Goal: Information Seeking & Learning: Learn about a topic

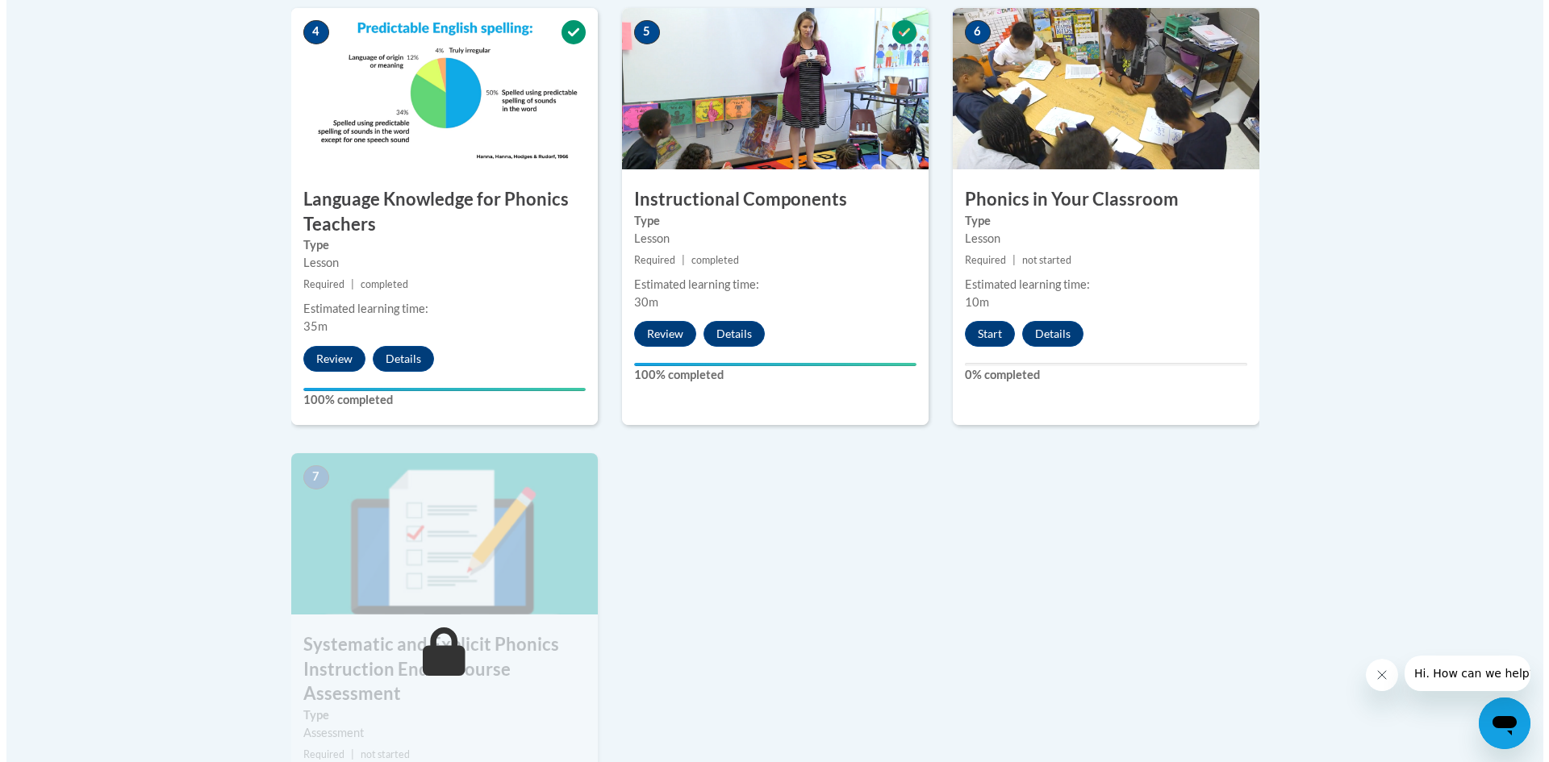
scroll to position [968, 0]
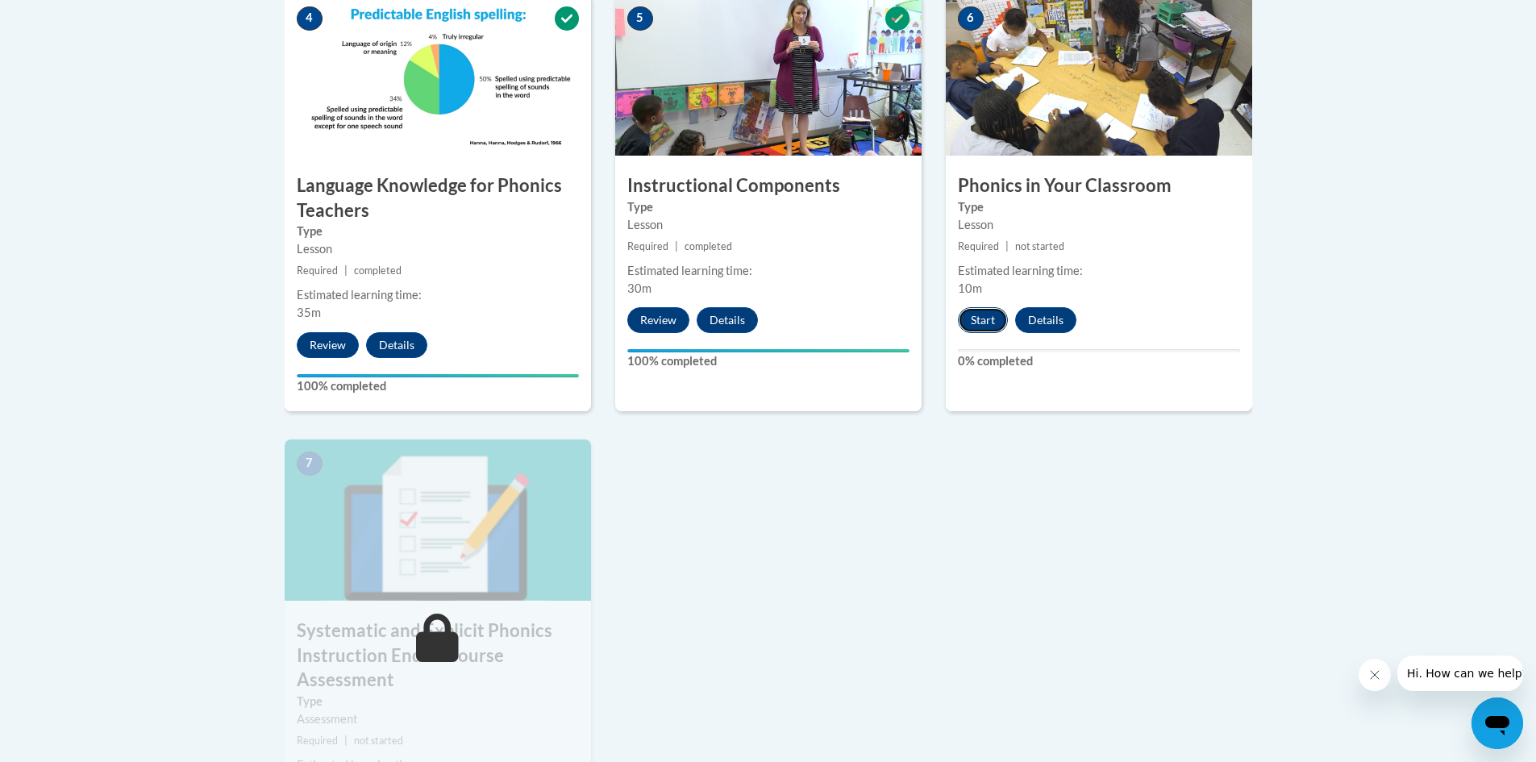
click at [970, 319] on button "Start" at bounding box center [983, 320] width 50 height 26
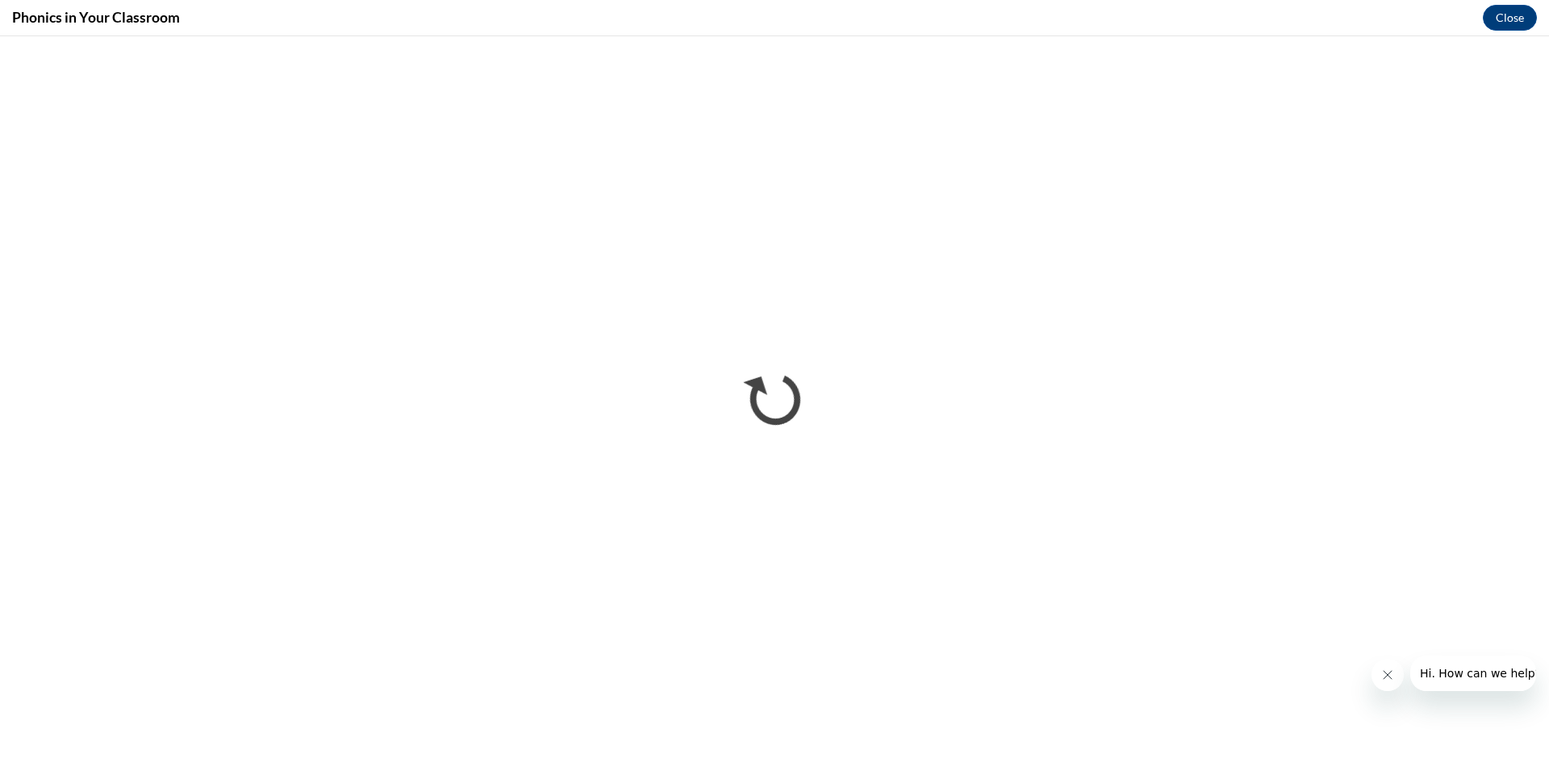
scroll to position [0, 0]
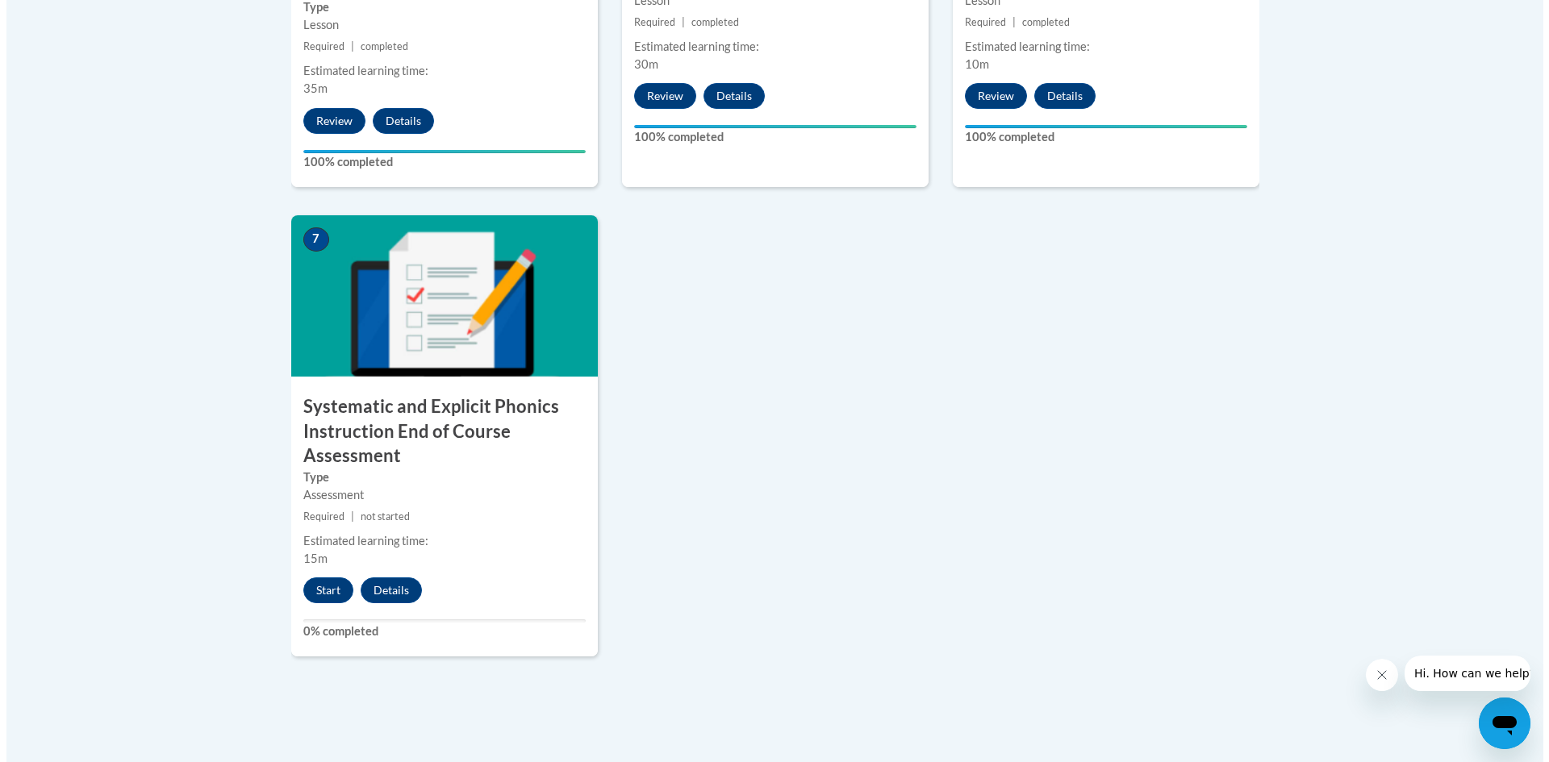
scroll to position [1210, 0]
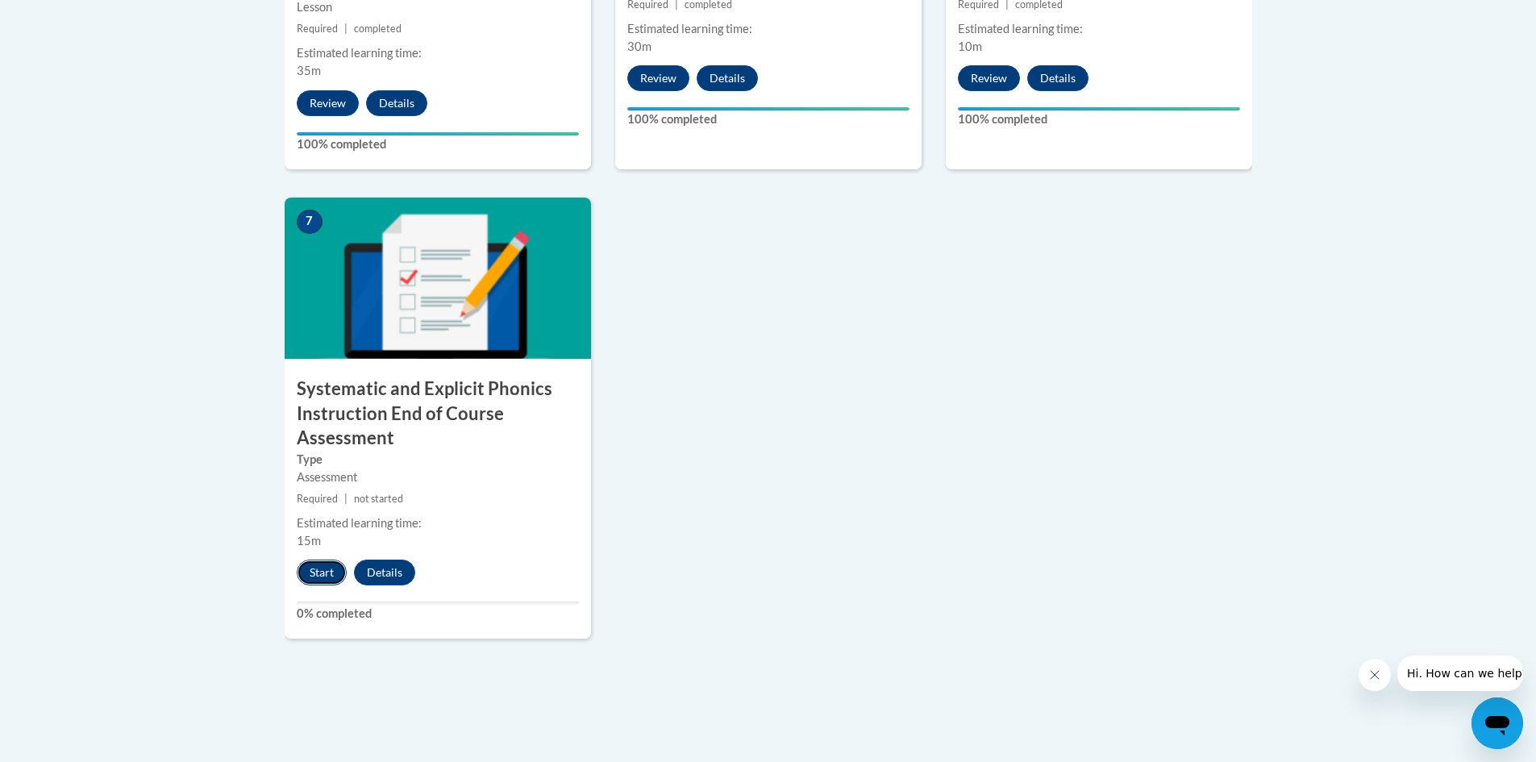
click at [323, 564] on button "Start" at bounding box center [322, 573] width 50 height 26
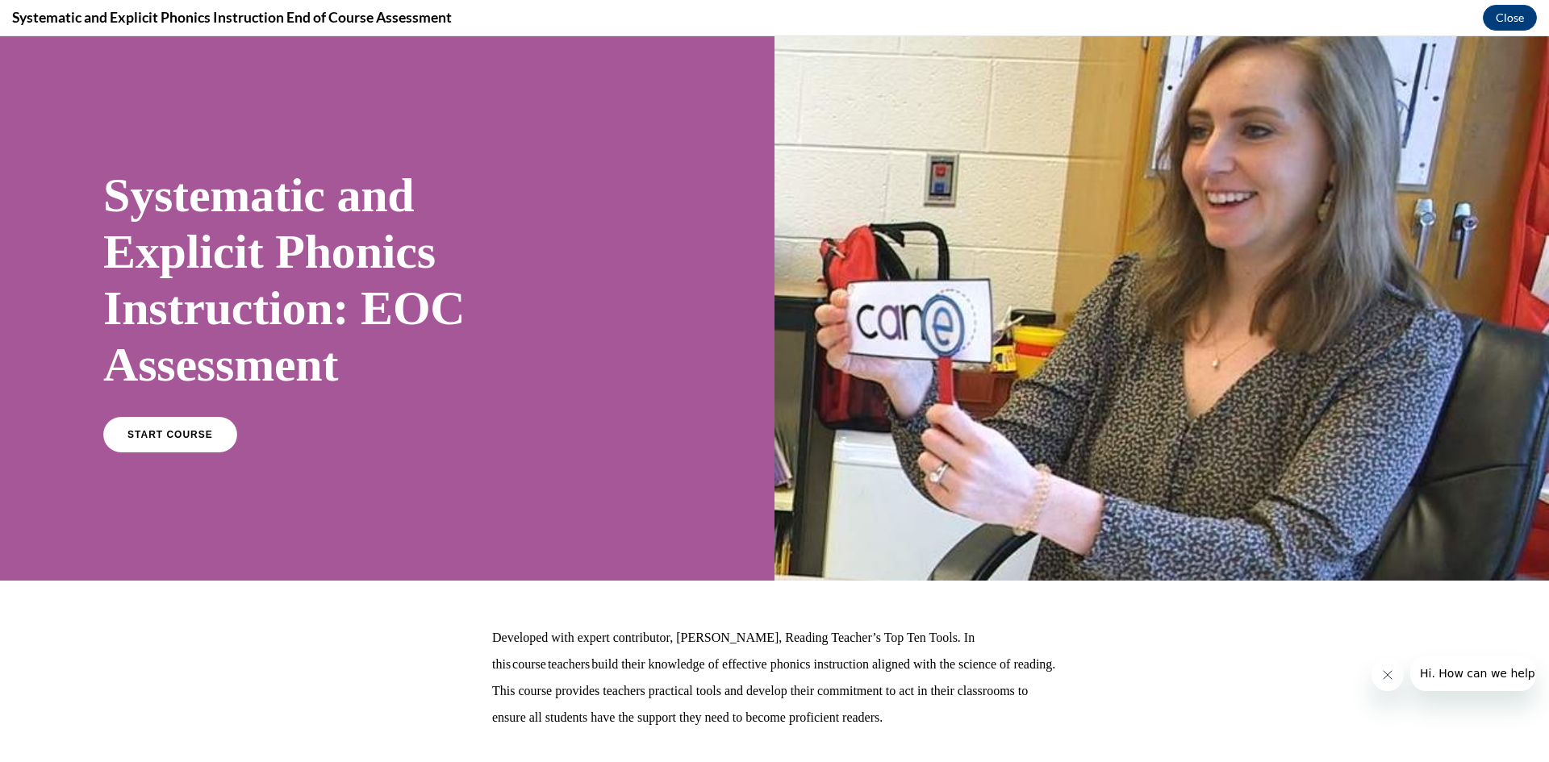
scroll to position [0, 0]
click at [168, 435] on span "START COURSE" at bounding box center [170, 435] width 90 height 12
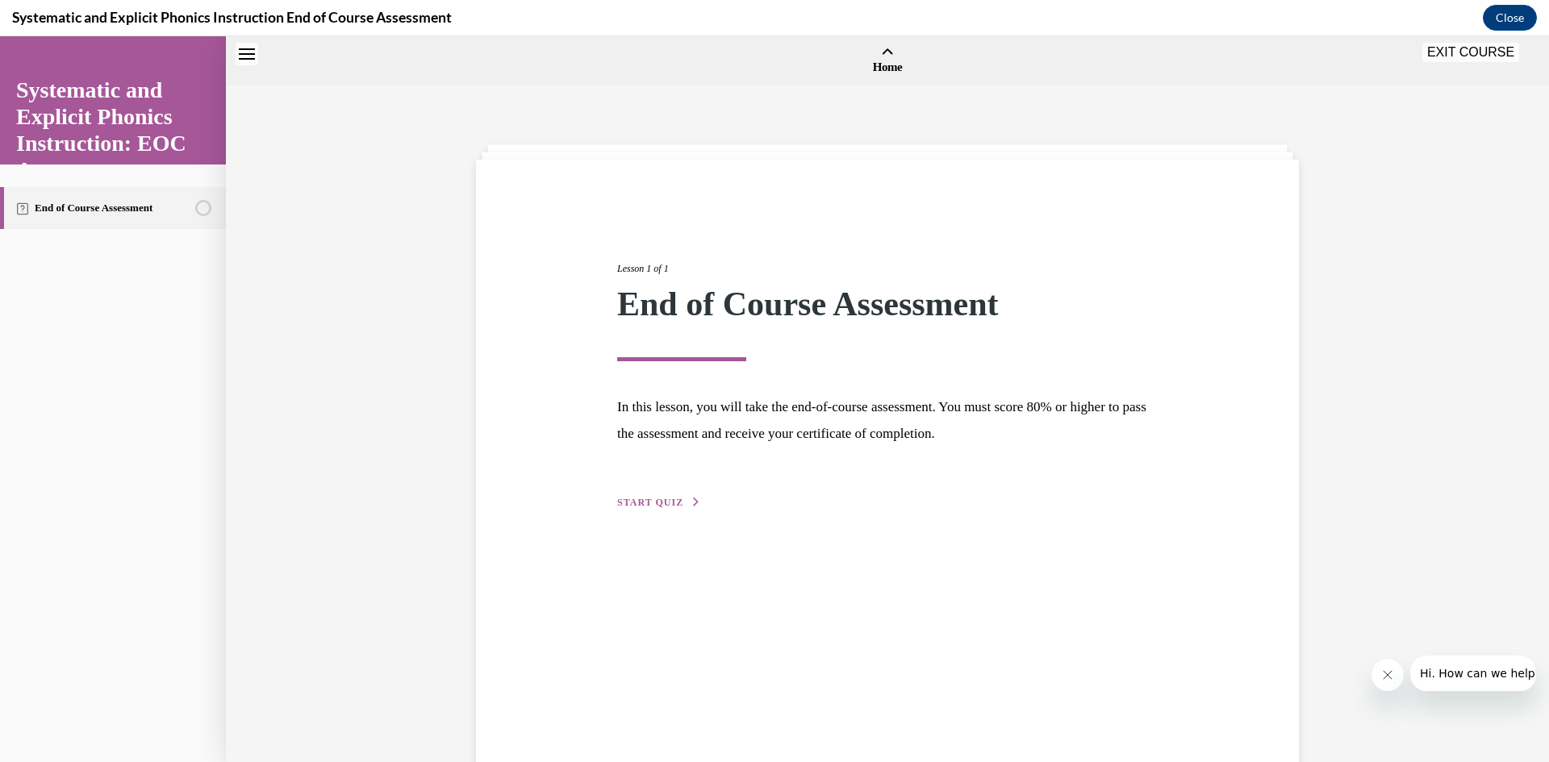
scroll to position [50, 0]
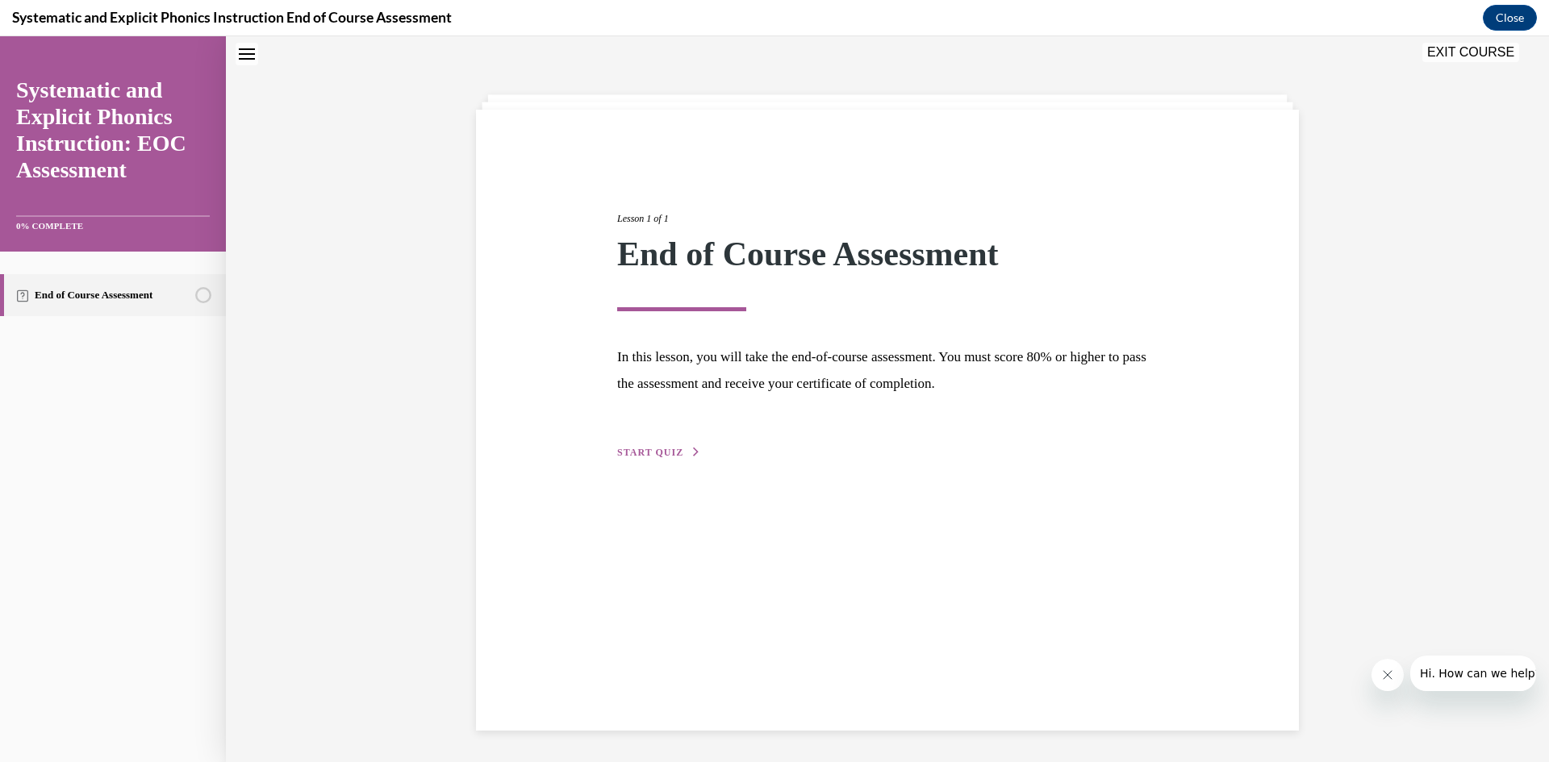
click at [666, 450] on span "START QUIZ" at bounding box center [650, 452] width 66 height 11
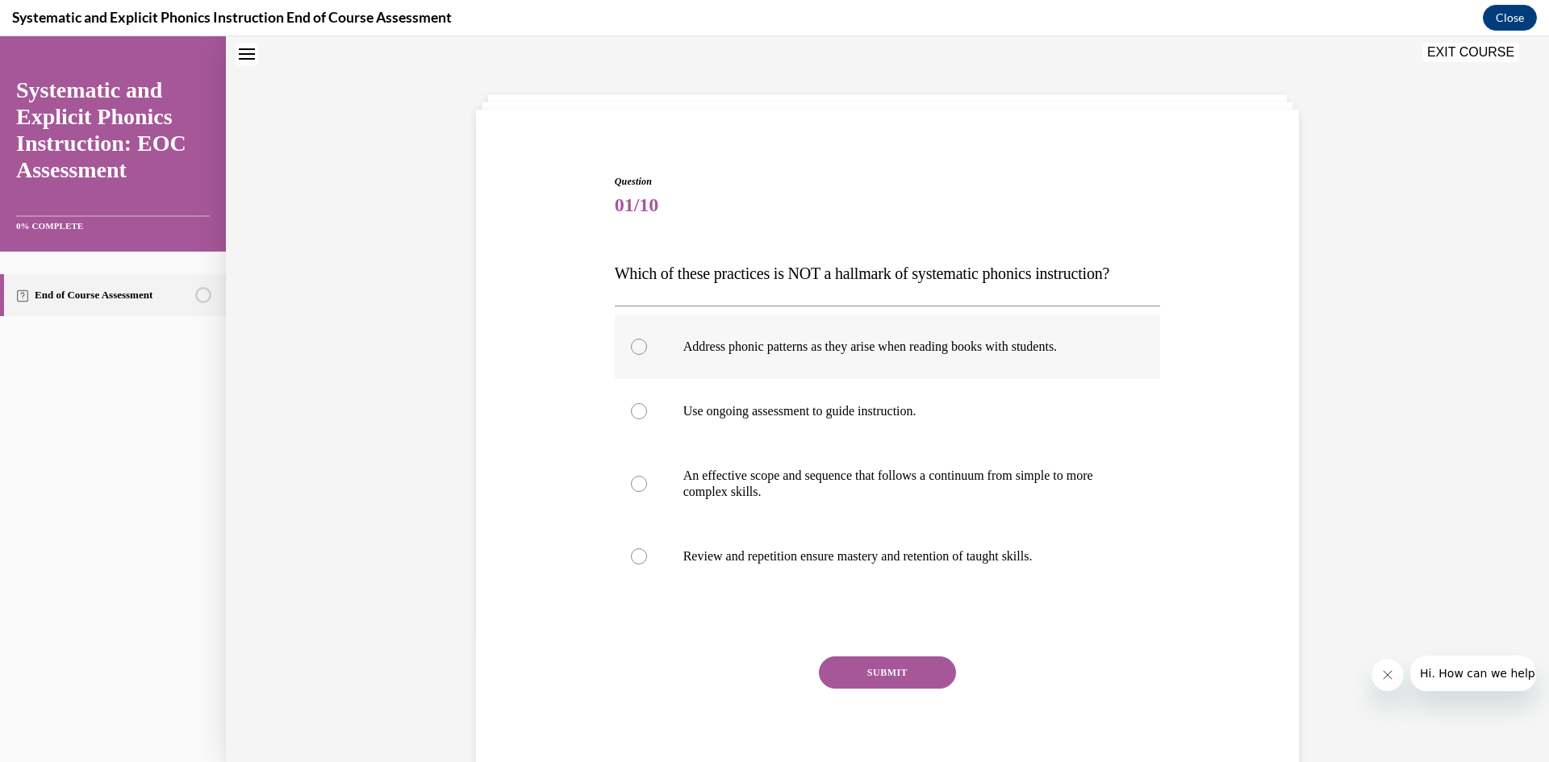
click at [631, 348] on div at bounding box center [639, 347] width 16 height 16
click at [879, 675] on button "SUBMIT" at bounding box center [887, 673] width 137 height 32
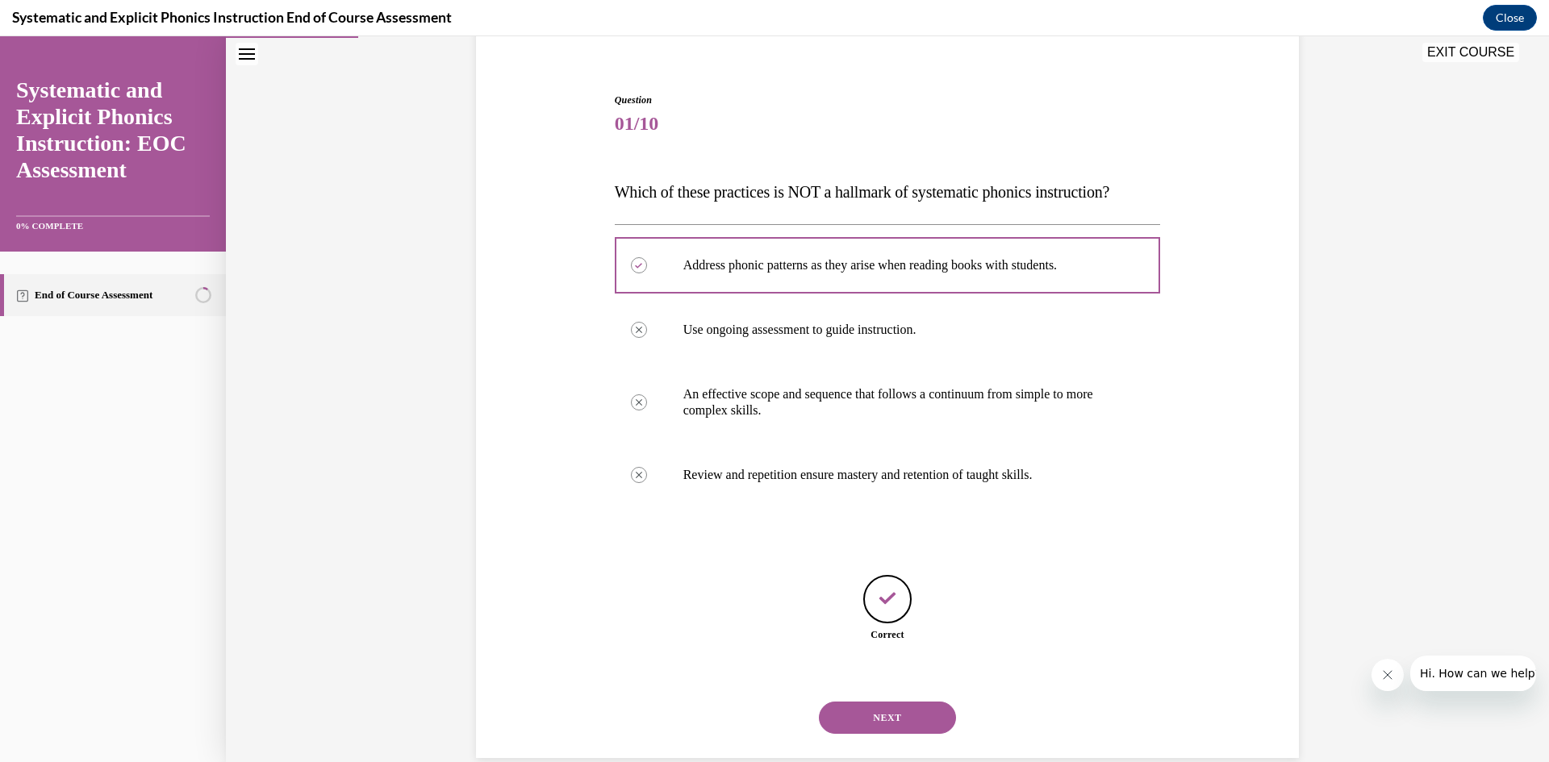
scroll to position [160, 0]
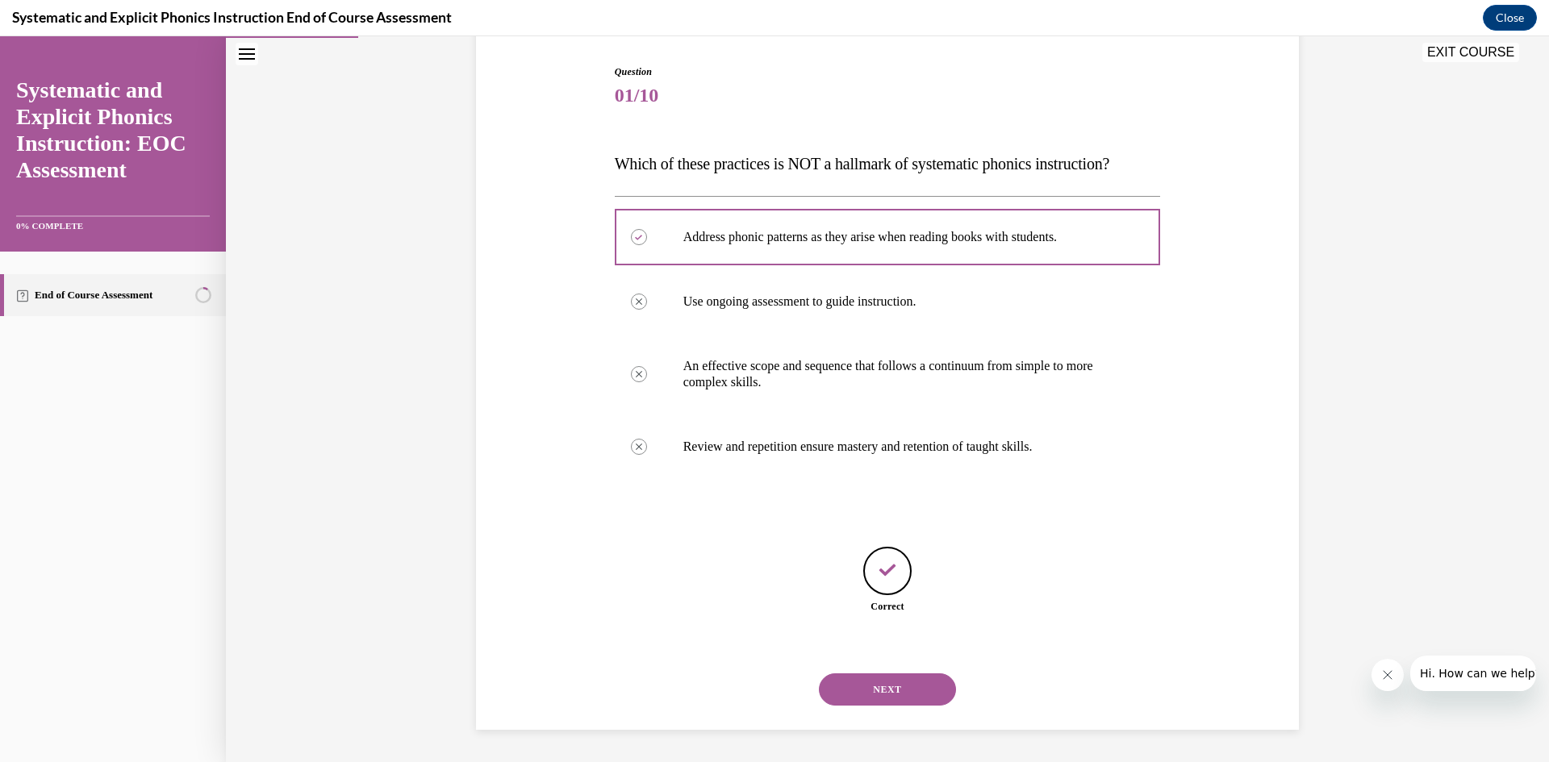
click at [886, 693] on button "NEXT" at bounding box center [887, 689] width 137 height 32
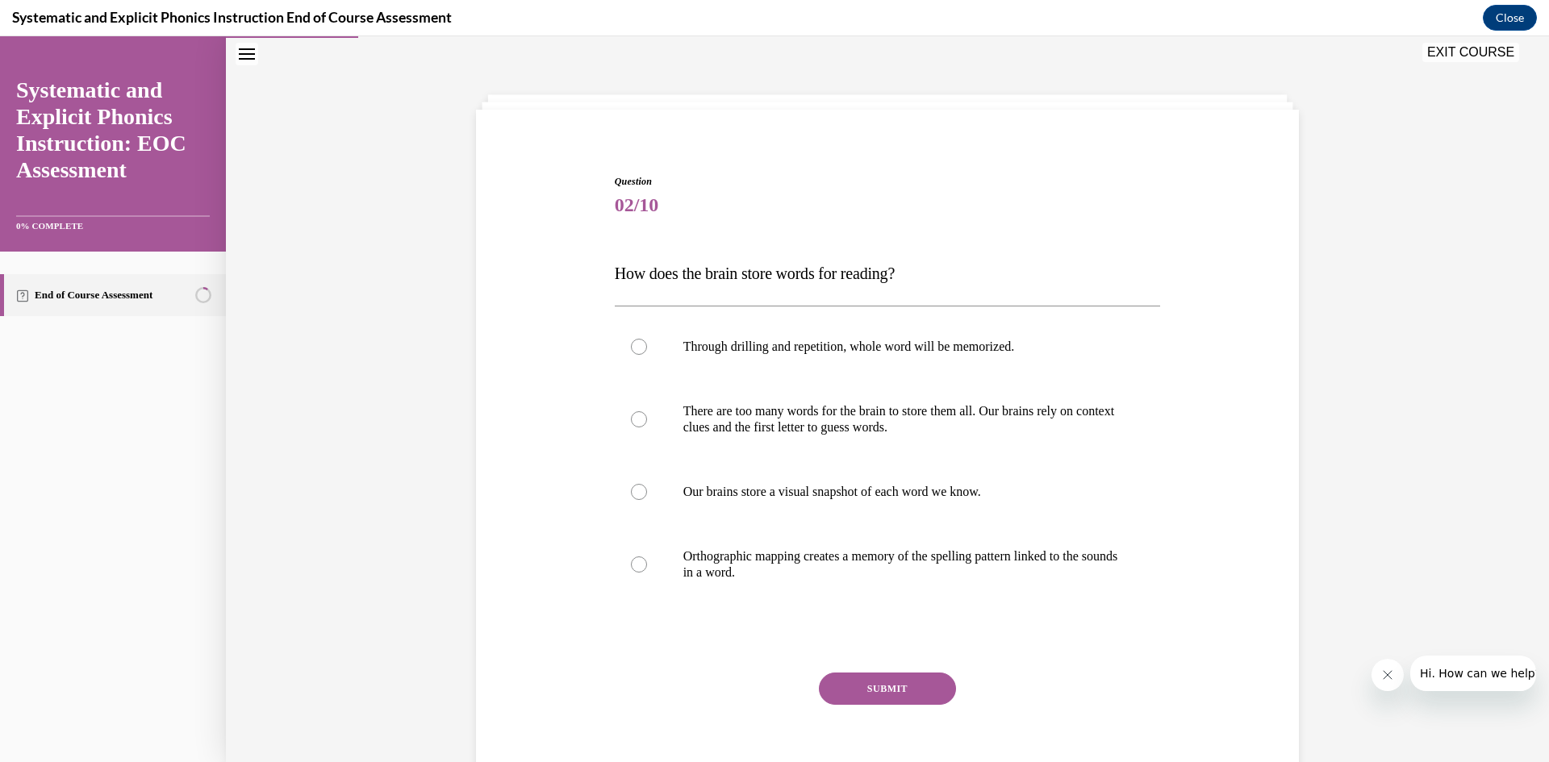
scroll to position [108, 0]
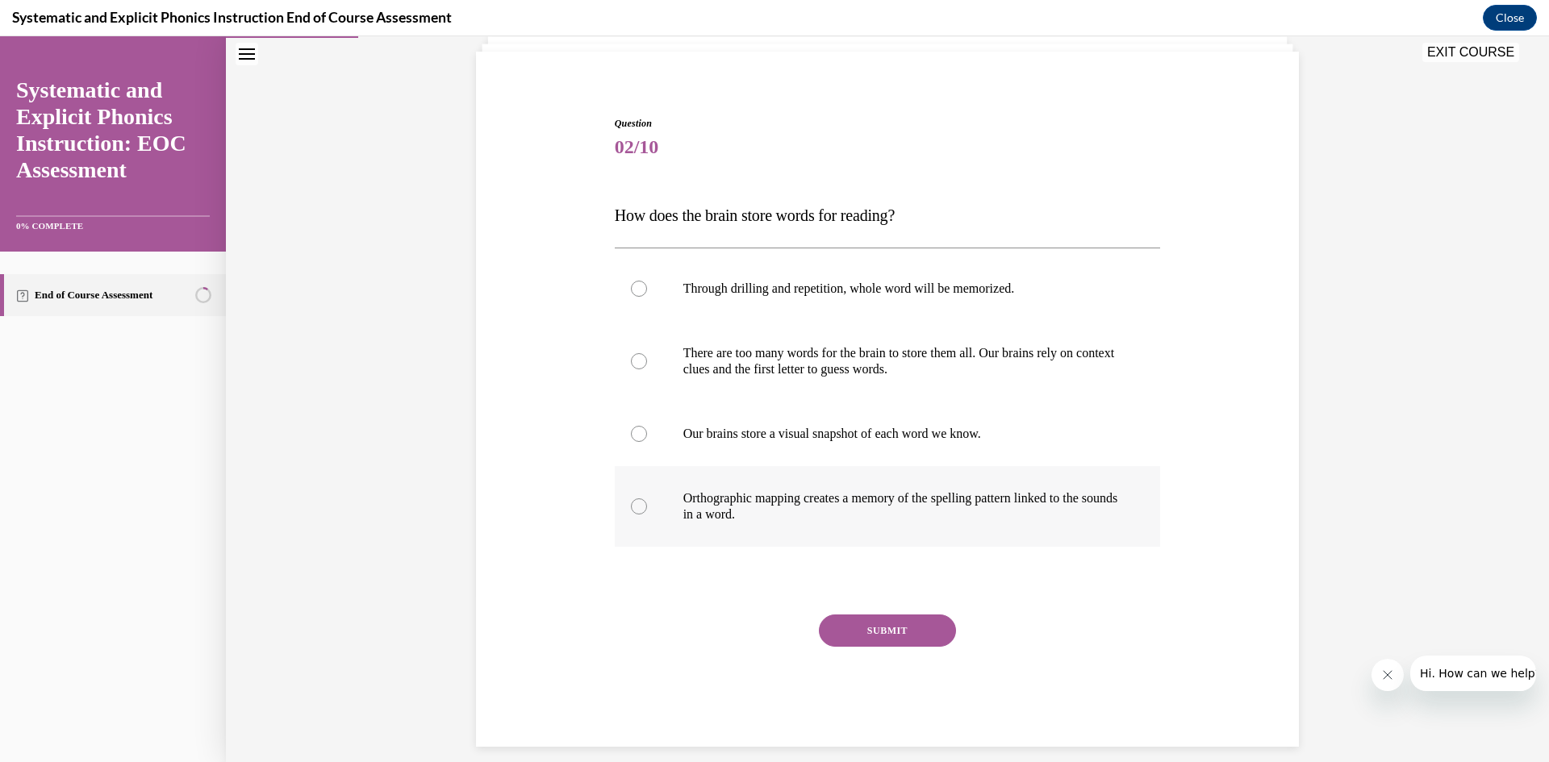
click at [632, 502] on div at bounding box center [639, 506] width 16 height 16
click at [907, 632] on button "SUBMIT" at bounding box center [887, 631] width 137 height 32
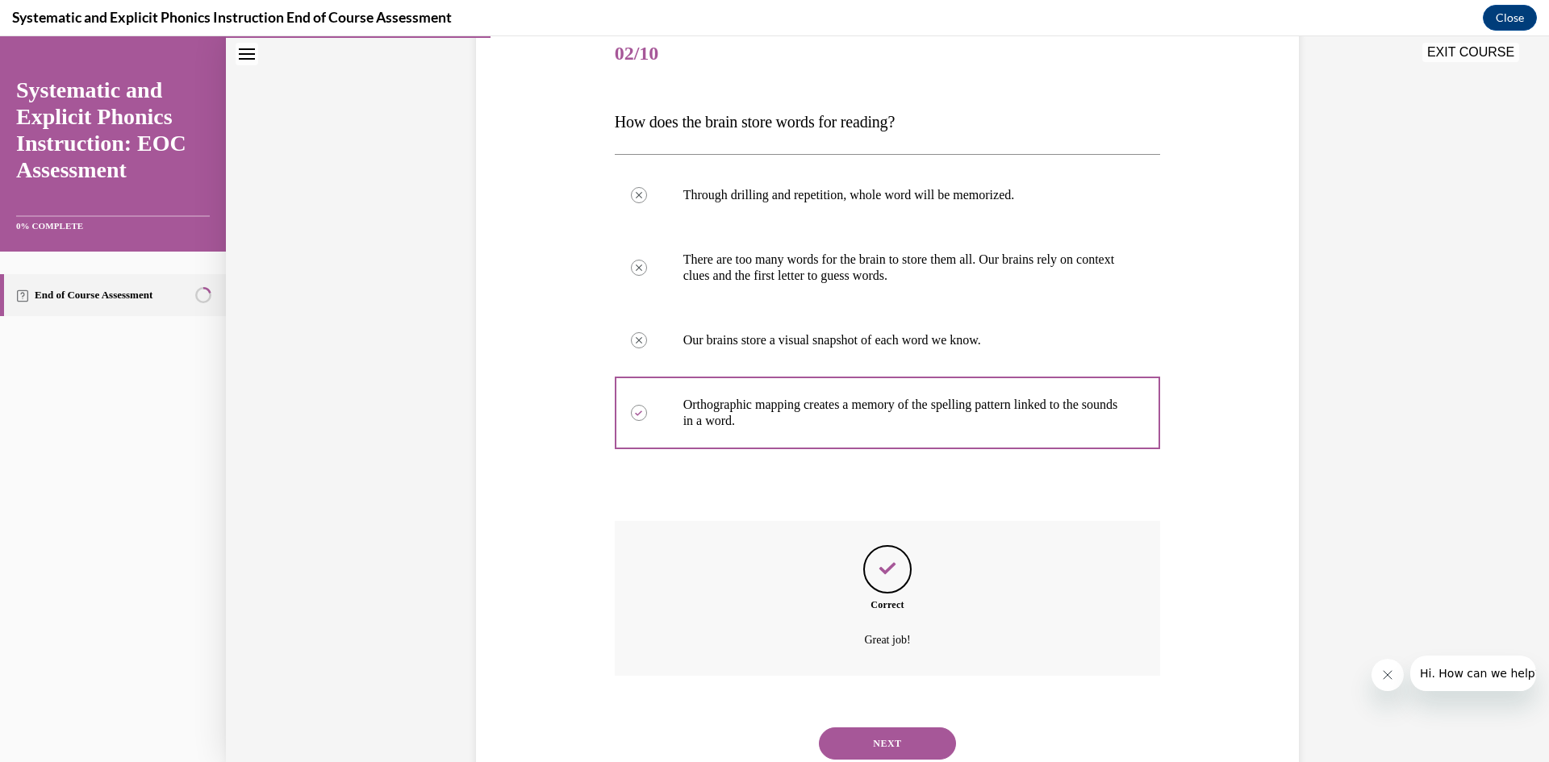
scroll to position [256, 0]
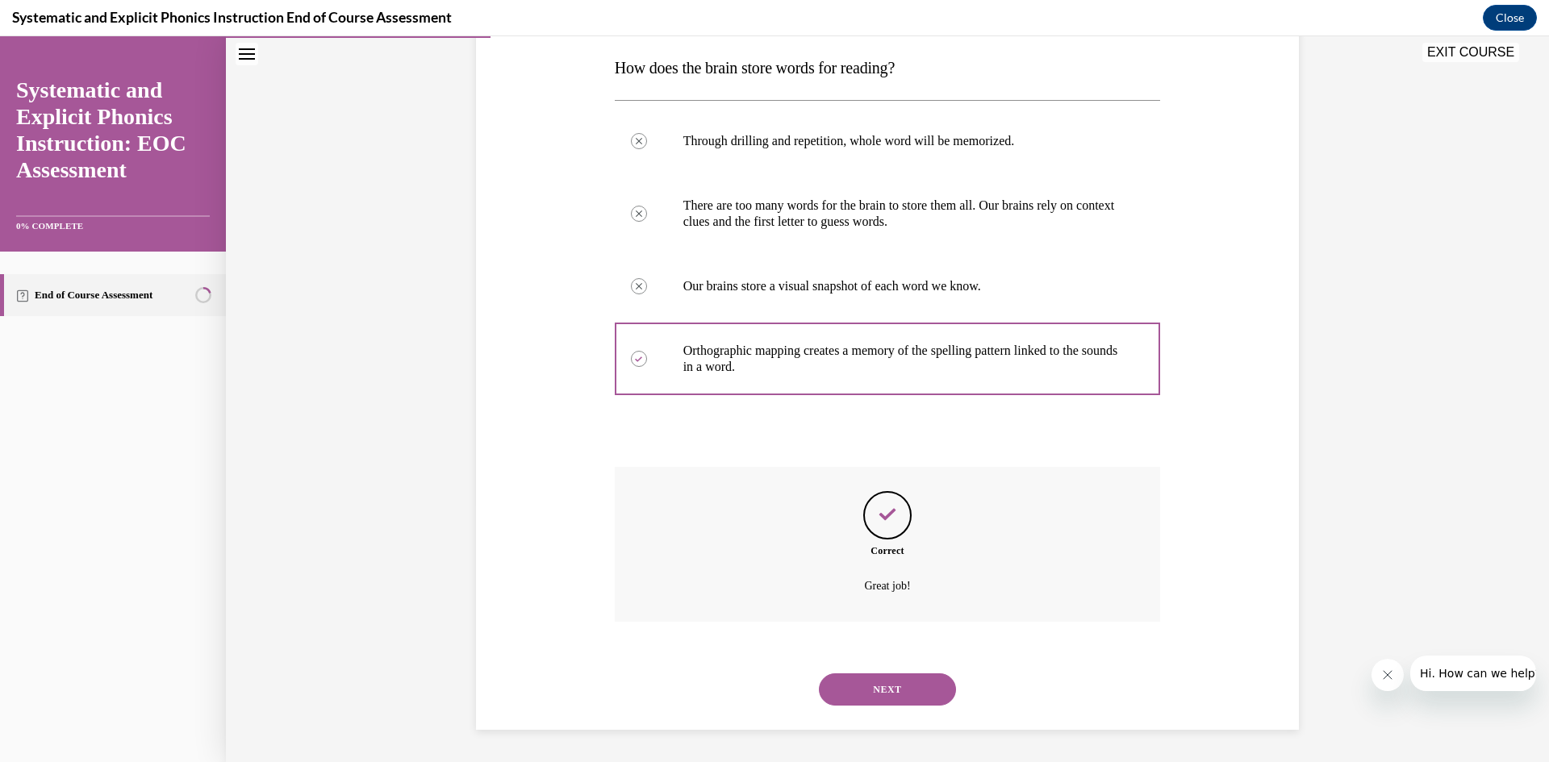
click at [864, 686] on button "NEXT" at bounding box center [887, 689] width 137 height 32
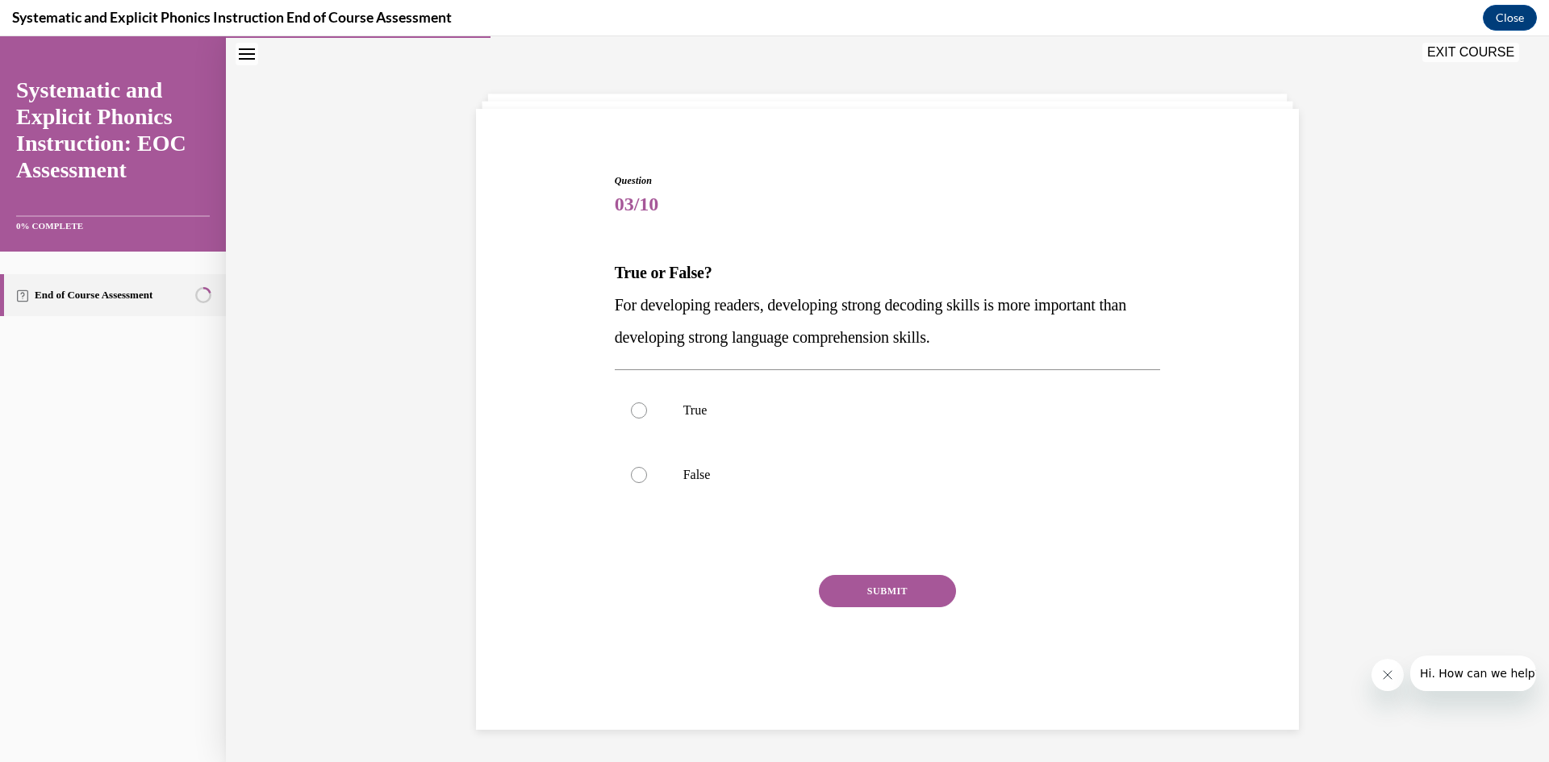
scroll to position [51, 0]
click at [631, 474] on div at bounding box center [639, 475] width 16 height 16
click at [832, 596] on button "SUBMIT" at bounding box center [887, 591] width 137 height 32
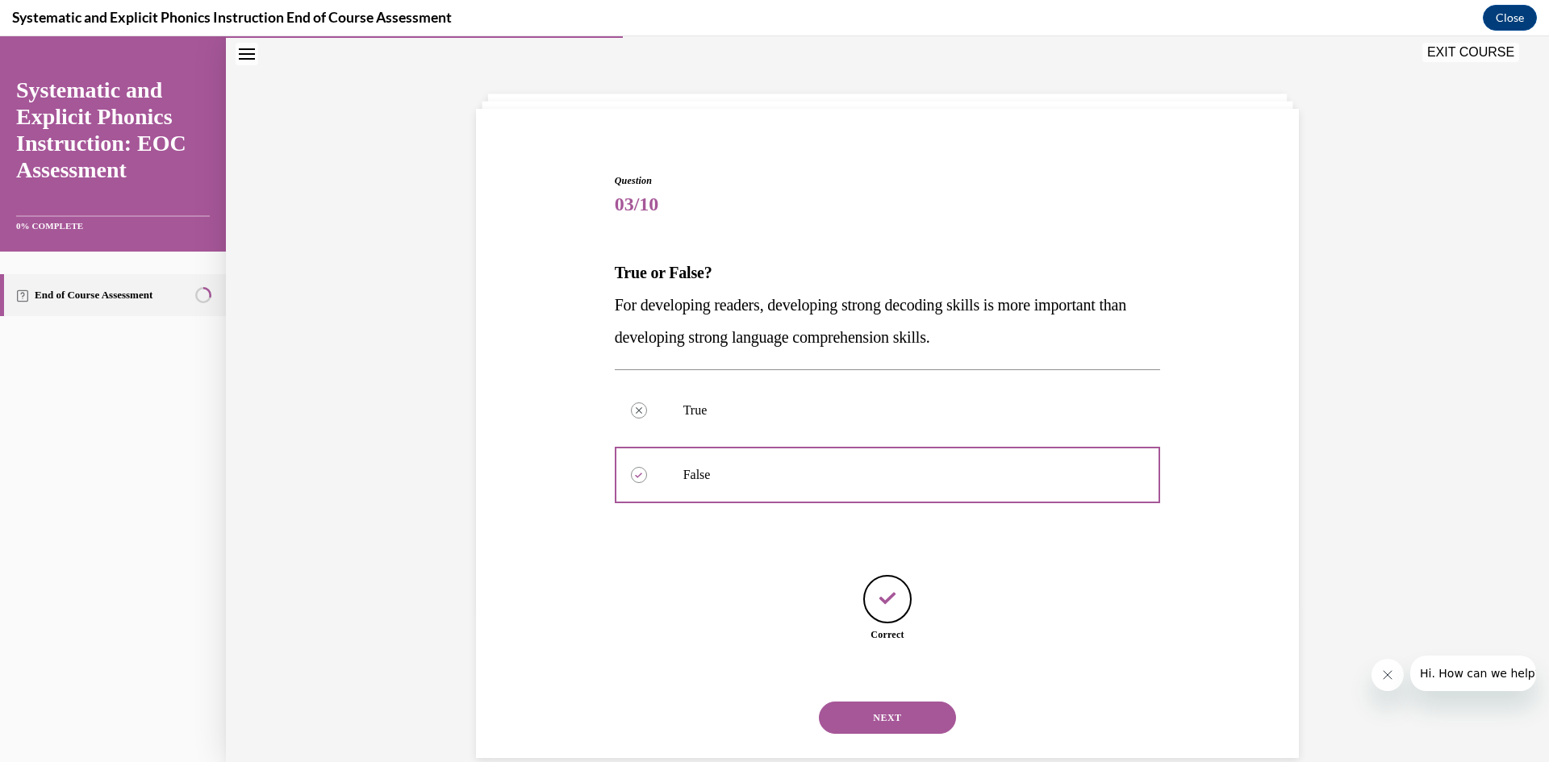
scroll to position [79, 0]
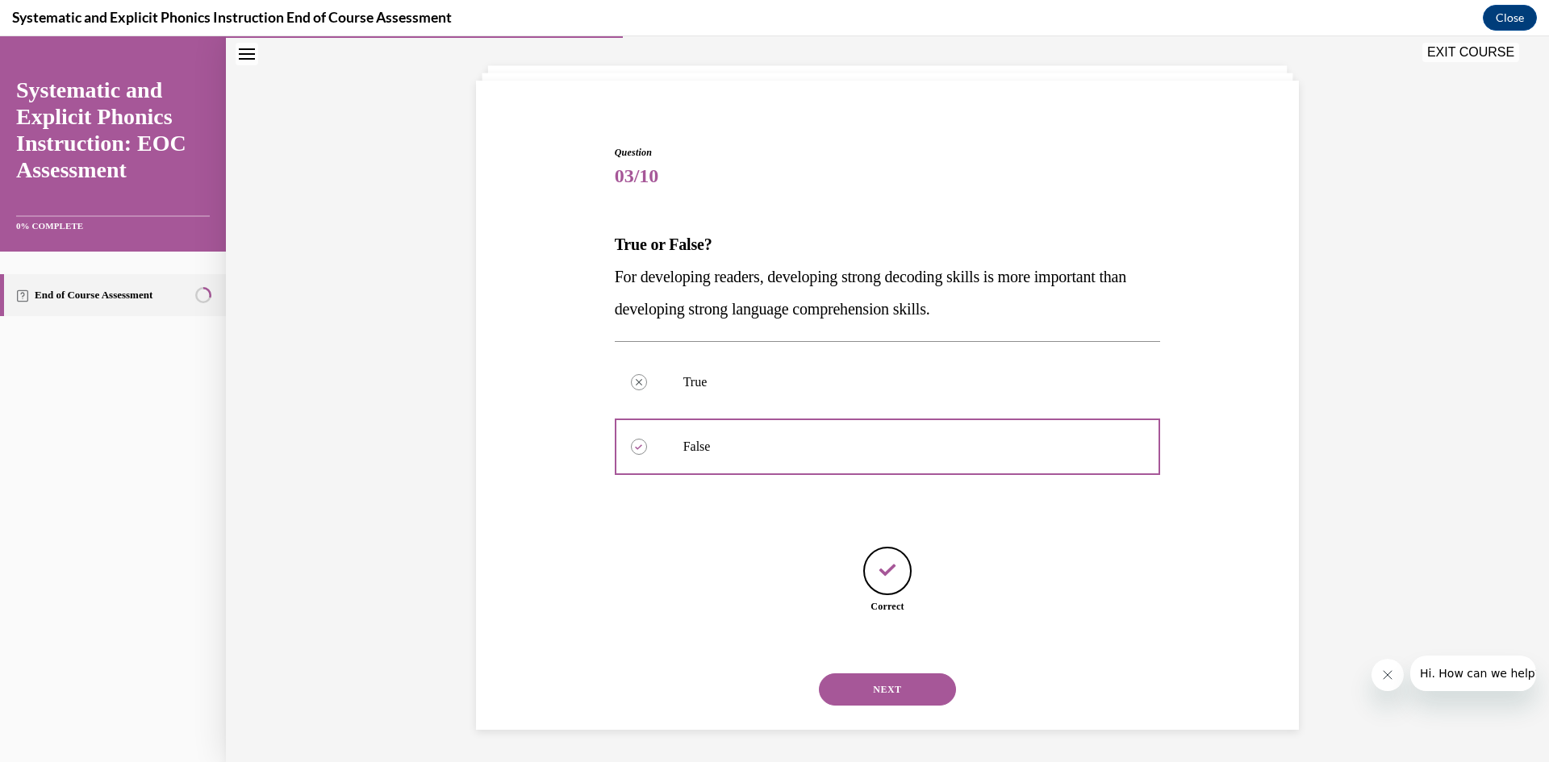
click at [898, 696] on button "NEXT" at bounding box center [887, 689] width 137 height 32
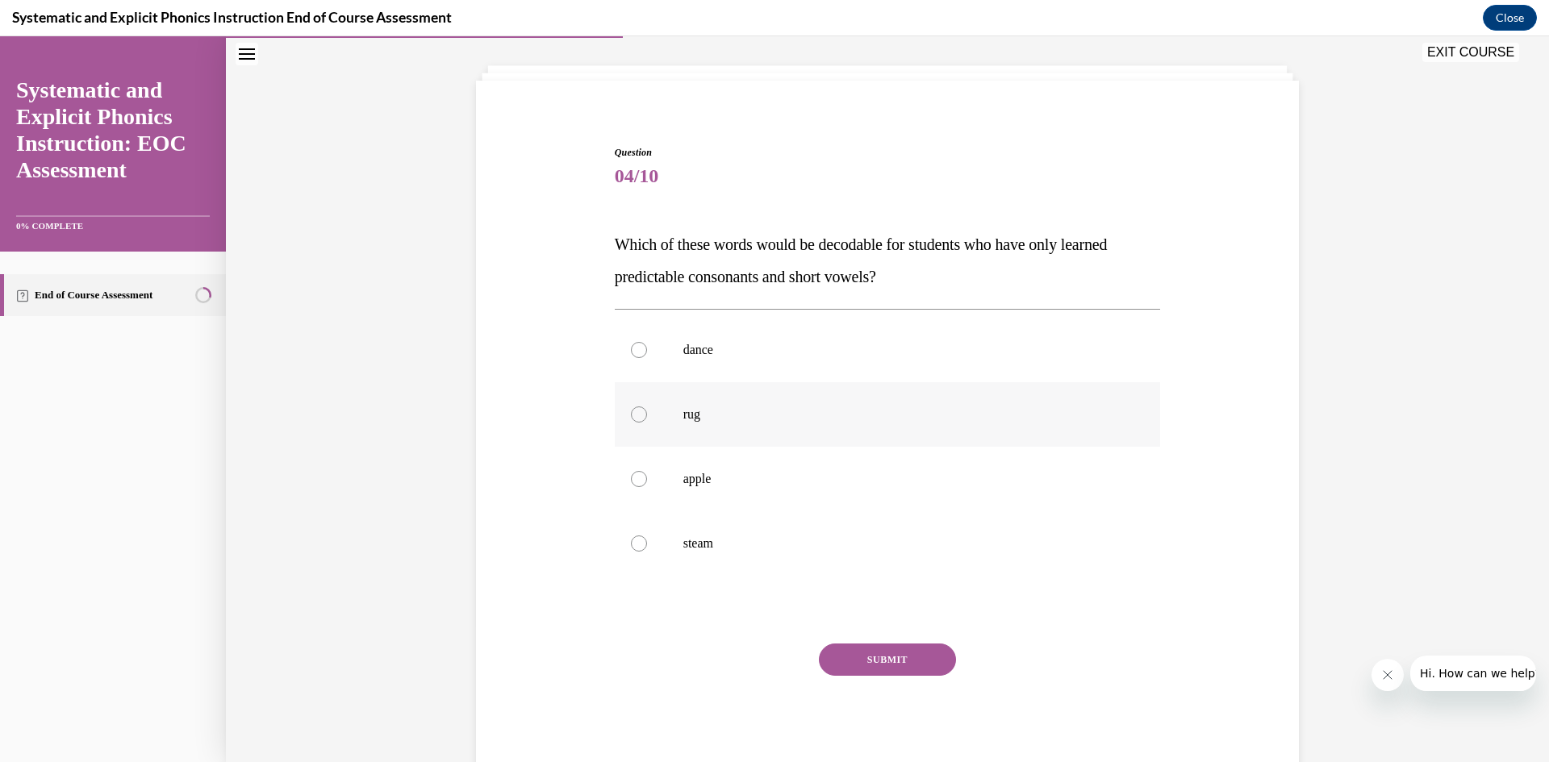
click at [632, 412] on div at bounding box center [639, 414] width 16 height 16
click at [897, 661] on button "SUBMIT" at bounding box center [887, 660] width 137 height 32
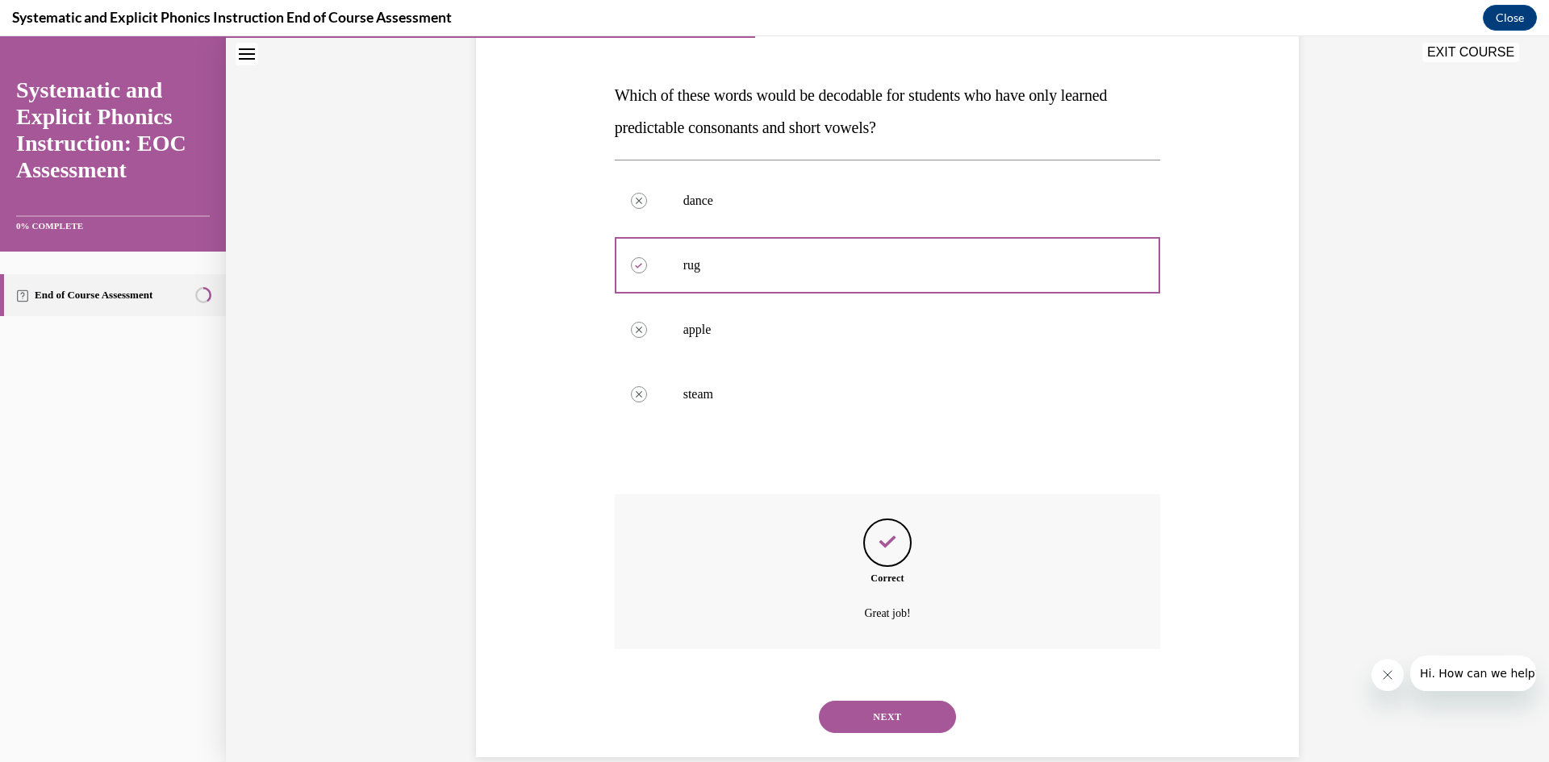
scroll to position [256, 0]
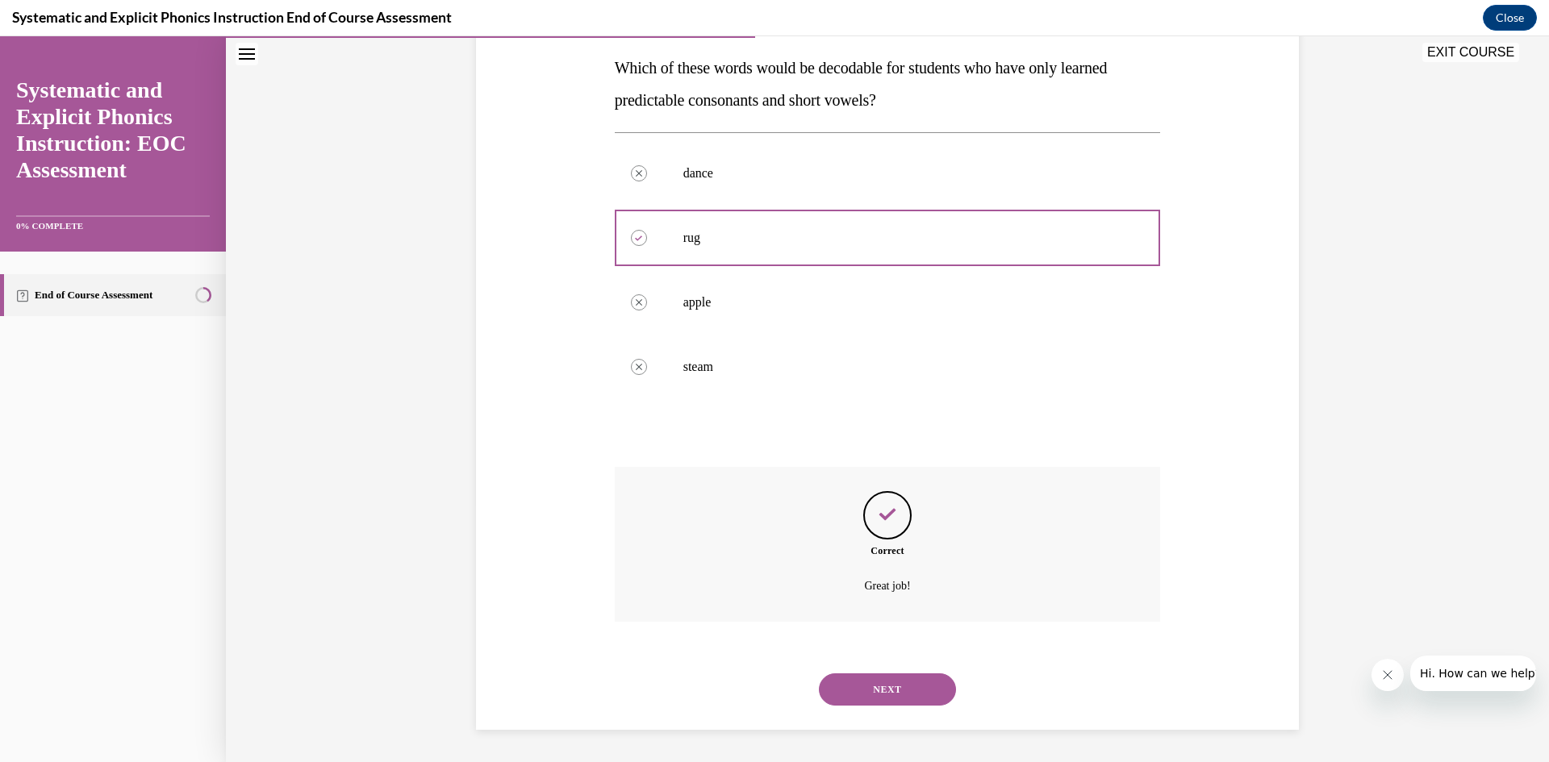
click at [873, 697] on button "NEXT" at bounding box center [887, 689] width 137 height 32
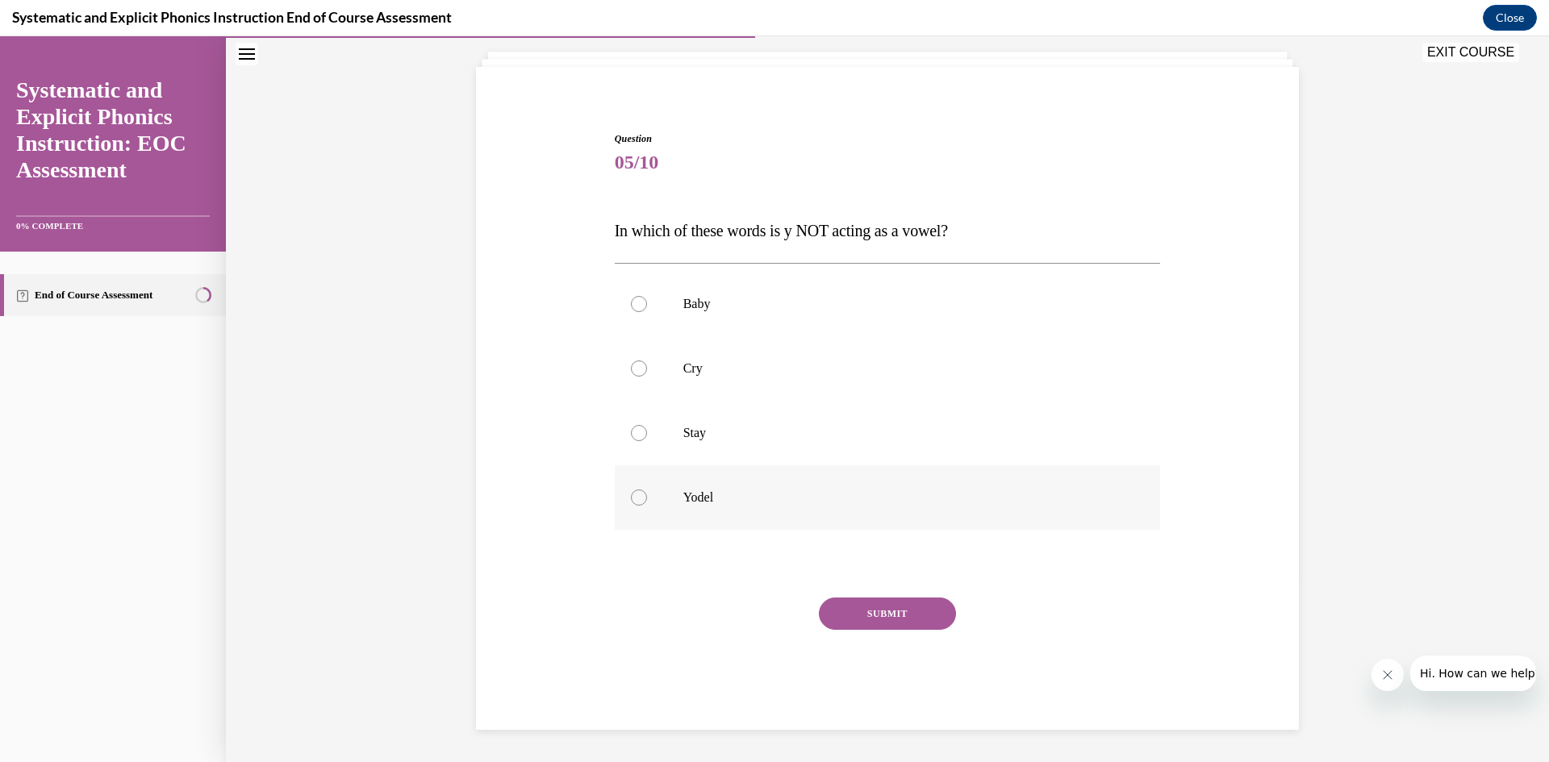
click at [631, 501] on div at bounding box center [639, 498] width 16 height 16
click at [887, 608] on button "SUBMIT" at bounding box center [887, 614] width 137 height 32
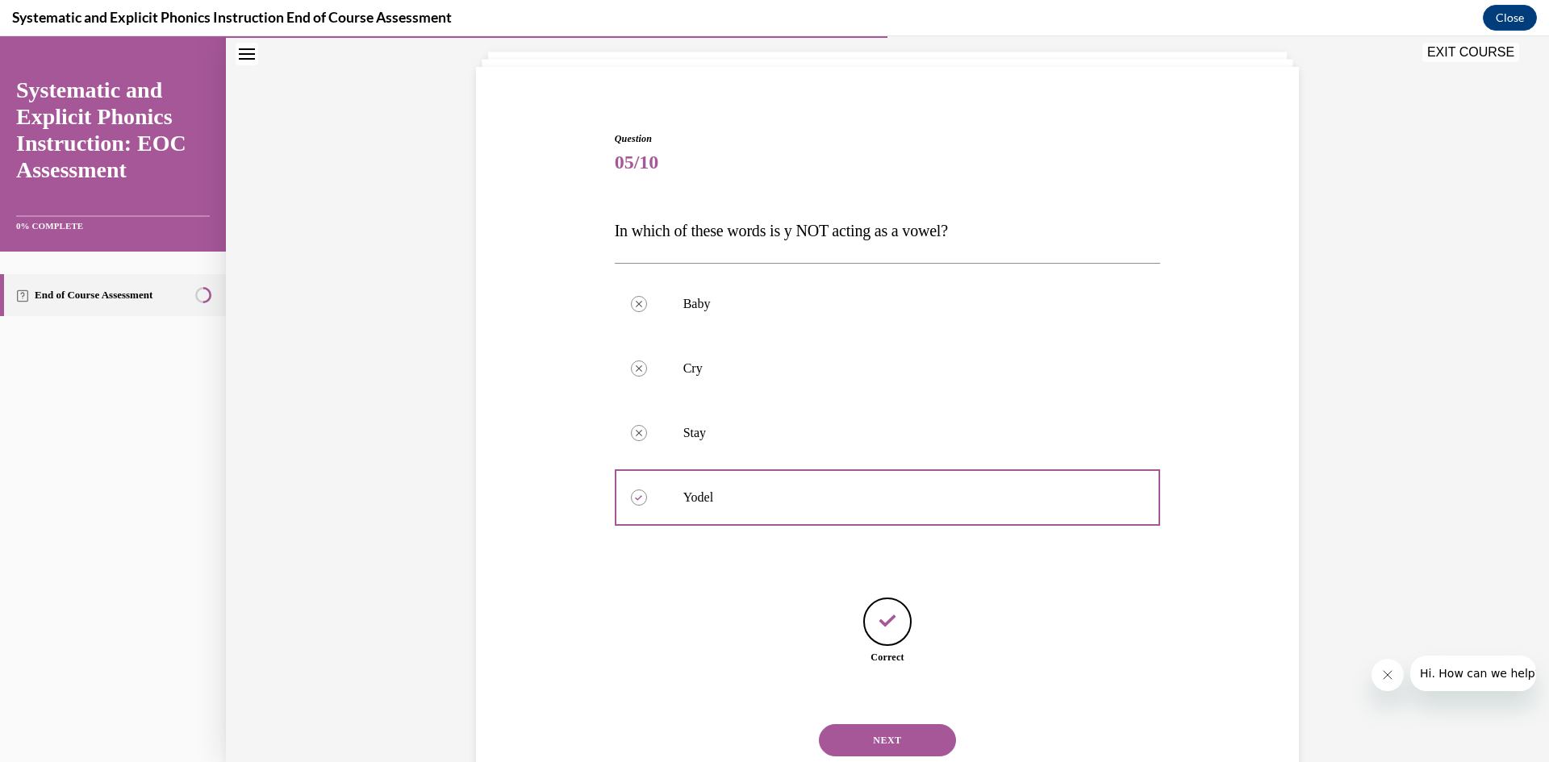
scroll to position [144, 0]
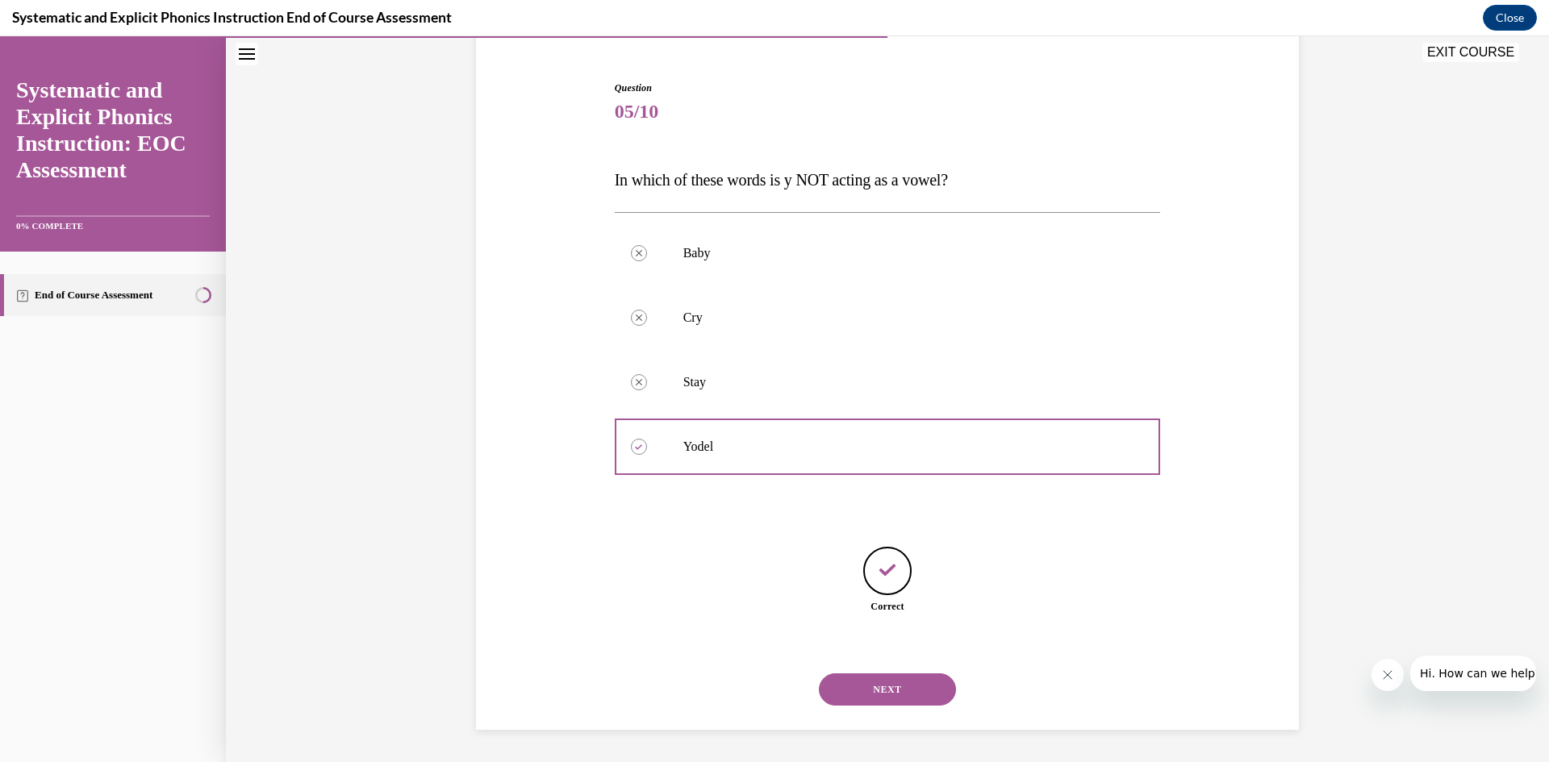
click at [897, 686] on button "NEXT" at bounding box center [887, 689] width 137 height 32
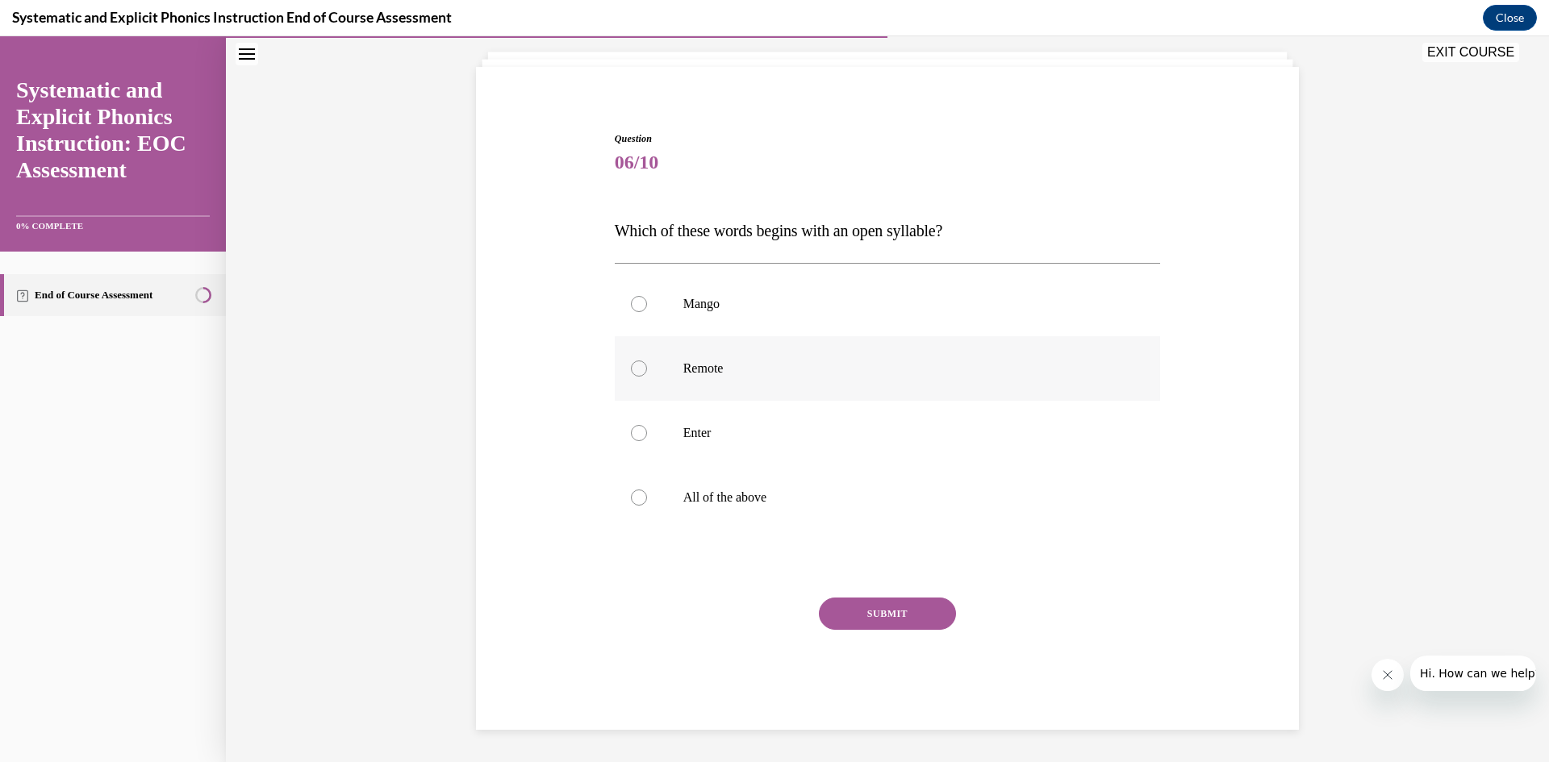
click at [631, 364] on div at bounding box center [639, 369] width 16 height 16
click at [868, 611] on button "SUBMIT" at bounding box center [887, 614] width 137 height 32
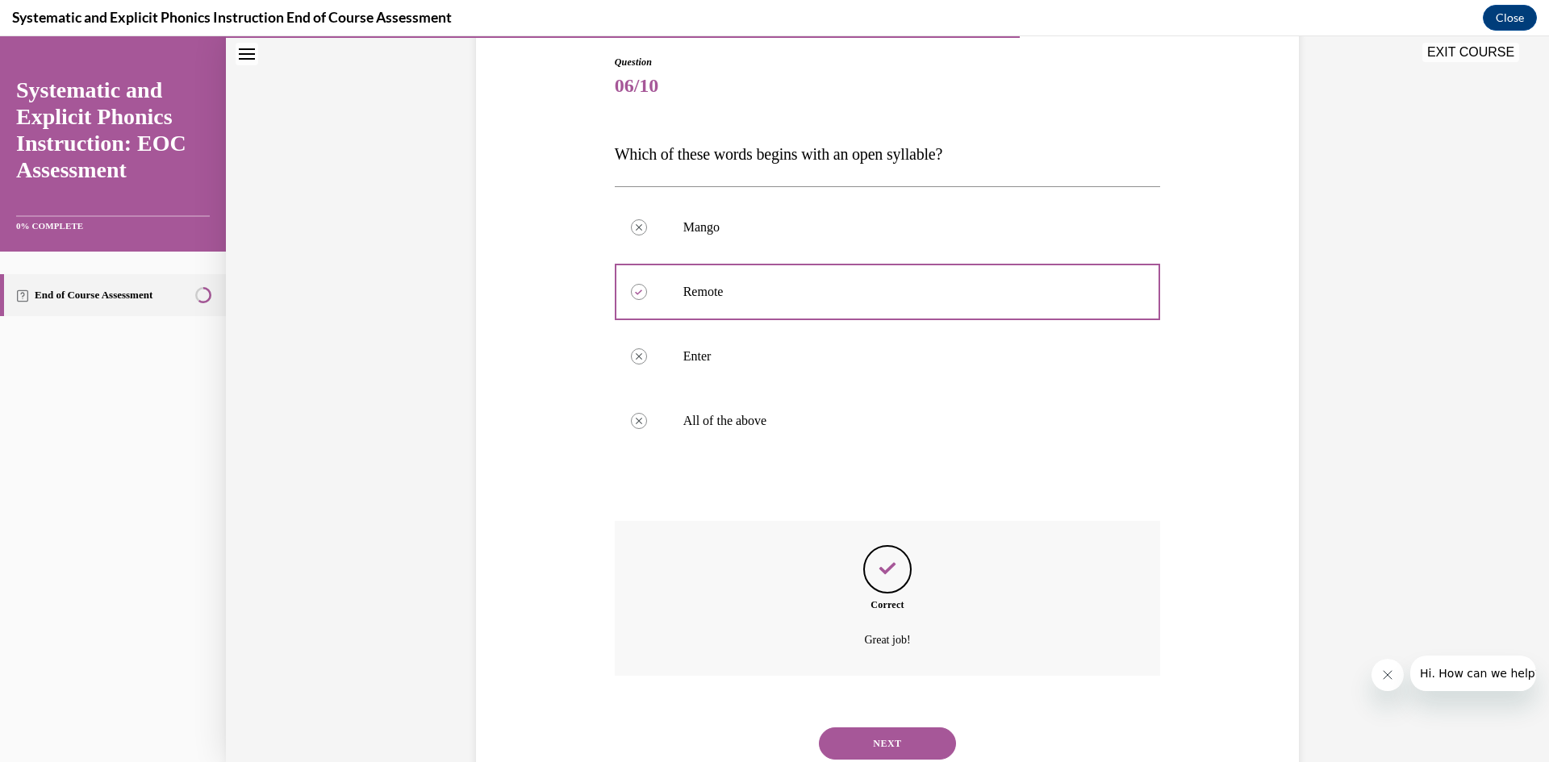
scroll to position [223, 0]
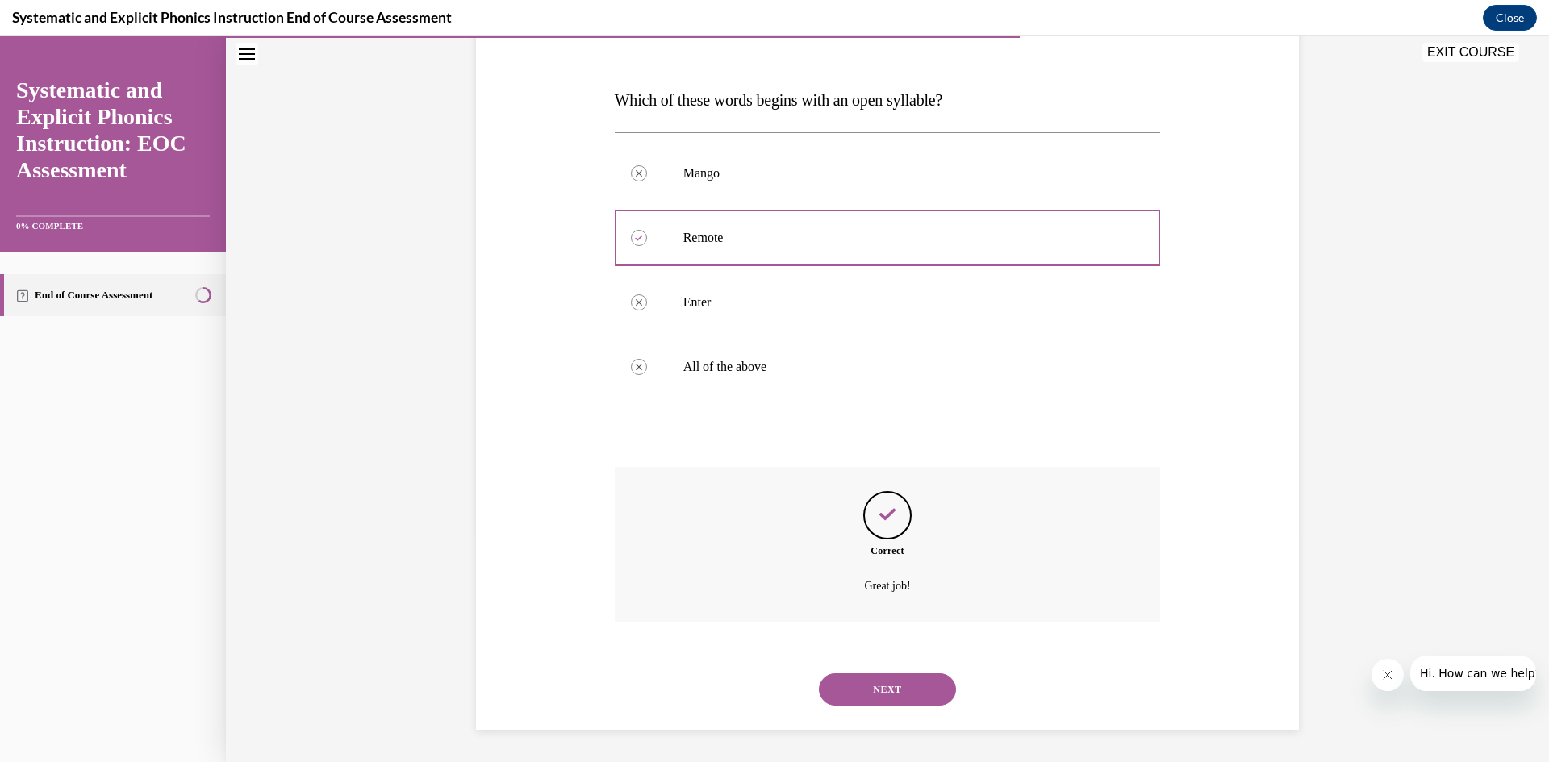
click at [869, 690] on button "NEXT" at bounding box center [887, 689] width 137 height 32
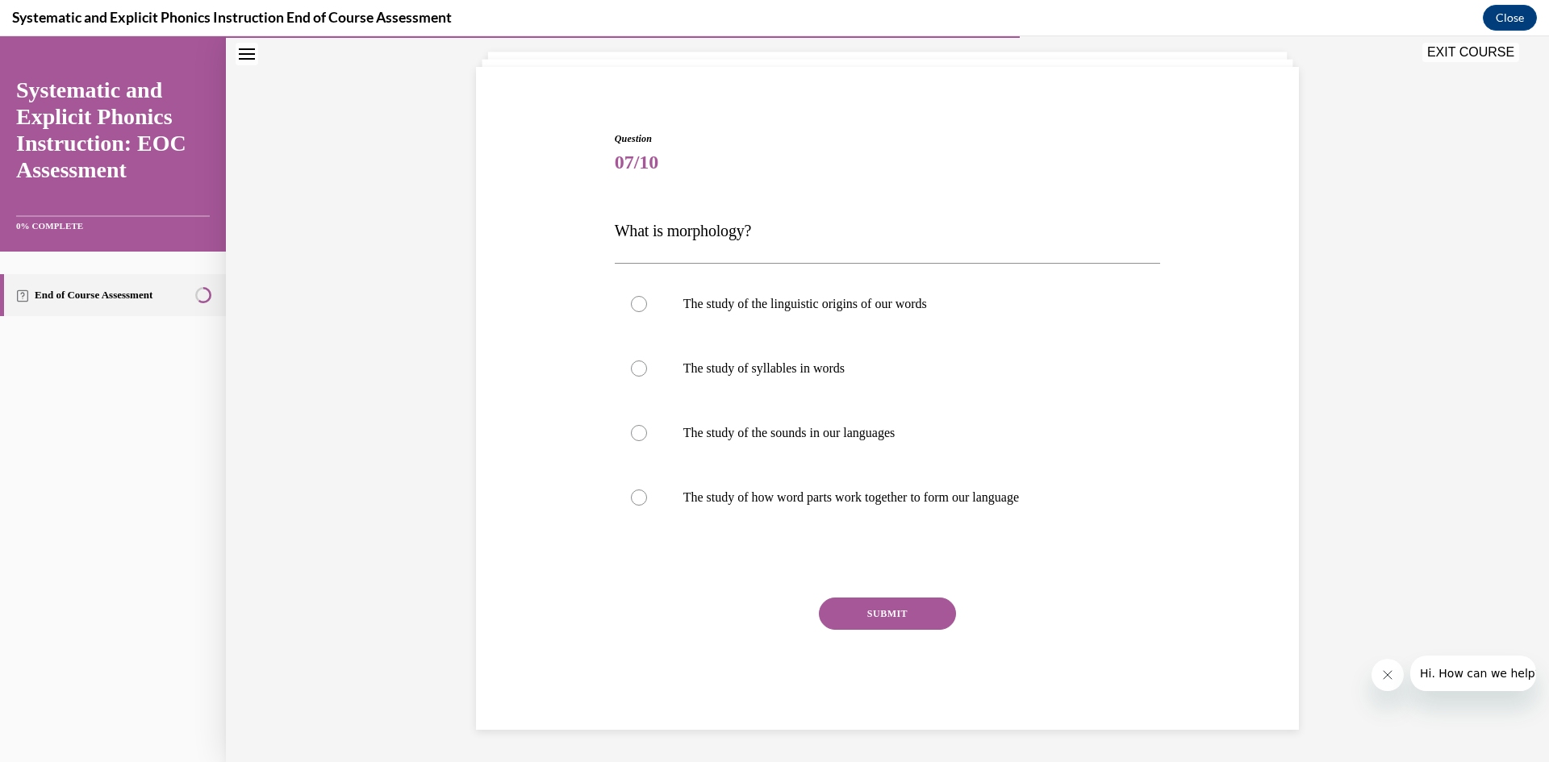
scroll to position [93, 0]
click at [631, 495] on div at bounding box center [639, 498] width 16 height 16
click at [899, 621] on button "SUBMIT" at bounding box center [887, 614] width 137 height 32
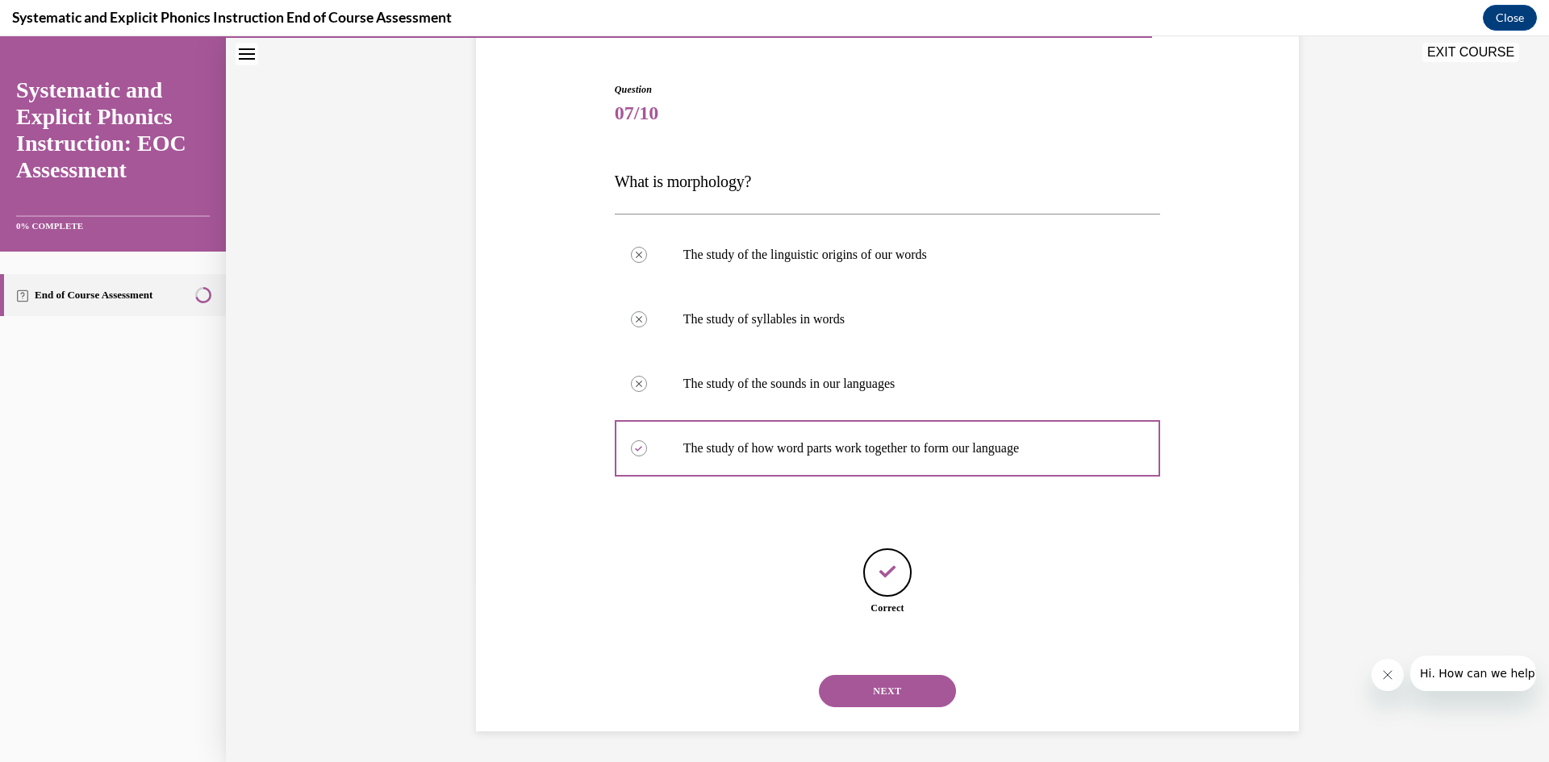
scroll to position [144, 0]
click at [882, 689] on button "NEXT" at bounding box center [887, 689] width 137 height 32
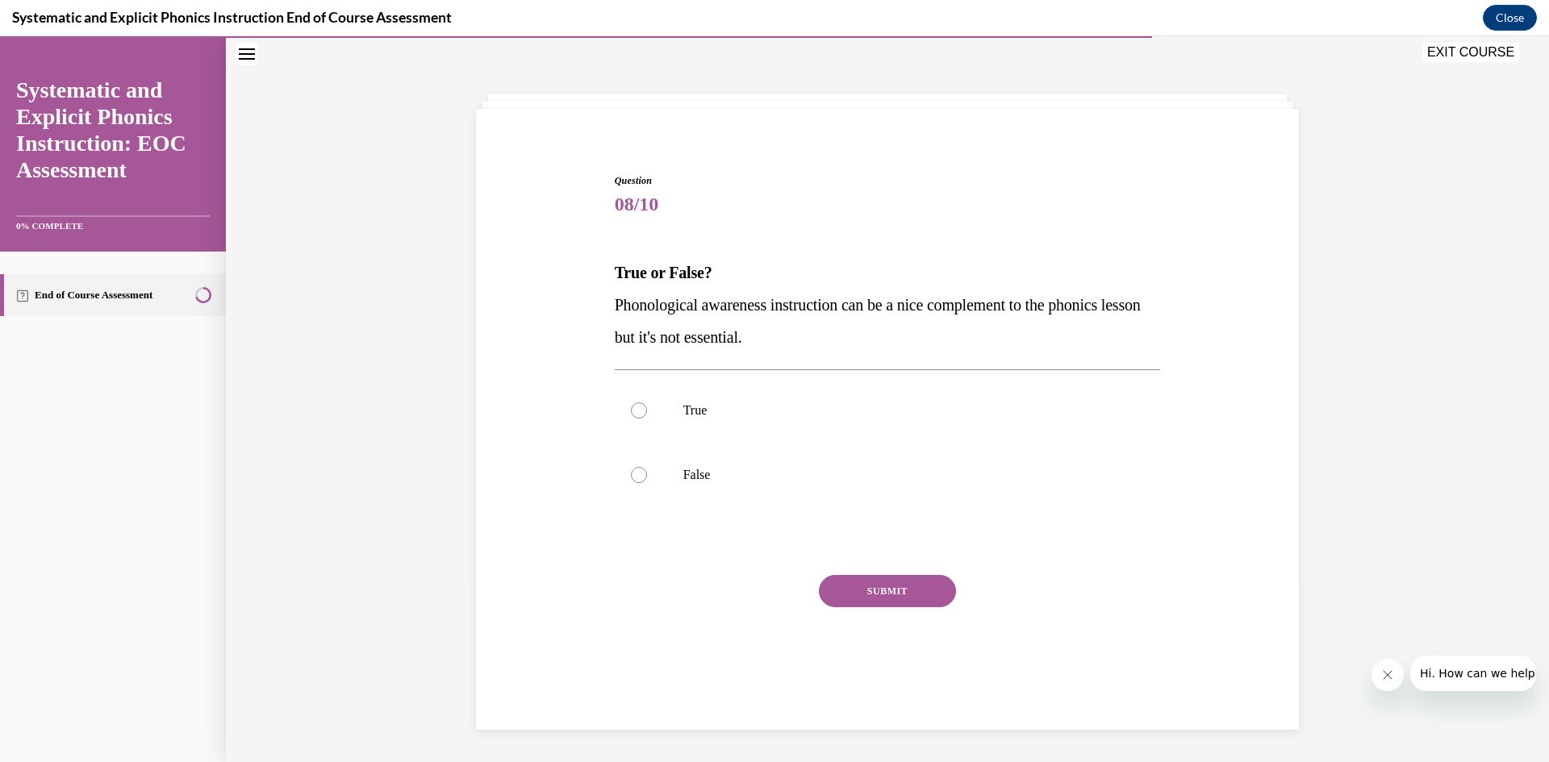
scroll to position [51, 0]
click at [631, 474] on div at bounding box center [639, 475] width 16 height 16
click at [885, 602] on button "SUBMIT" at bounding box center [887, 591] width 137 height 32
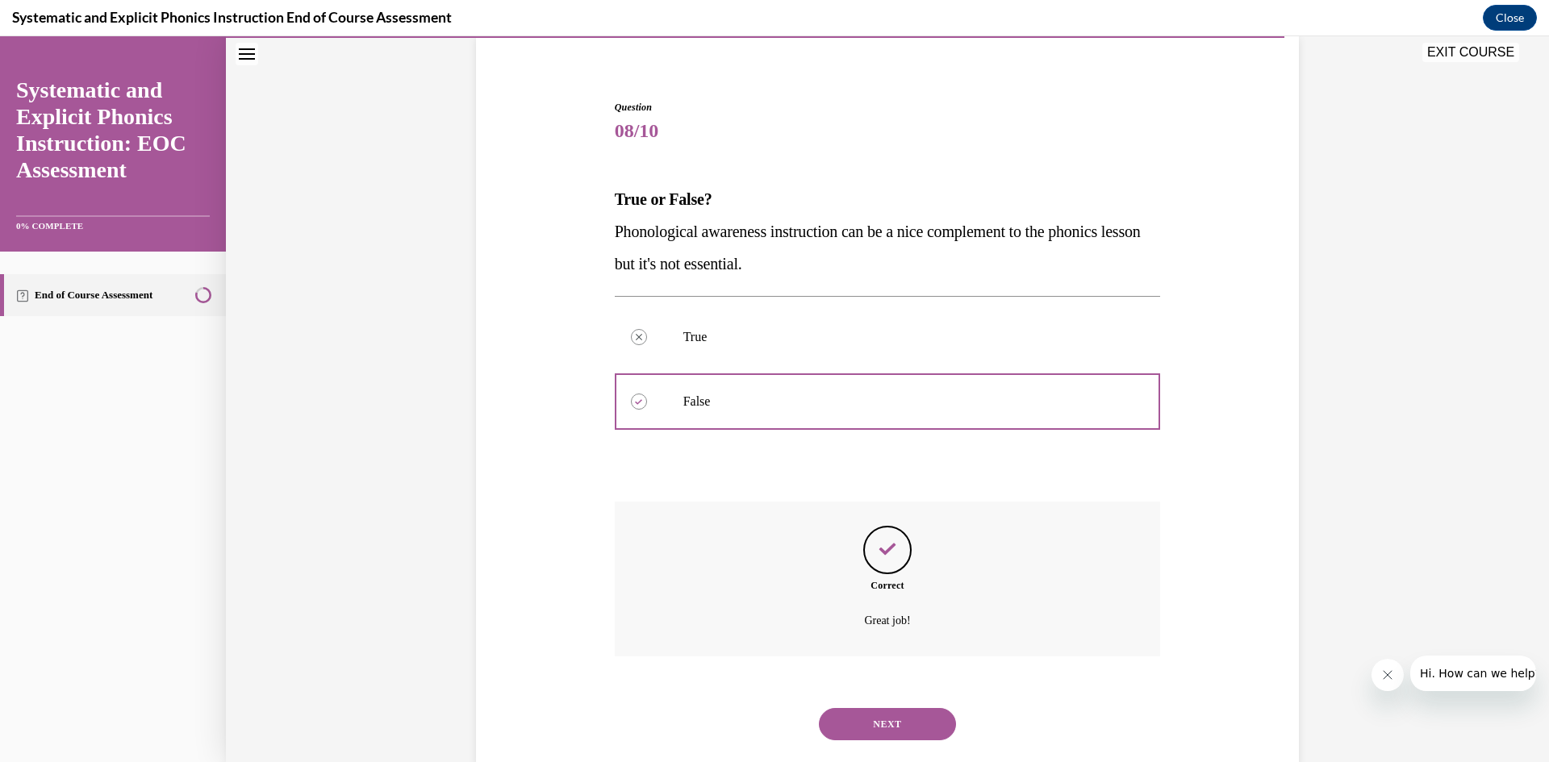
scroll to position [159, 0]
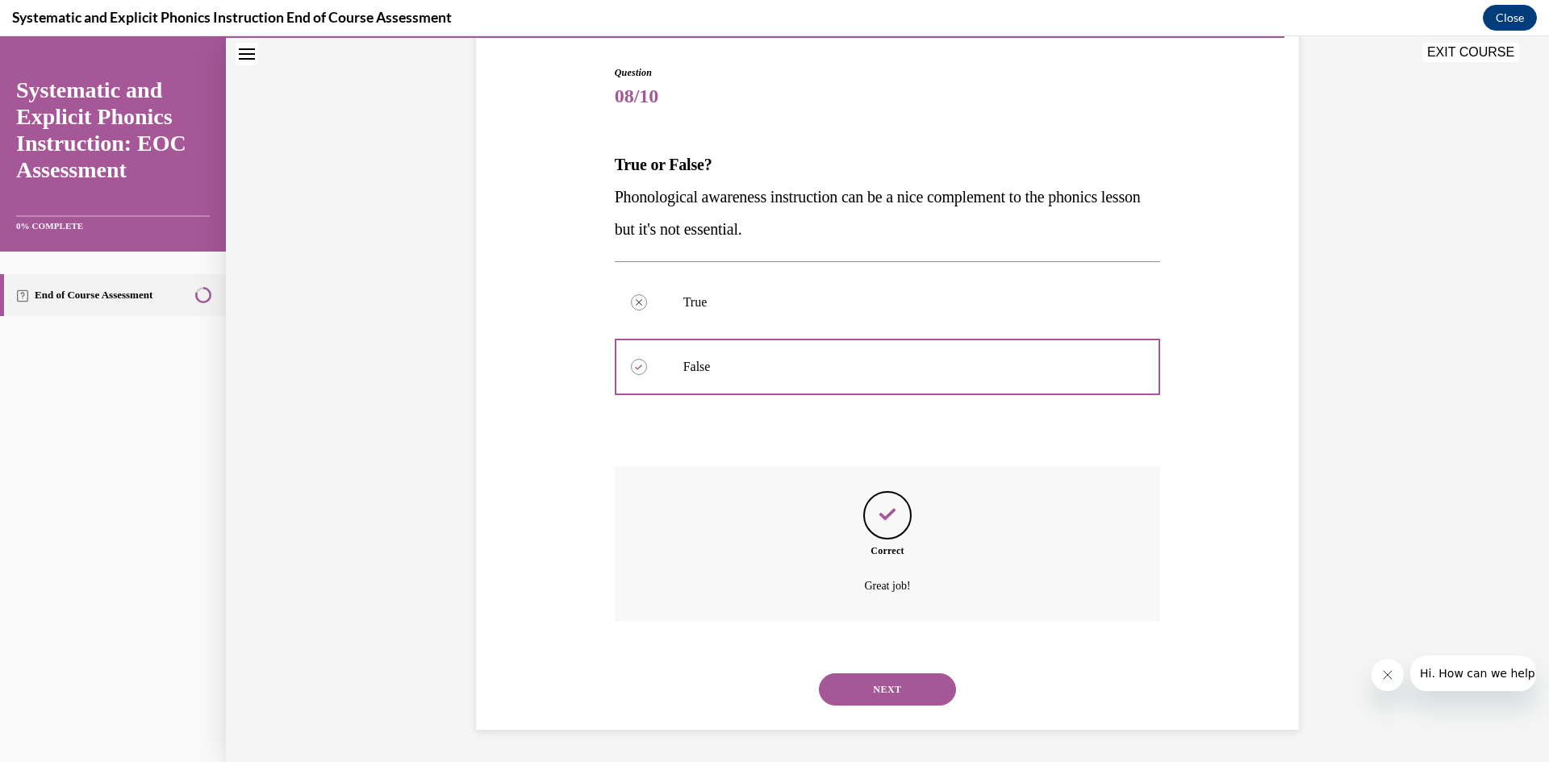
click at [875, 692] on button "NEXT" at bounding box center [887, 689] width 137 height 32
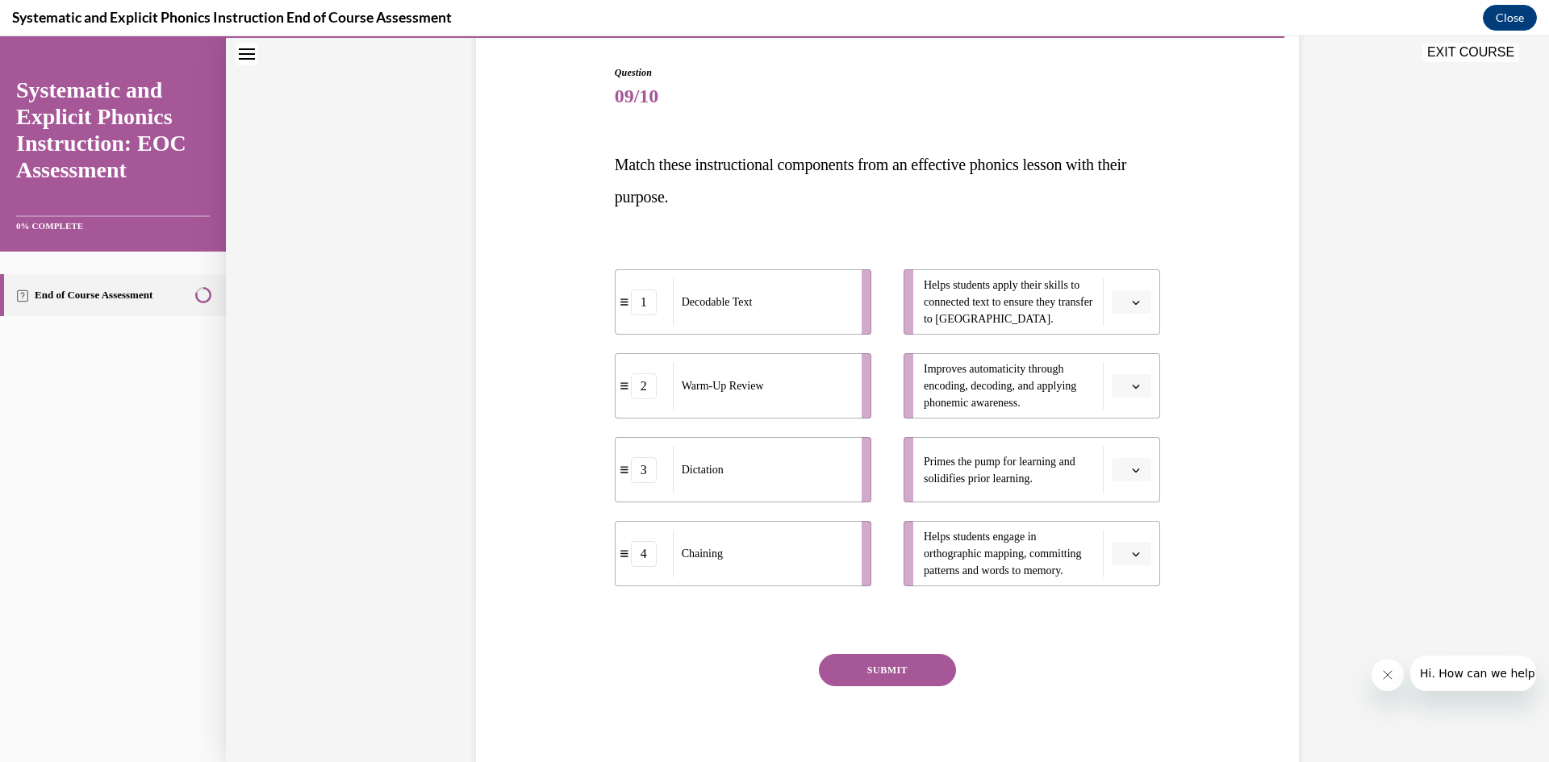
scroll to position [85, 0]
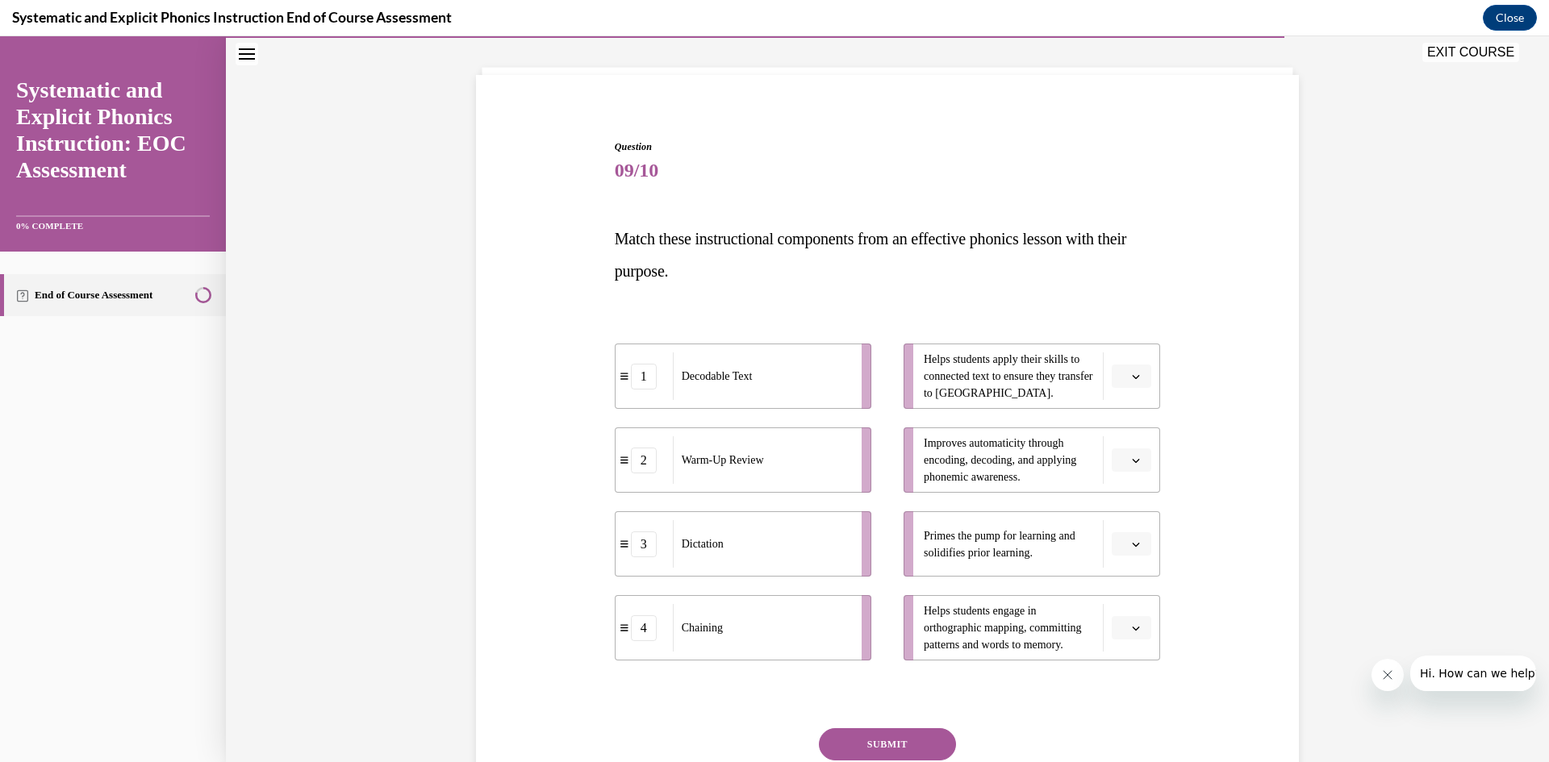
click at [1131, 382] on button "button" at bounding box center [1131, 377] width 40 height 24
click at [1108, 540] on div "4" at bounding box center [1123, 541] width 40 height 32
click at [1132, 375] on icon "button" at bounding box center [1136, 377] width 8 height 8
click at [1115, 444] on span "1" at bounding box center [1116, 444] width 6 height 13
click at [1132, 544] on icon "button" at bounding box center [1136, 544] width 8 height 8
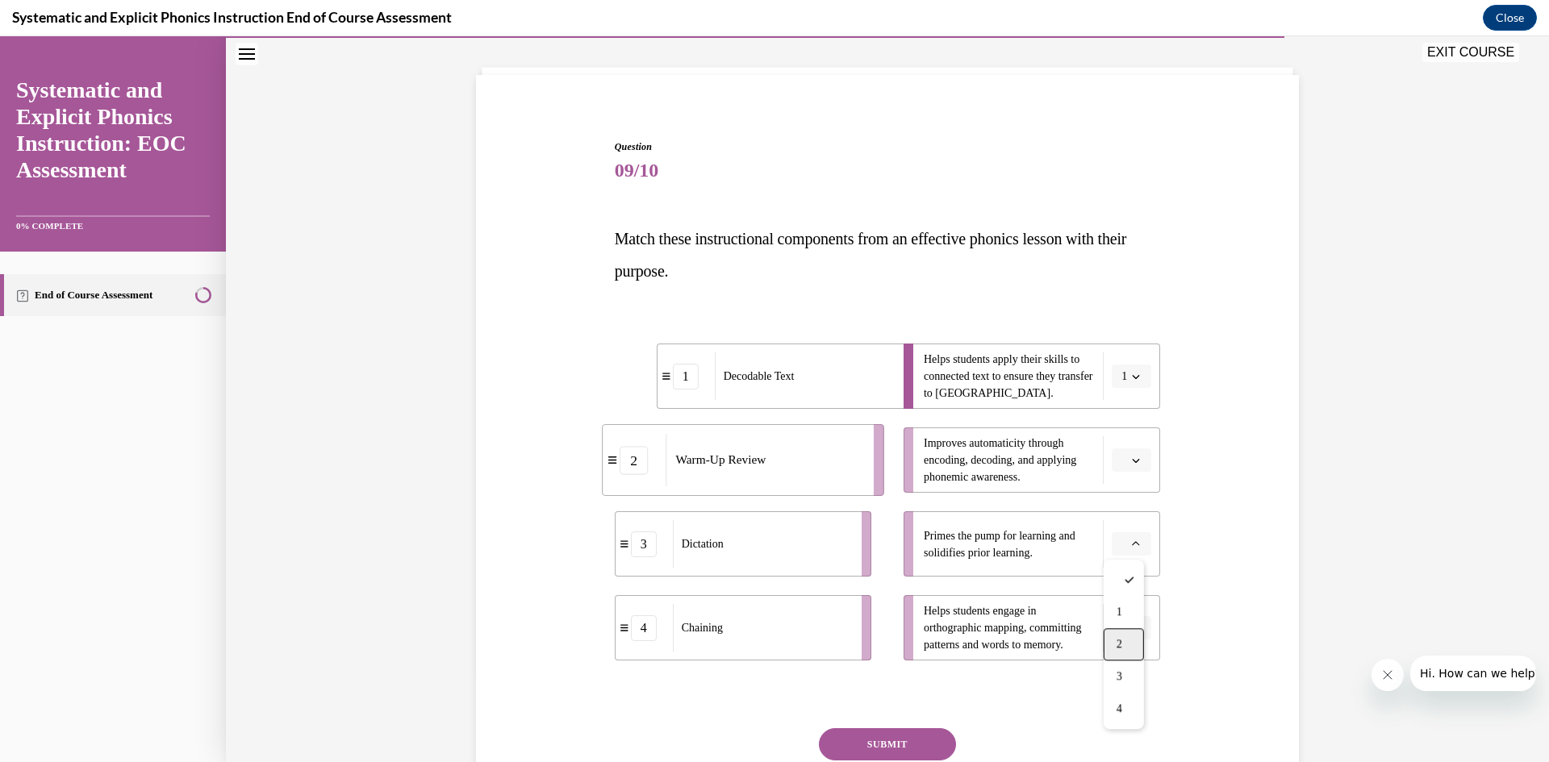
click at [1122, 643] on span "2" at bounding box center [1119, 644] width 6 height 13
click at [1132, 461] on icon "button" at bounding box center [1135, 461] width 7 height 4
click at [1114, 622] on div "4" at bounding box center [1123, 625] width 40 height 32
click at [1128, 616] on button "button" at bounding box center [1131, 628] width 40 height 24
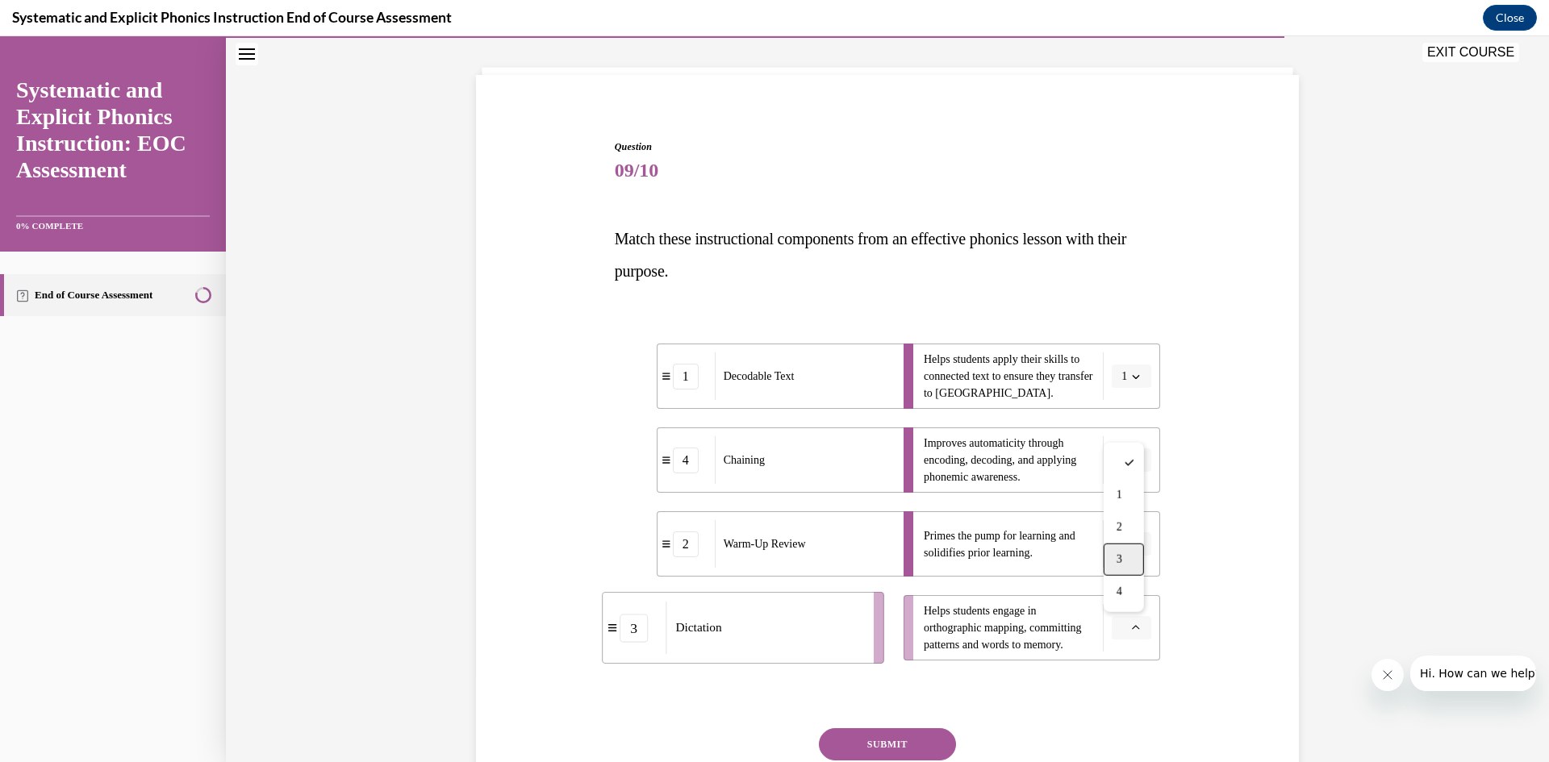
click at [1124, 564] on div "3" at bounding box center [1123, 560] width 40 height 32
click at [1132, 457] on icon "button" at bounding box center [1136, 460] width 8 height 8
click at [1115, 598] on span "3" at bounding box center [1116, 592] width 6 height 13
click at [1132, 632] on icon "button" at bounding box center [1136, 628] width 8 height 8
click at [1127, 596] on div "4" at bounding box center [1123, 592] width 40 height 32
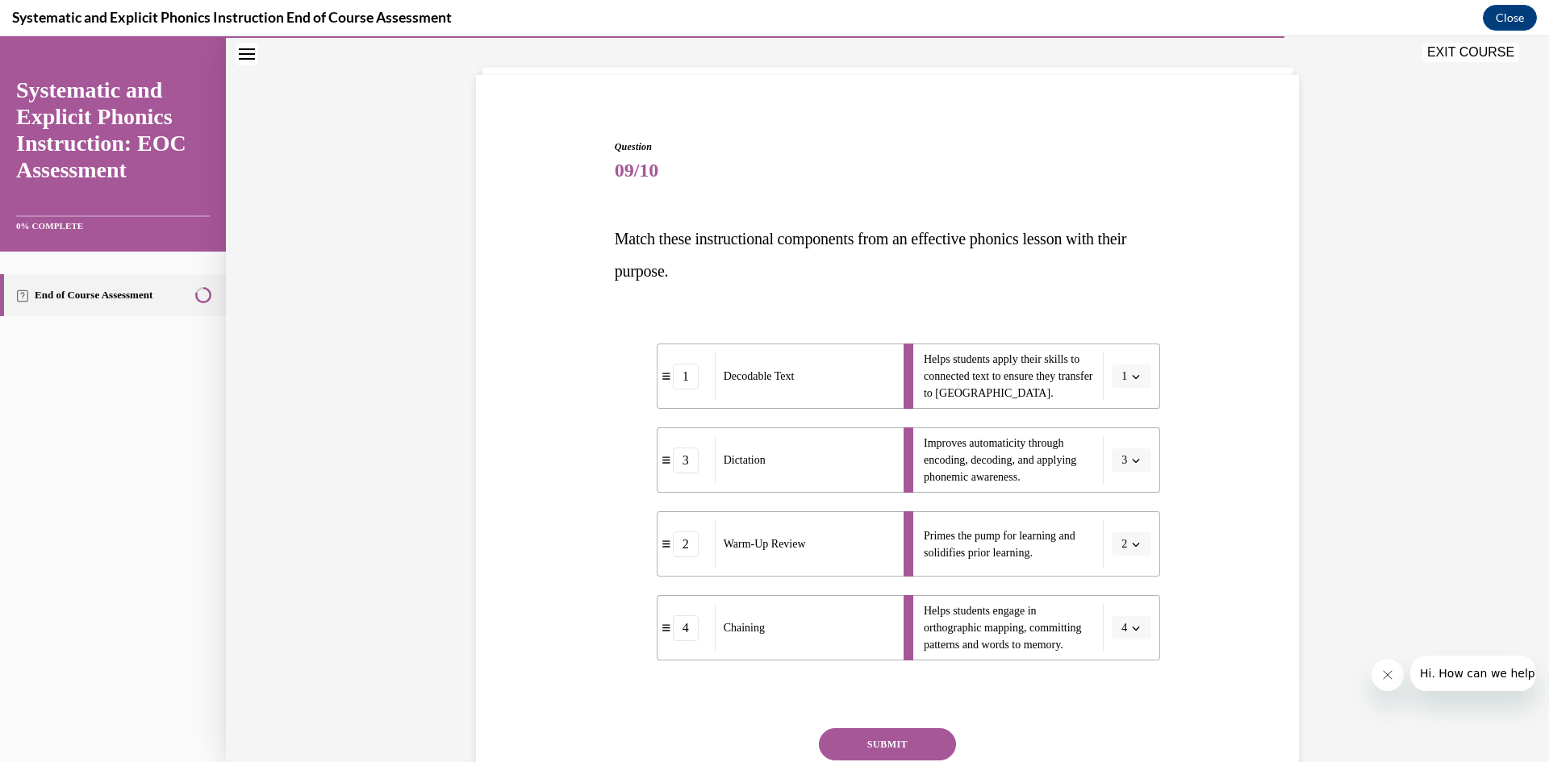
click at [867, 746] on button "SUBMIT" at bounding box center [887, 744] width 137 height 32
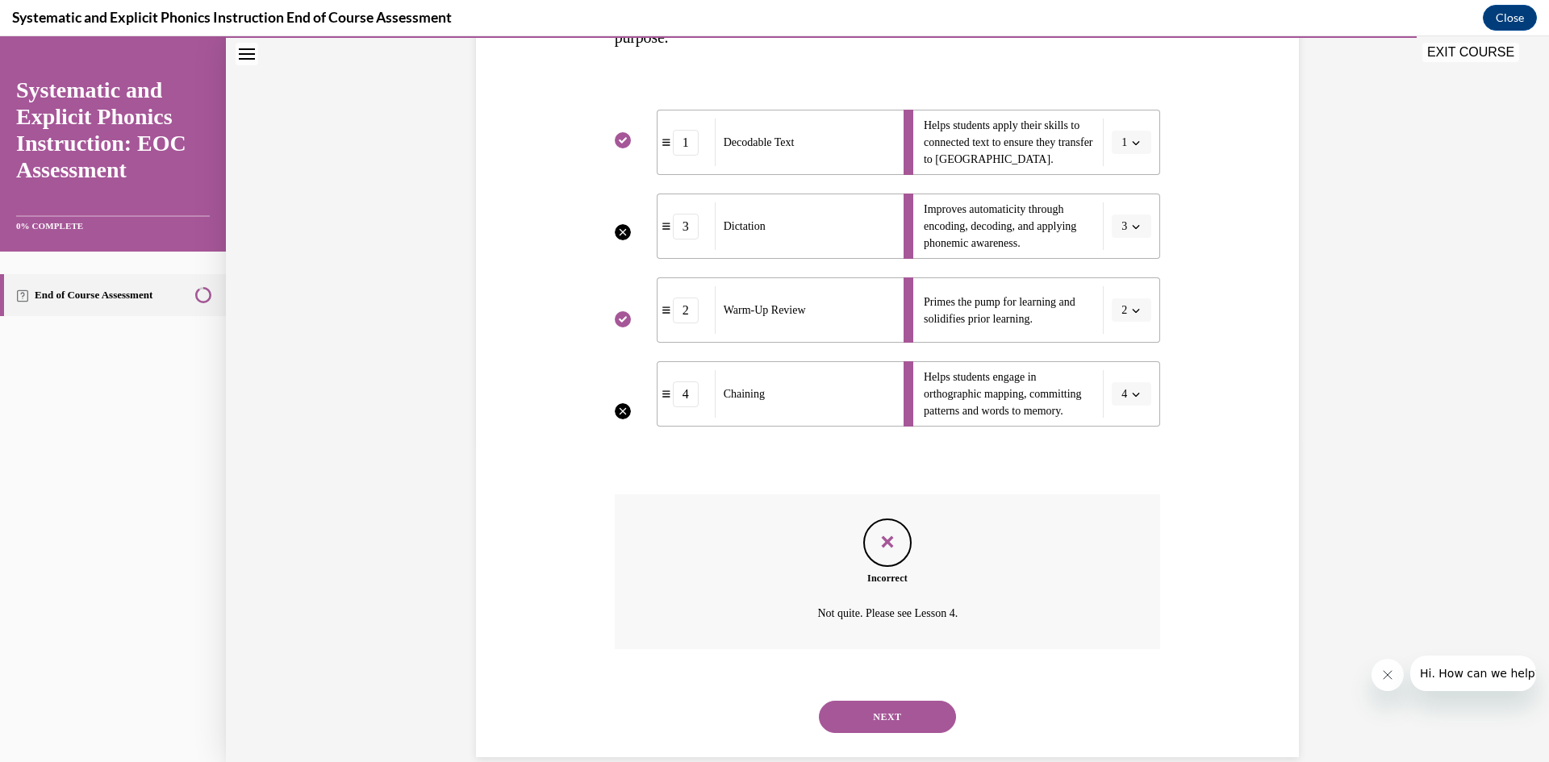
scroll to position [346, 0]
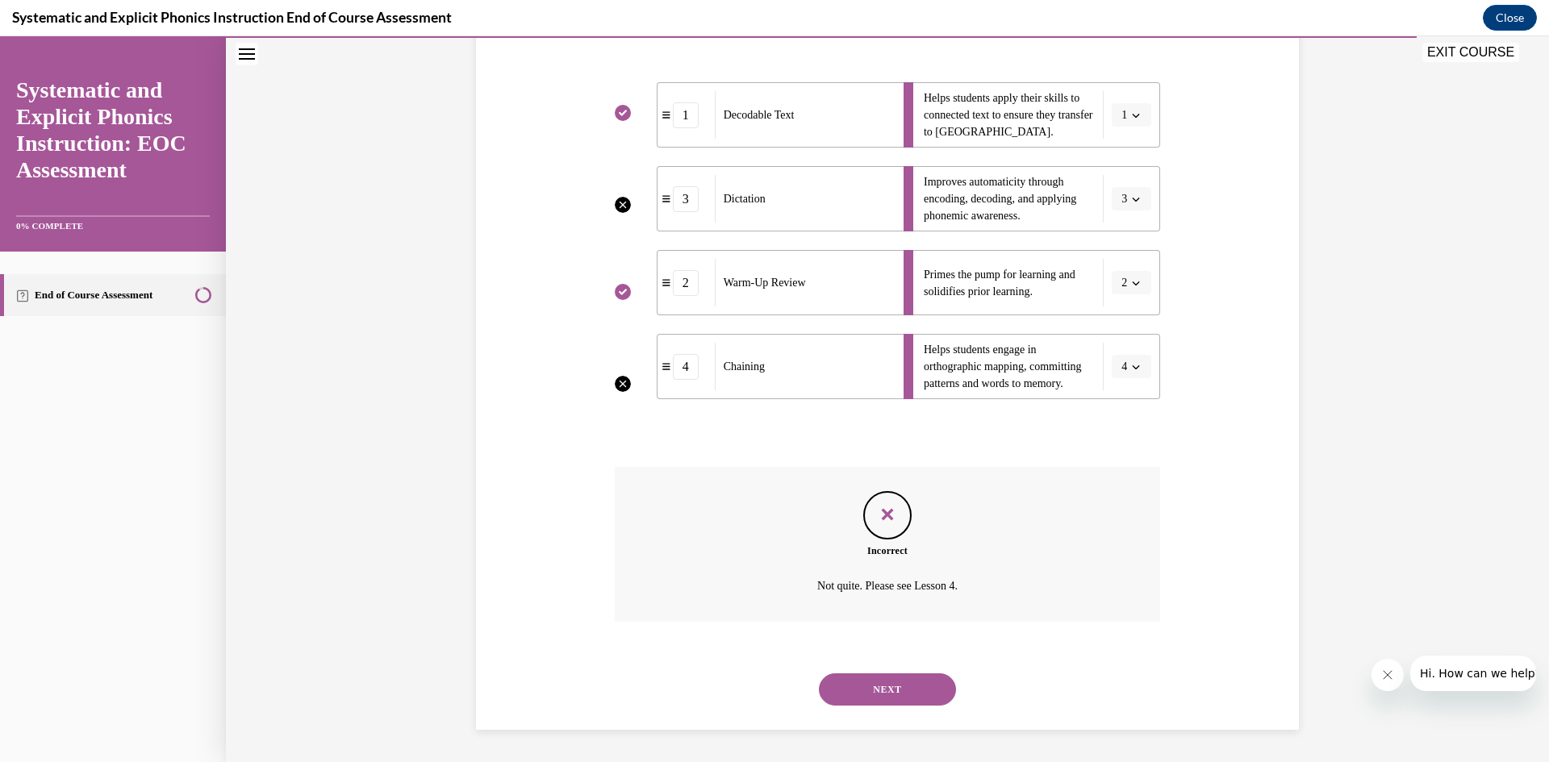
click at [873, 686] on button "NEXT" at bounding box center [887, 689] width 137 height 32
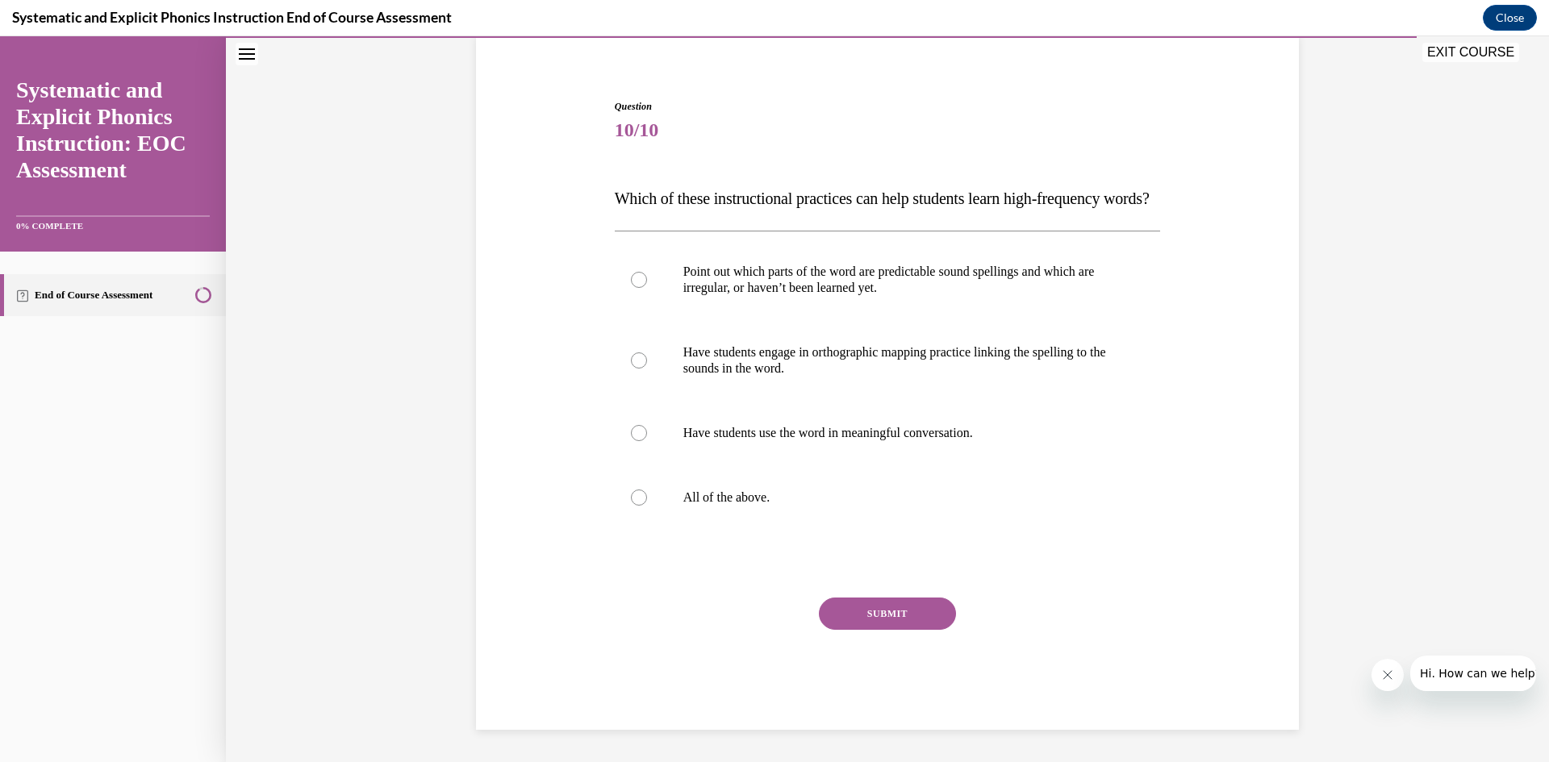
scroll to position [157, 0]
click at [631, 497] on div at bounding box center [639, 498] width 16 height 16
click at [865, 617] on button "SUBMIT" at bounding box center [887, 614] width 137 height 32
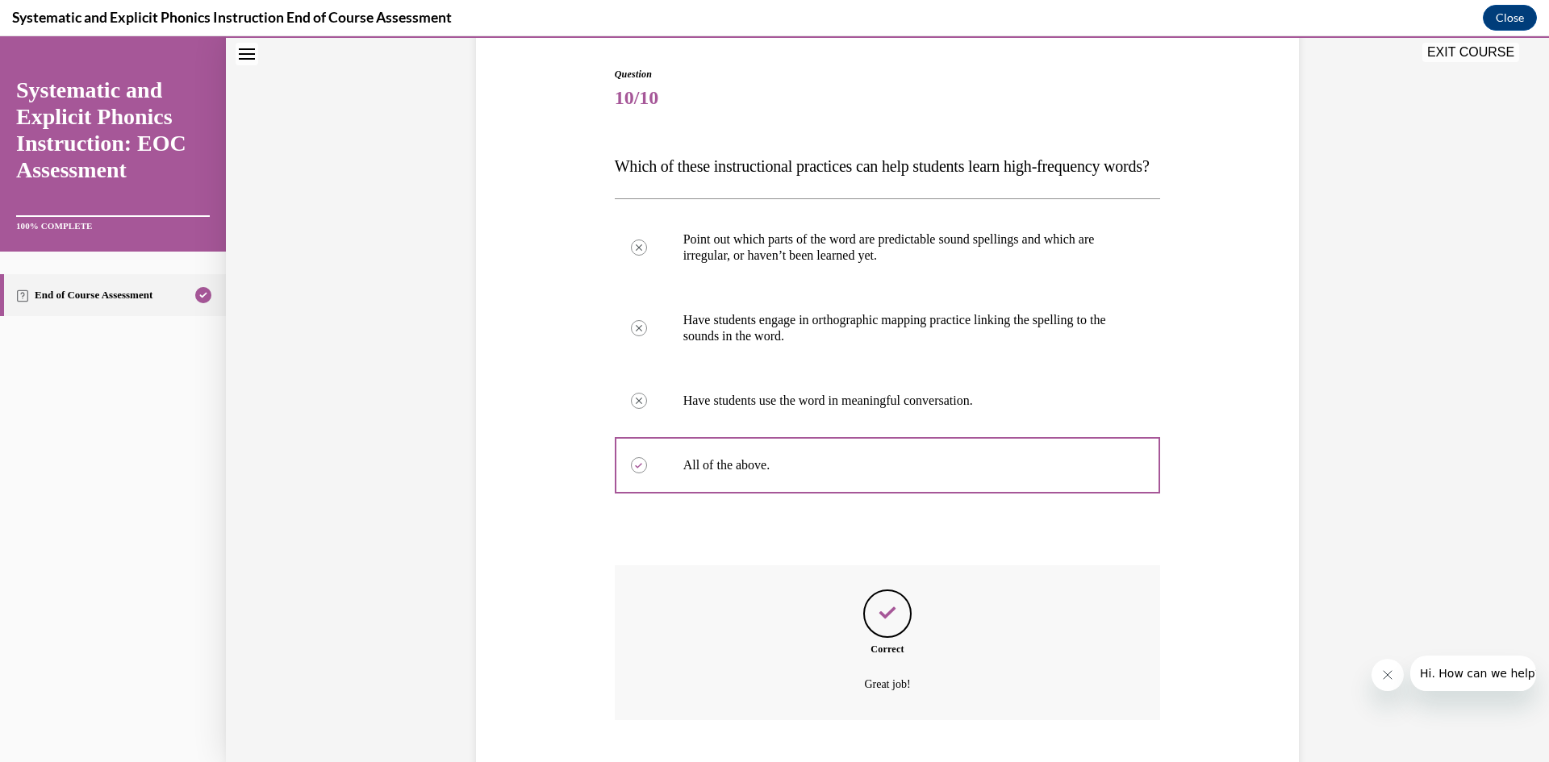
scroll to position [288, 0]
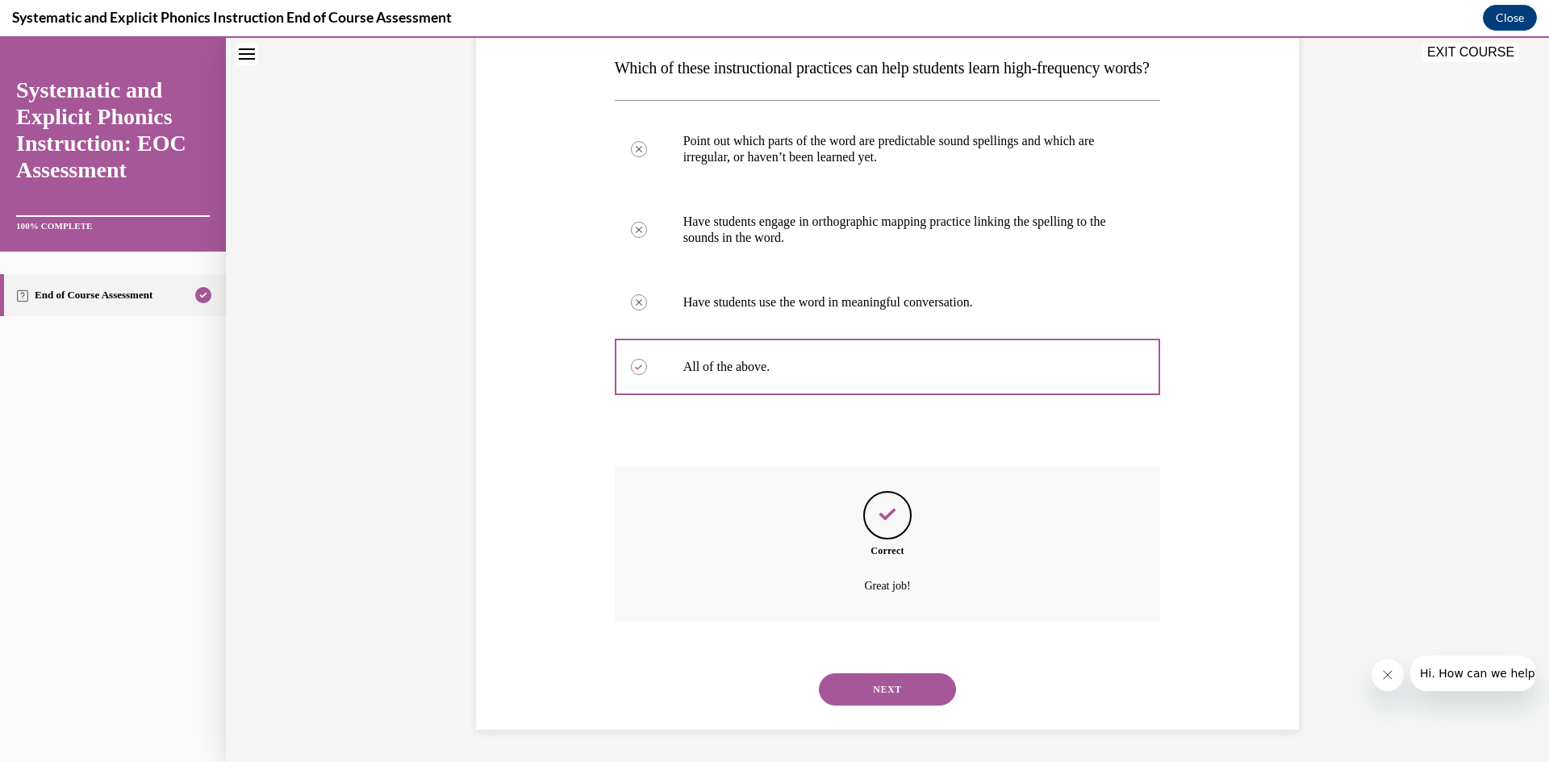
click at [879, 682] on button "NEXT" at bounding box center [887, 689] width 137 height 32
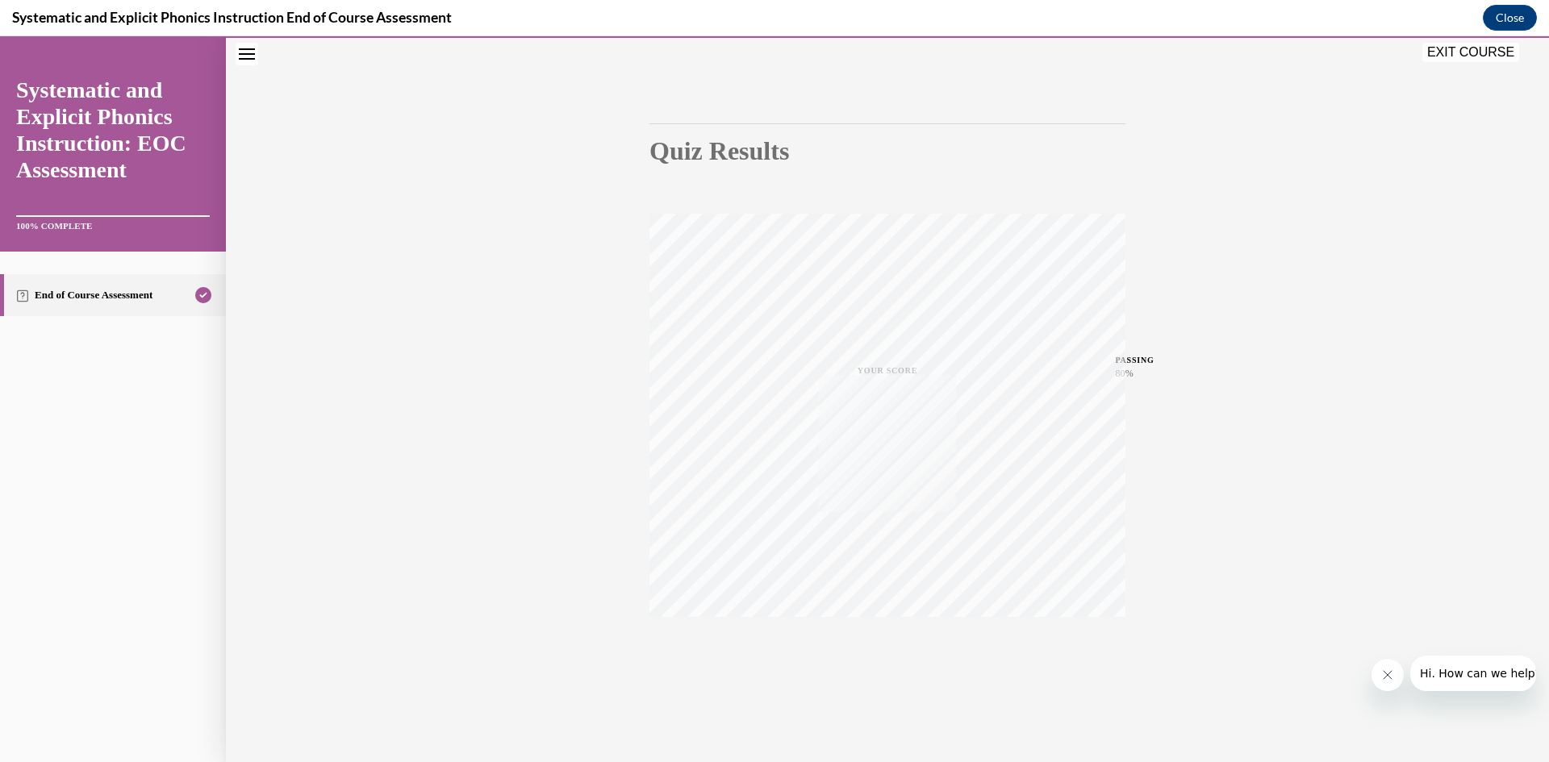
scroll to position [101, 0]
click at [1459, 46] on button "EXIT COURSE" at bounding box center [1470, 52] width 97 height 19
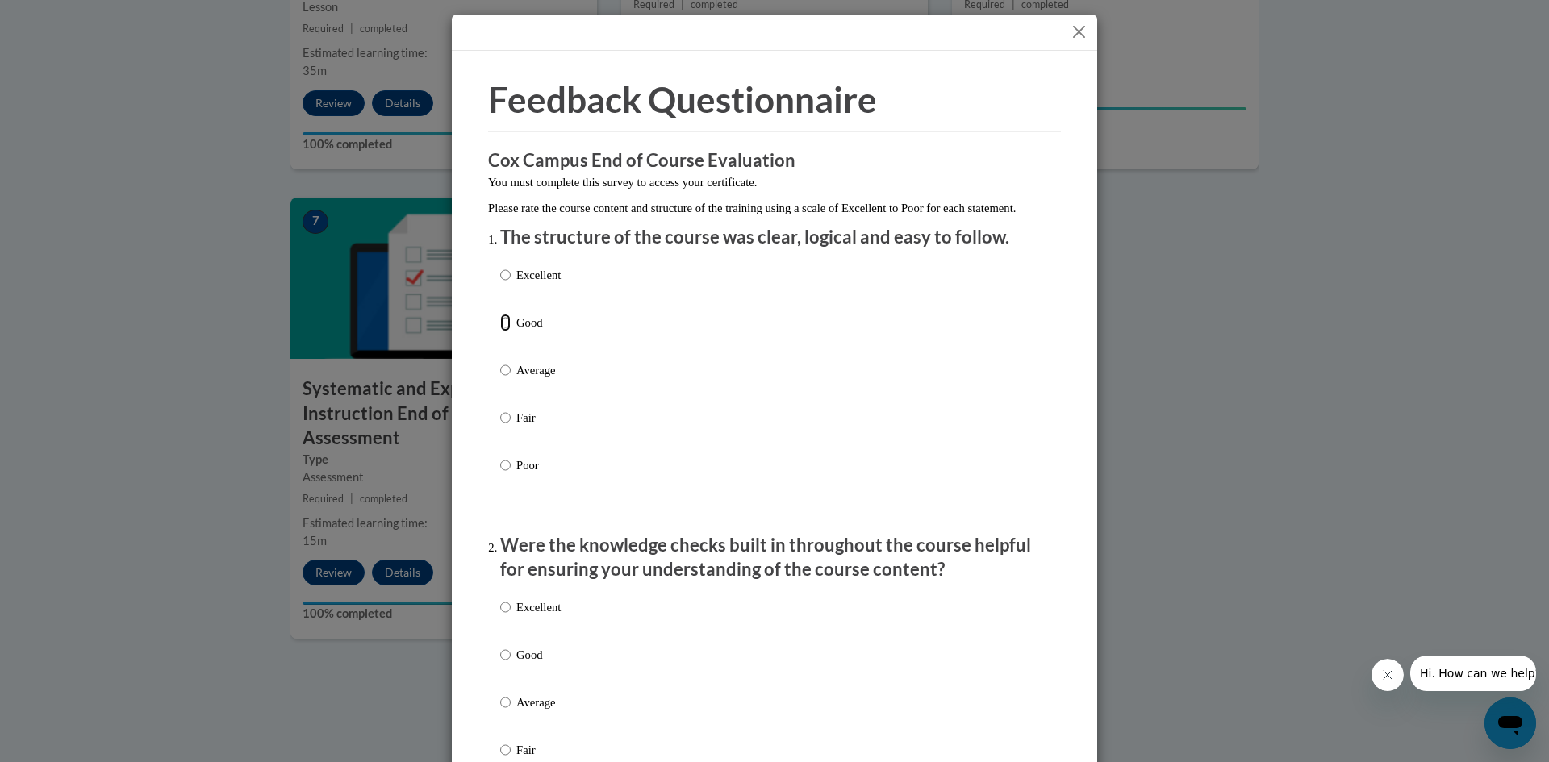
click at [500, 331] on input "Good" at bounding box center [505, 323] width 10 height 18
radio input "true"
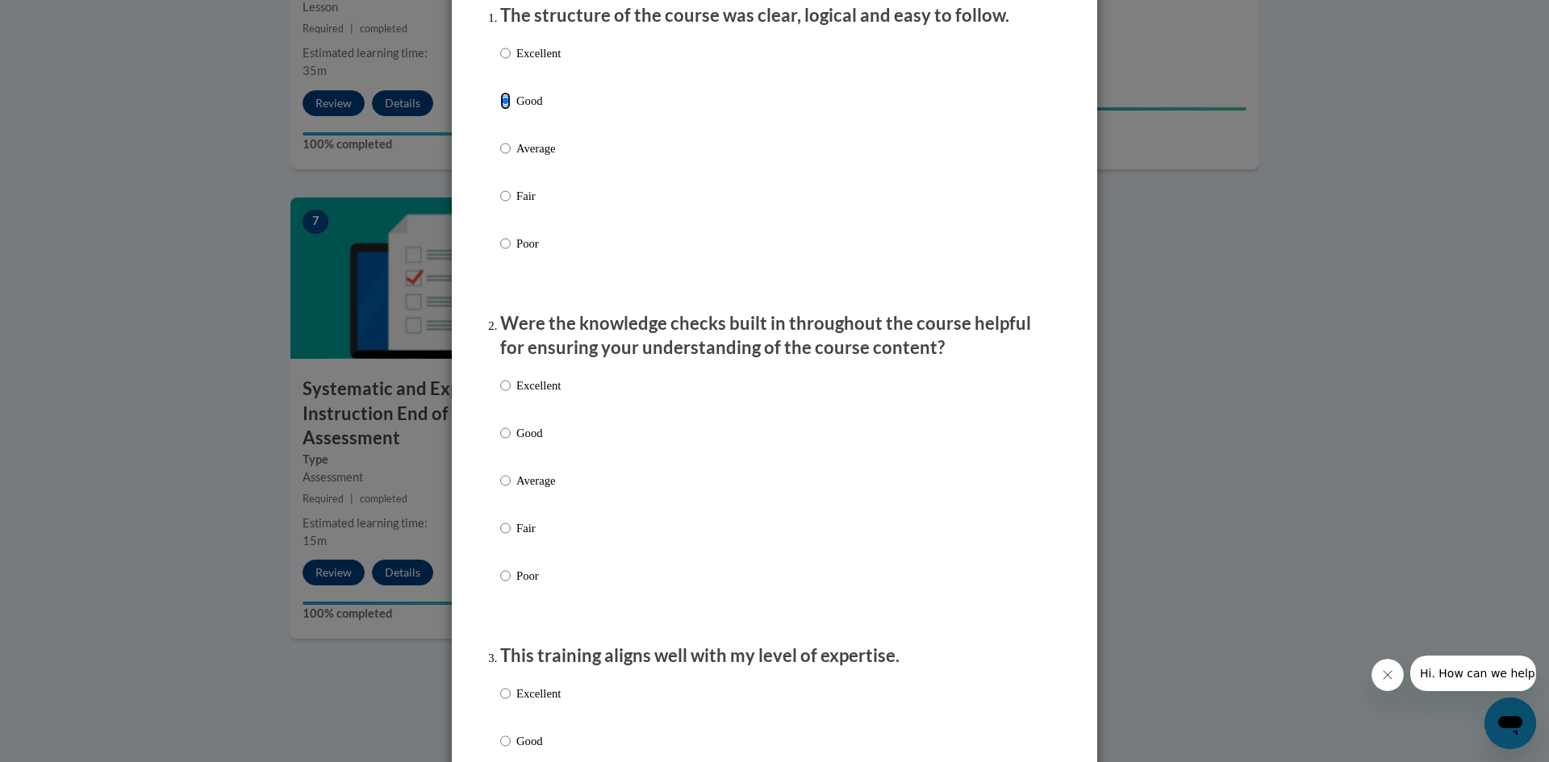
scroll to position [242, 0]
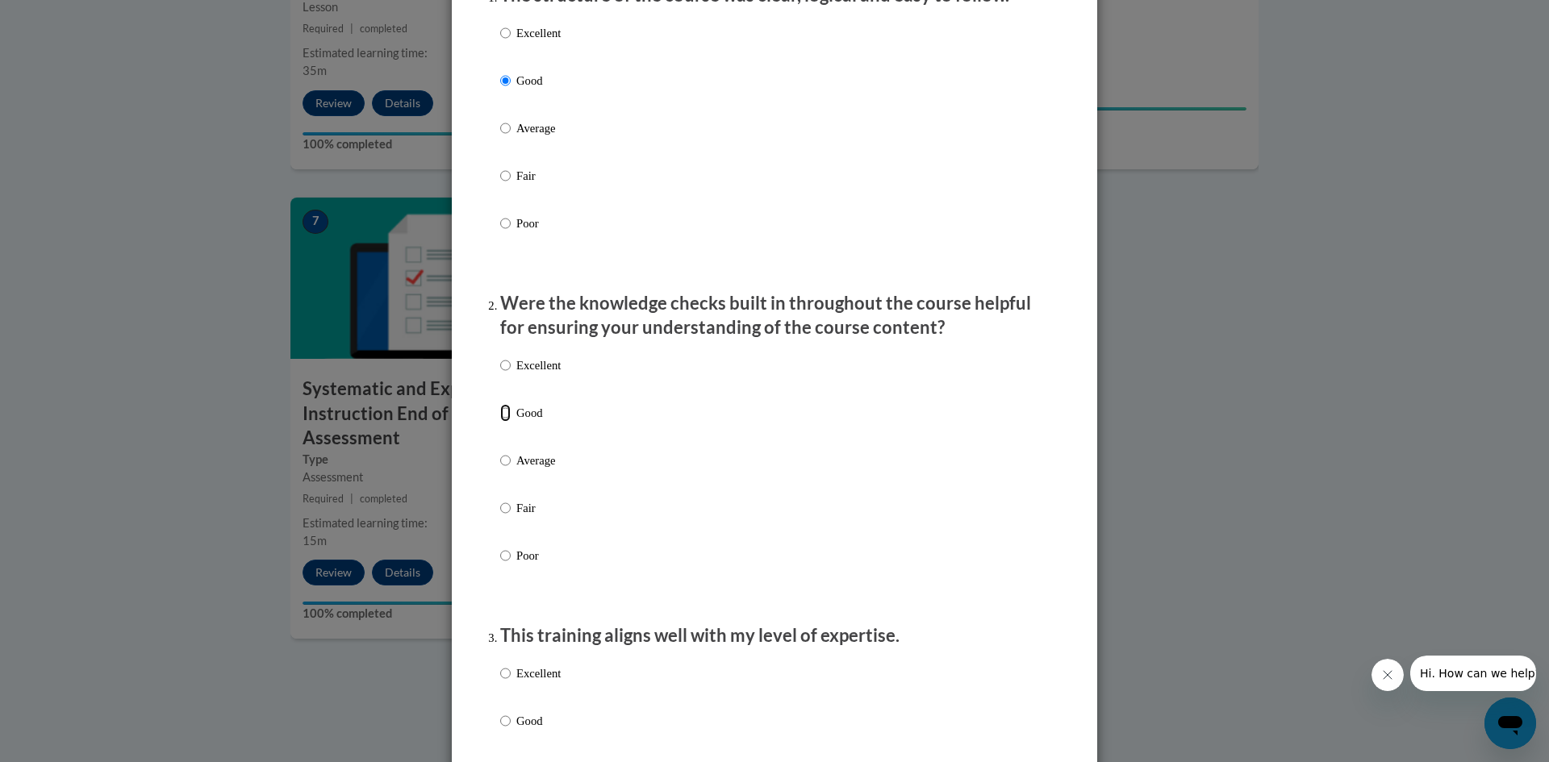
click at [500, 422] on input "Good" at bounding box center [505, 413] width 10 height 18
radio input "true"
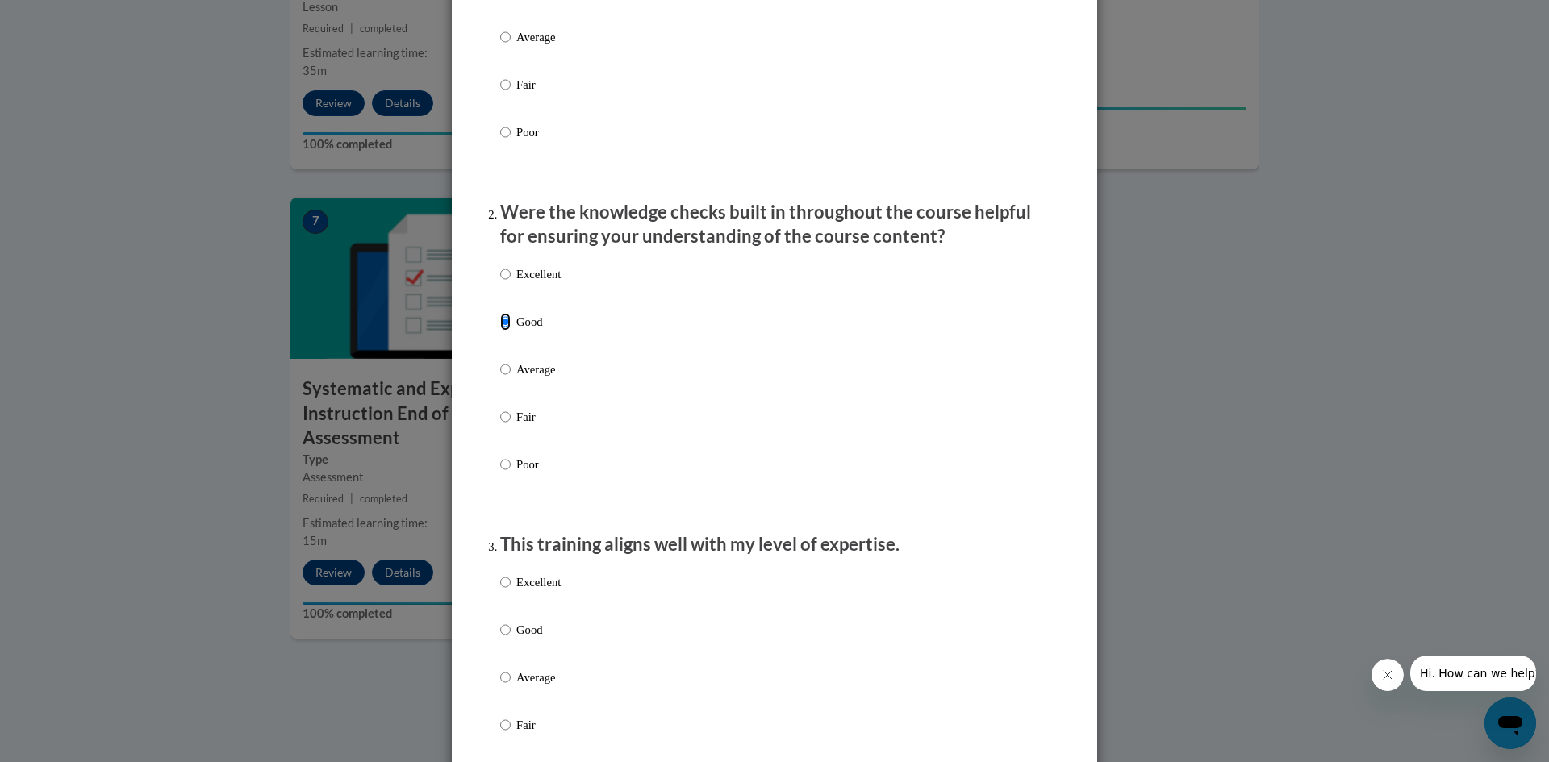
scroll to position [484, 0]
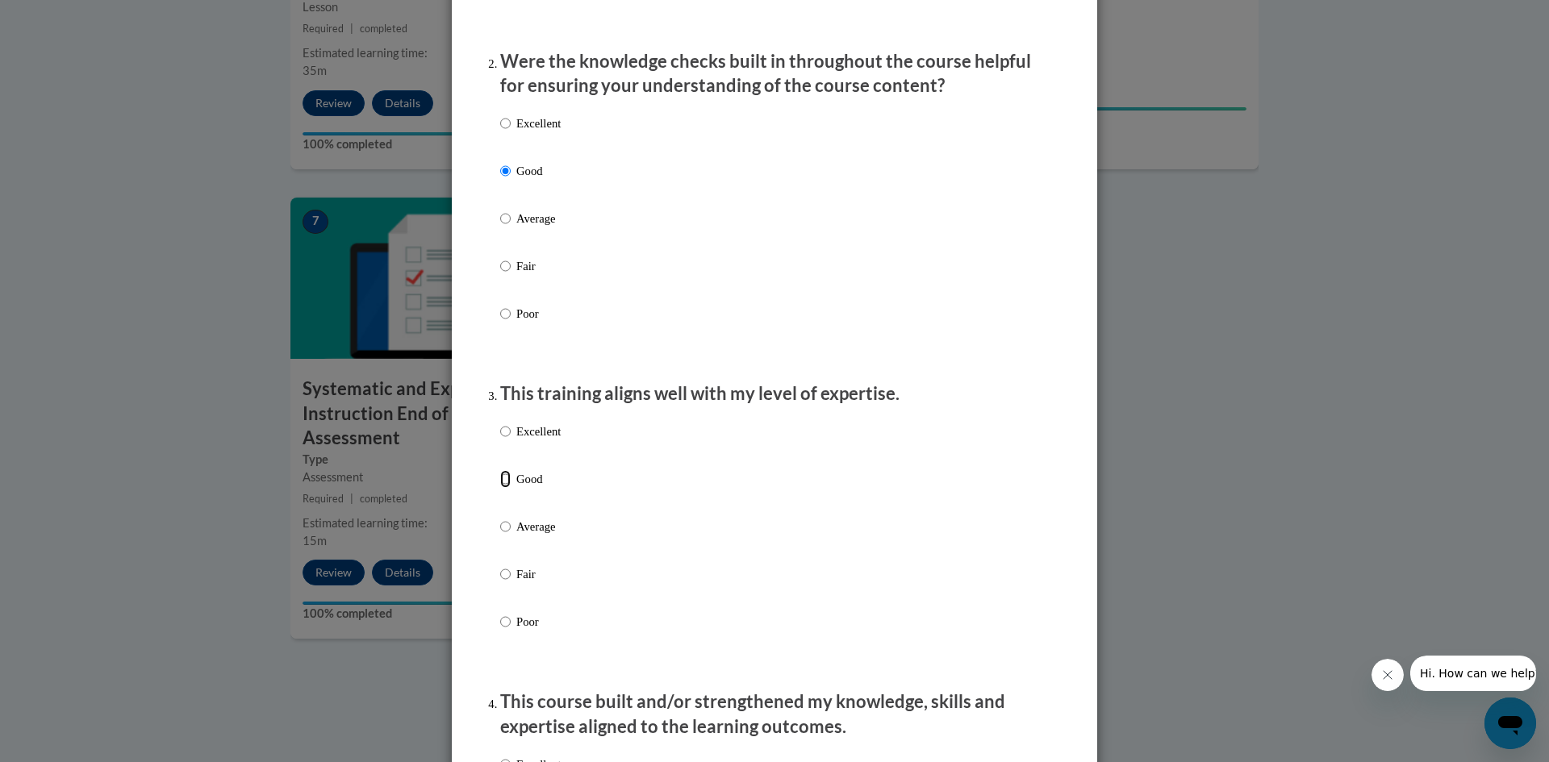
click at [503, 488] on input "Good" at bounding box center [505, 479] width 10 height 18
radio input "true"
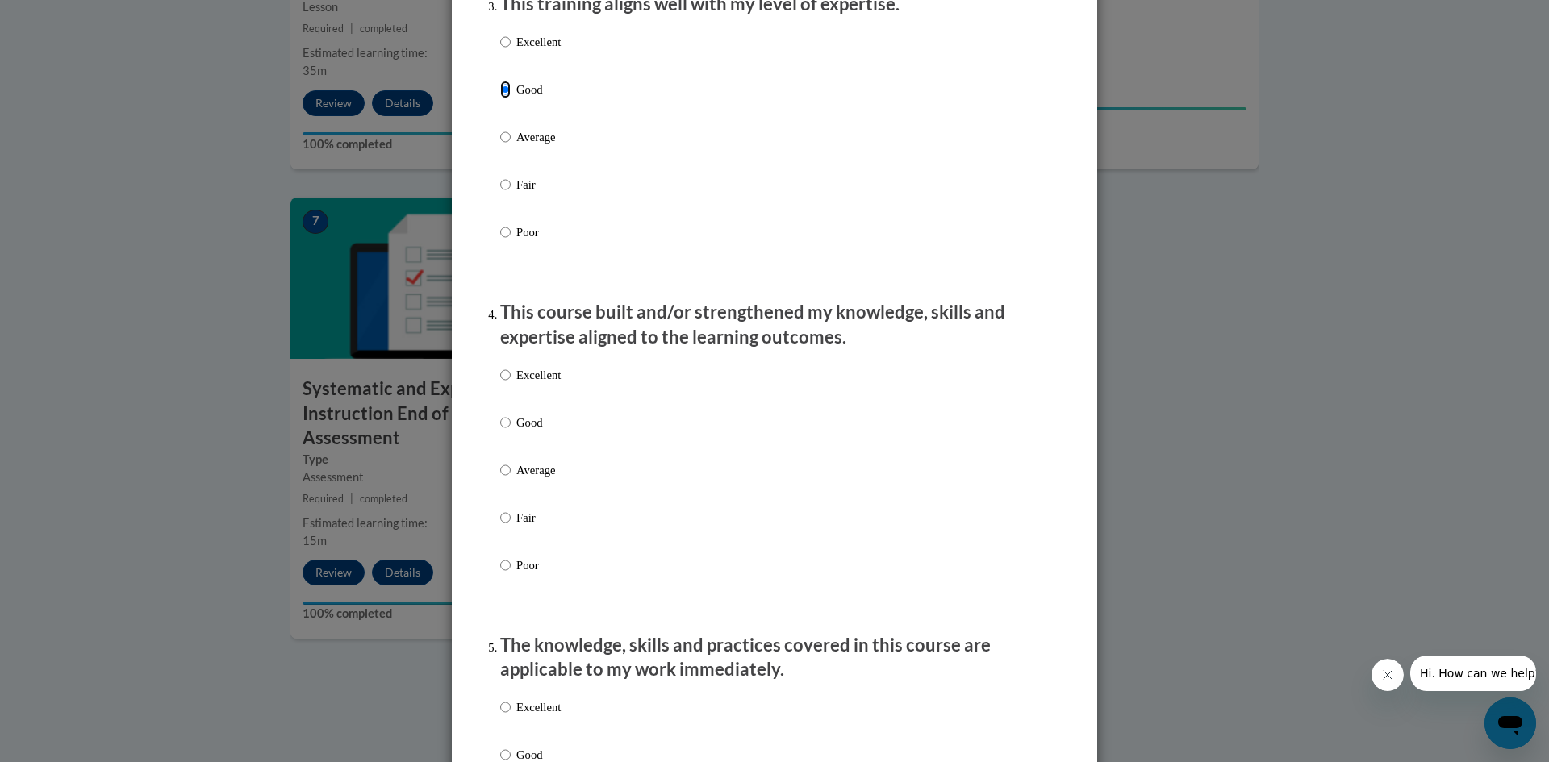
scroll to position [887, 0]
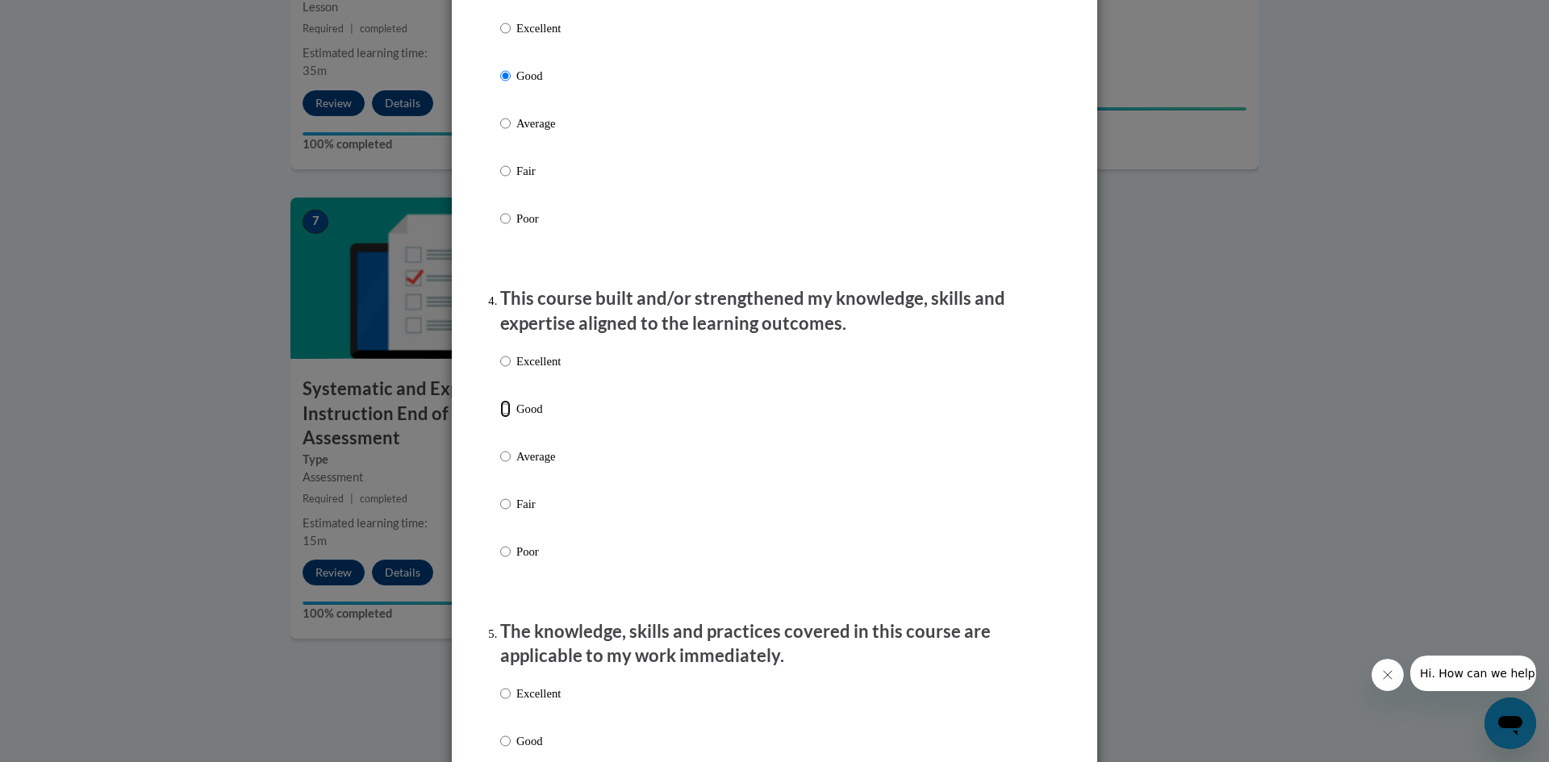
click at [502, 418] on input "Good" at bounding box center [505, 409] width 10 height 18
radio input "true"
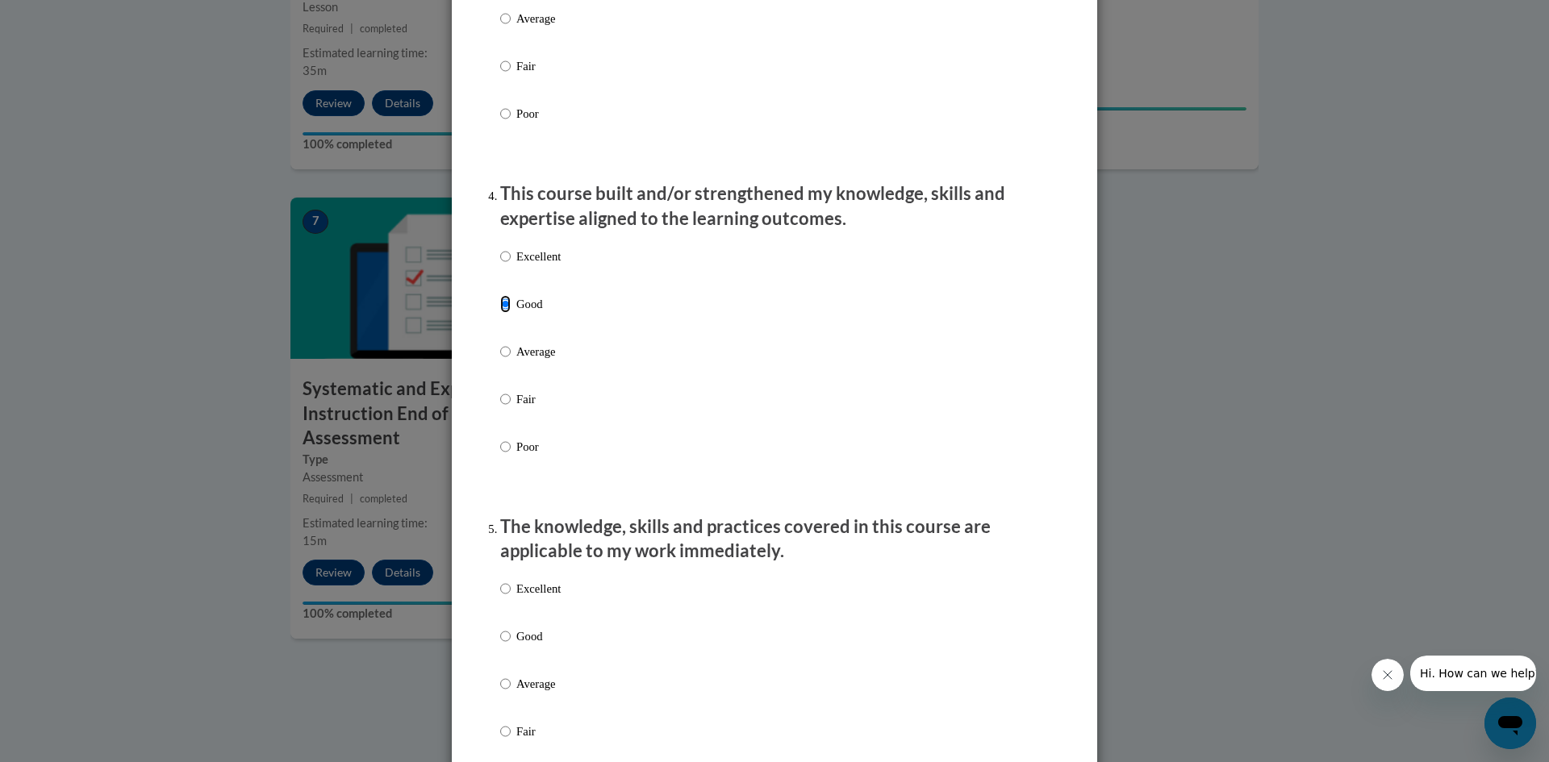
scroll to position [1290, 0]
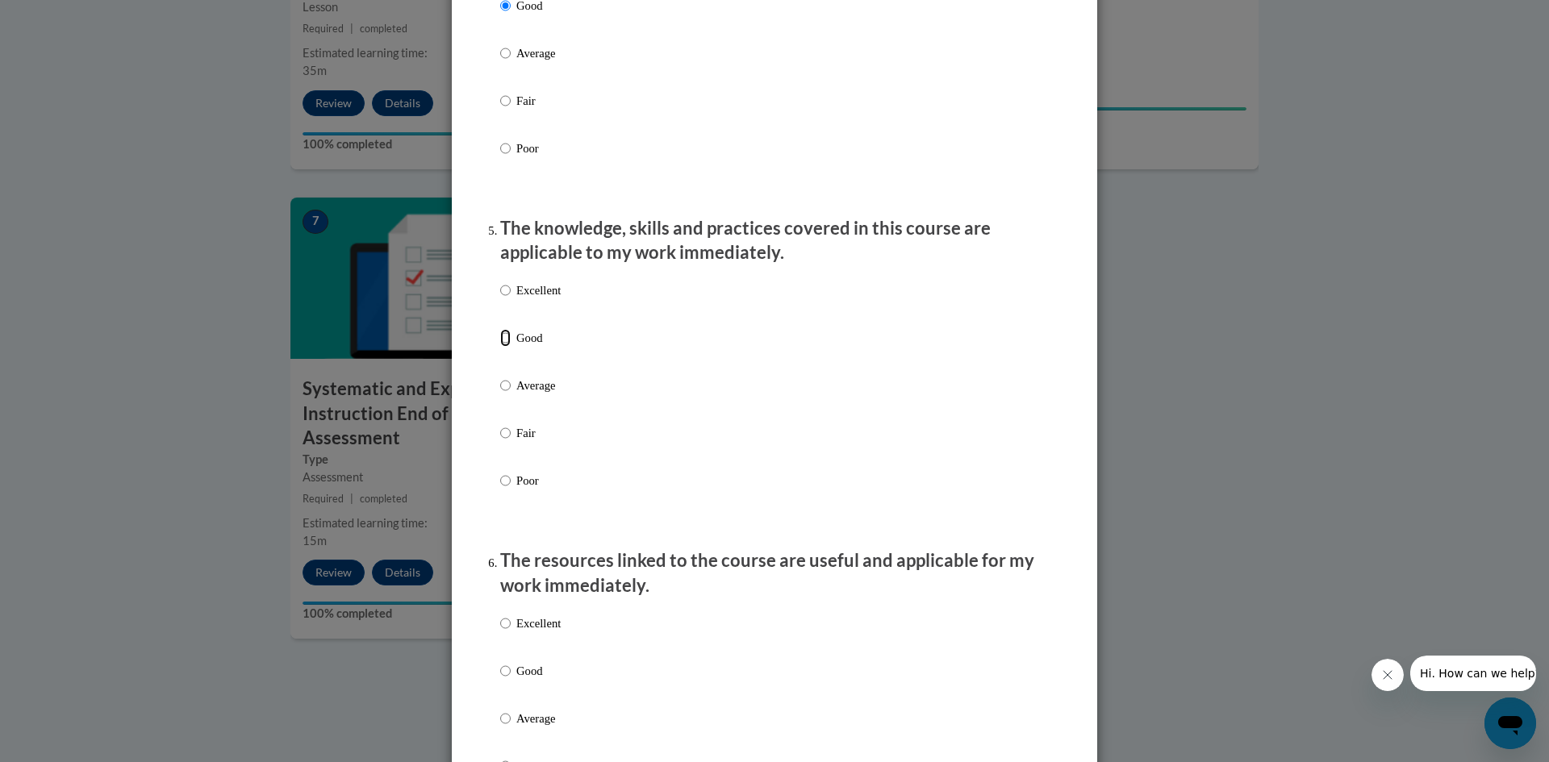
click at [501, 347] on input "Good" at bounding box center [505, 338] width 10 height 18
radio input "true"
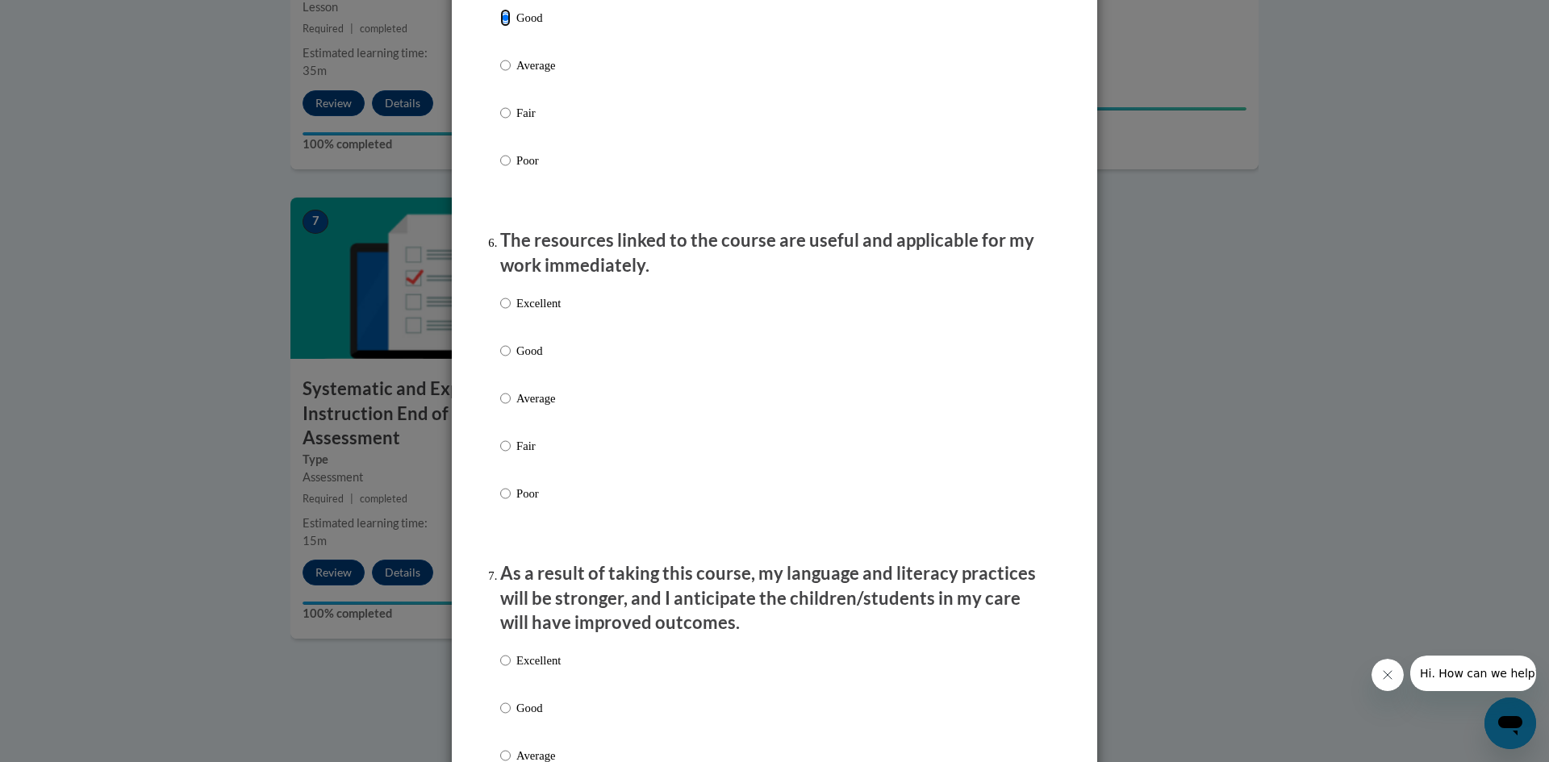
scroll to position [1613, 0]
click at [501, 357] on input "Good" at bounding box center [505, 349] width 10 height 18
radio input "true"
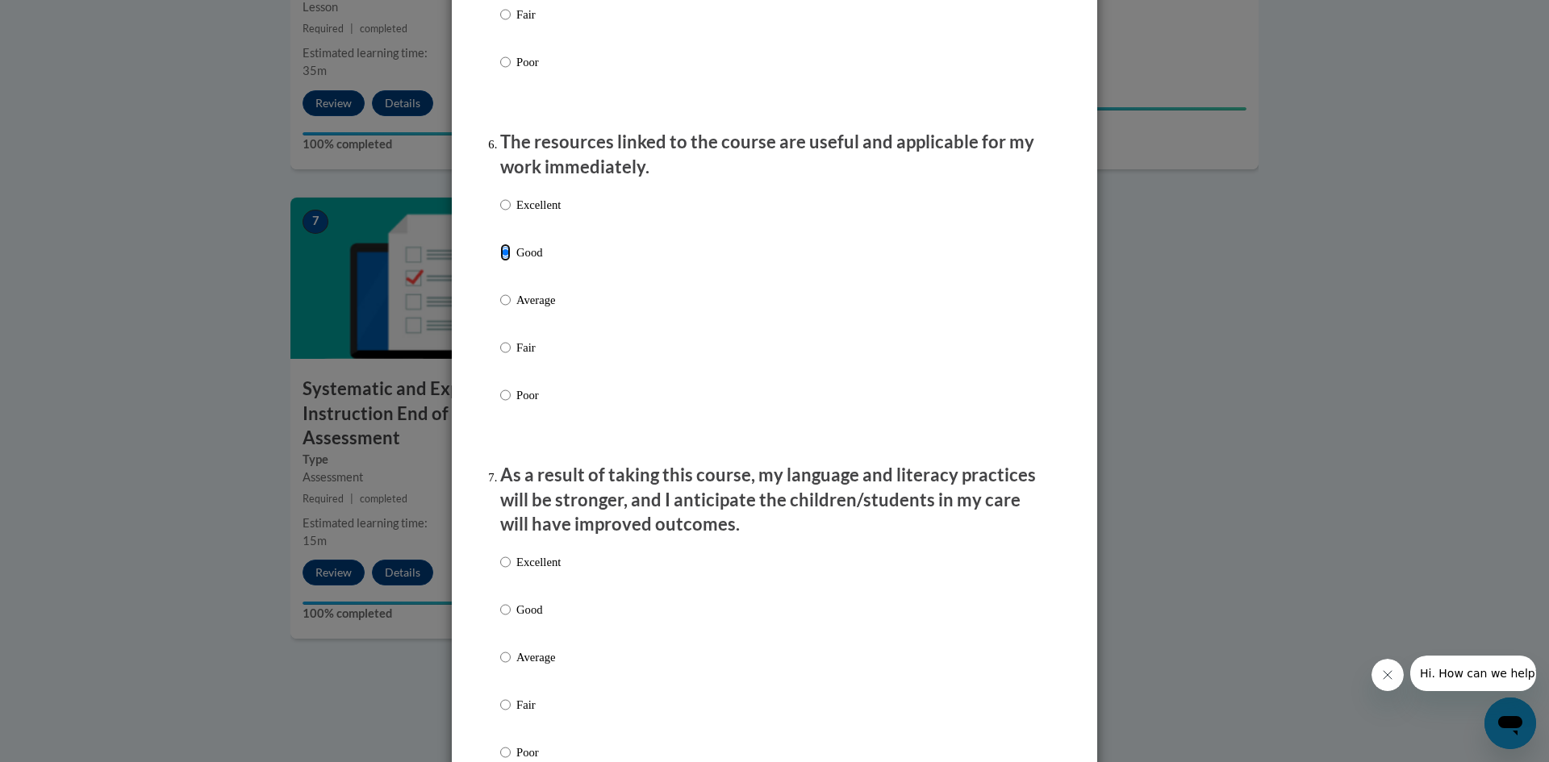
scroll to position [1855, 0]
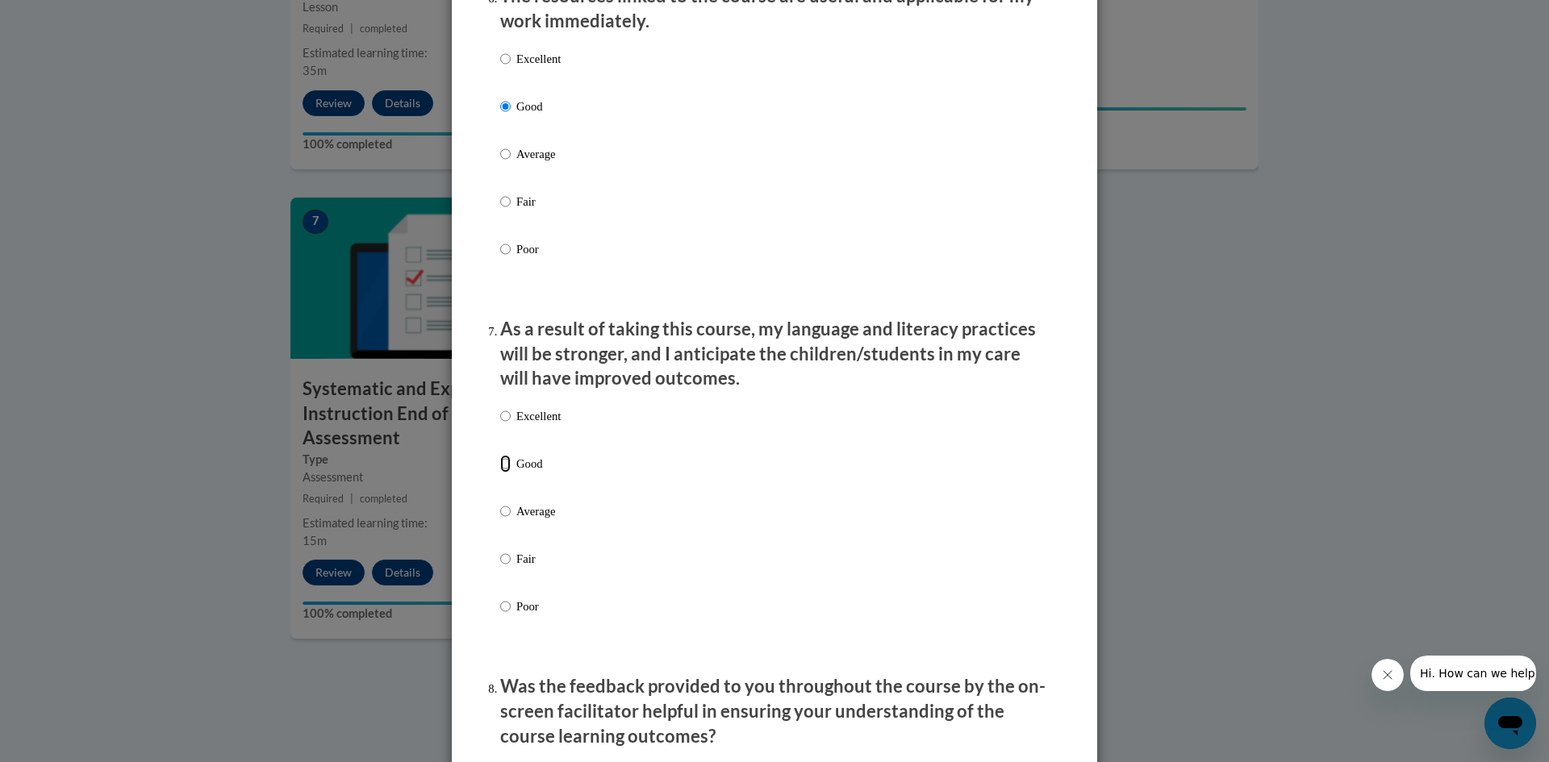
click at [500, 472] on input "Good" at bounding box center [505, 464] width 10 height 18
radio input "true"
click at [500, 472] on input "Good" at bounding box center [505, 464] width 10 height 18
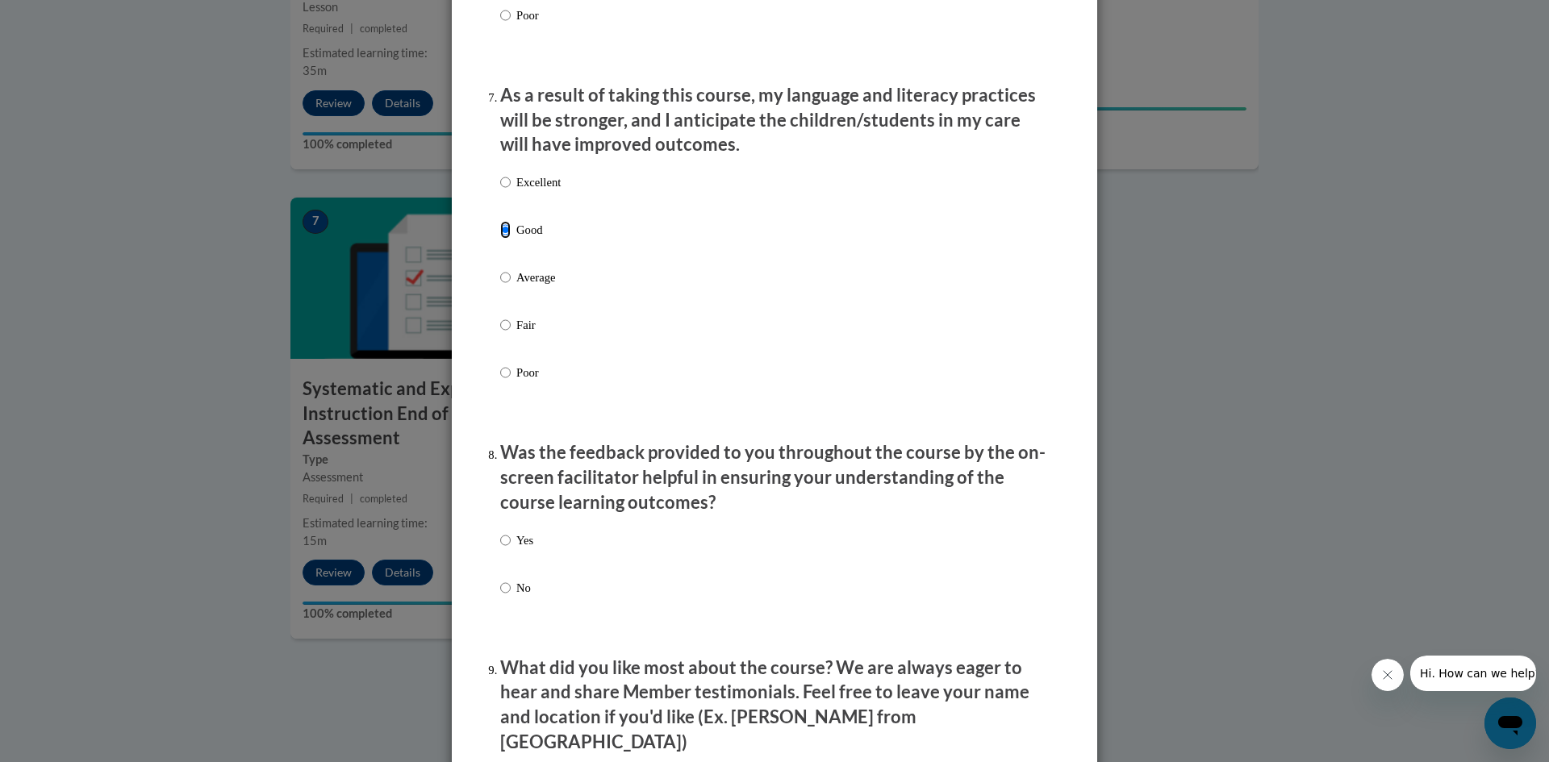
scroll to position [2097, 0]
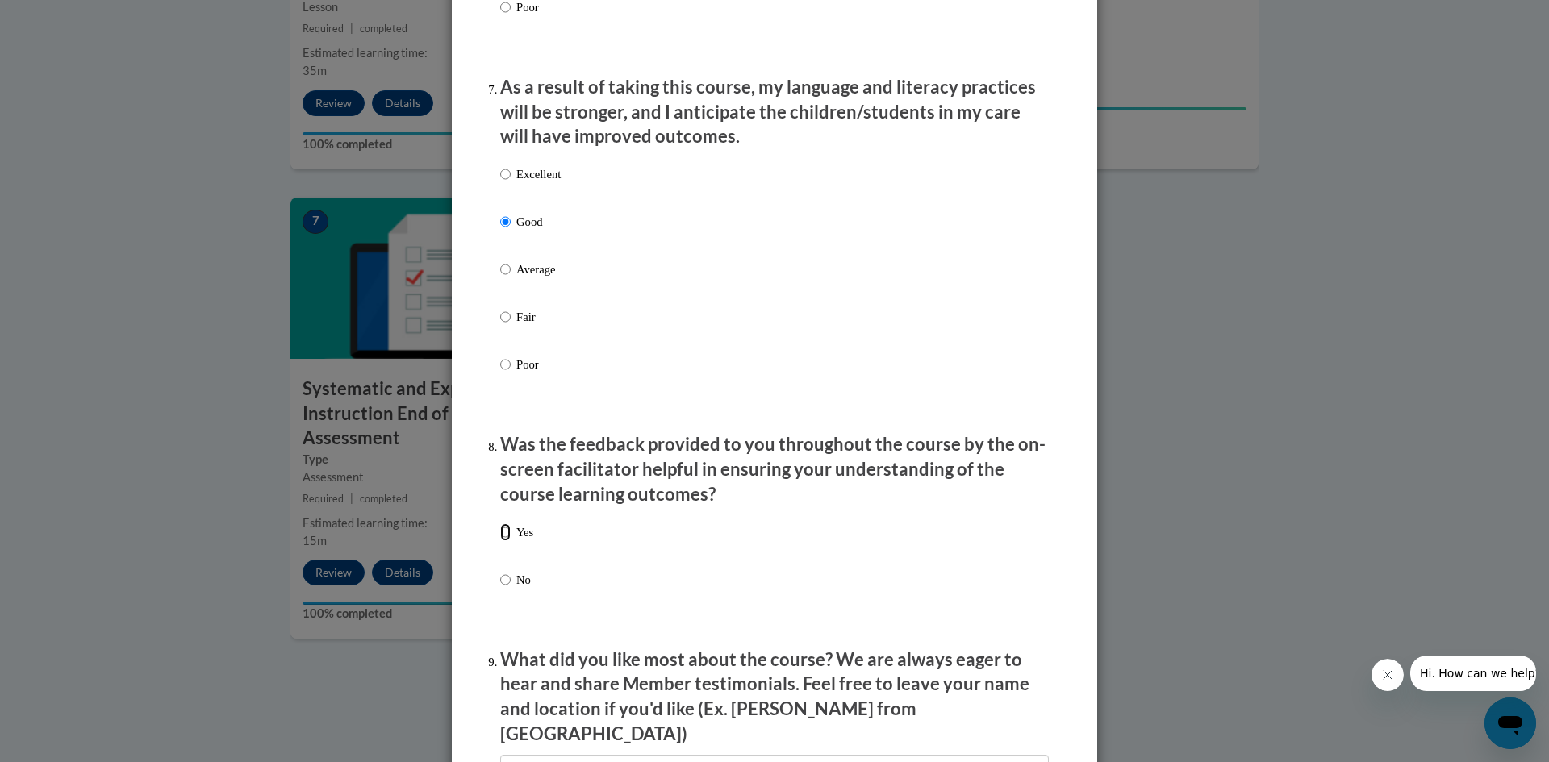
click at [502, 541] on input "Yes" at bounding box center [505, 532] width 10 height 18
radio input "true"
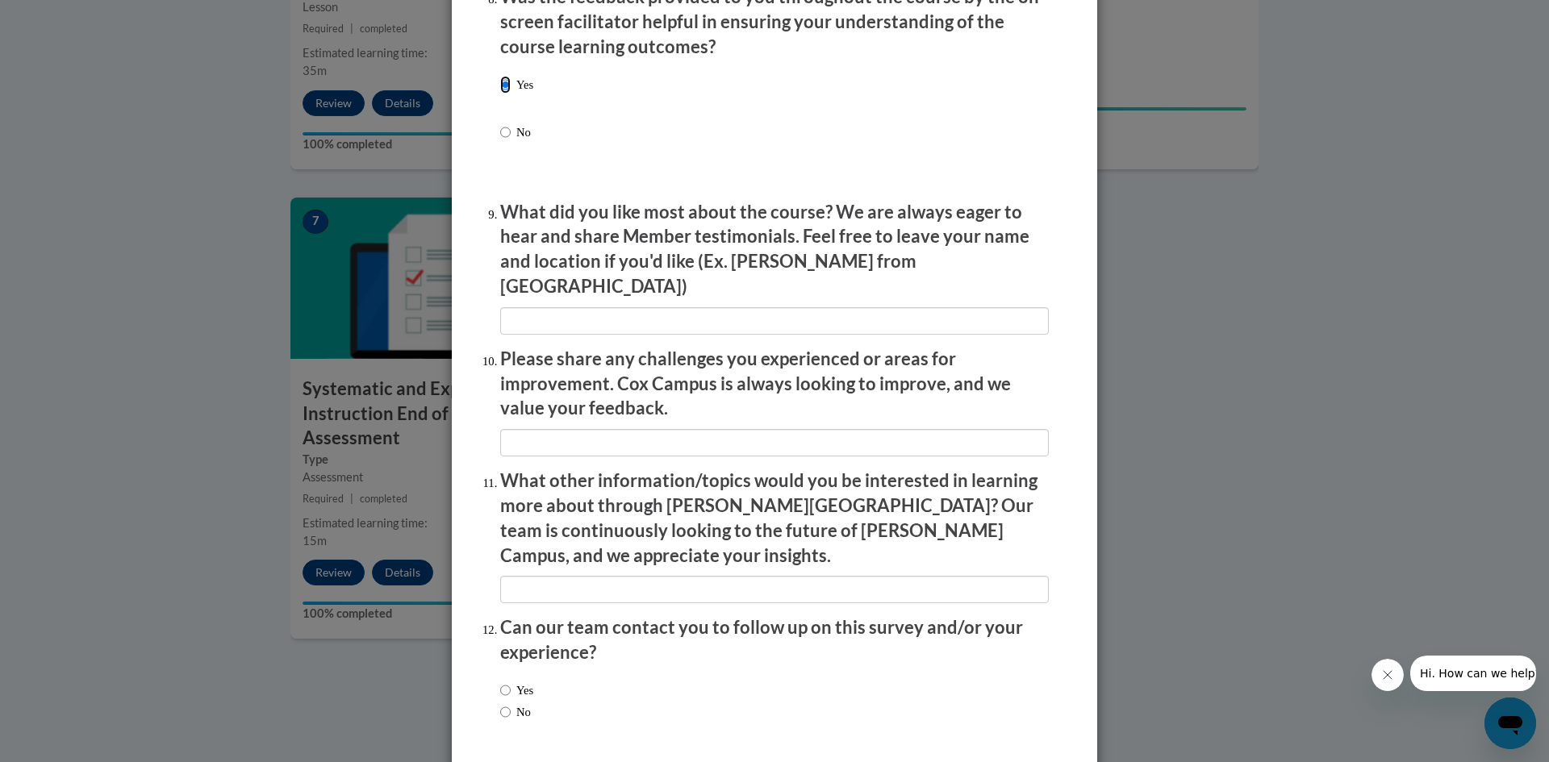
scroll to position [2589, 0]
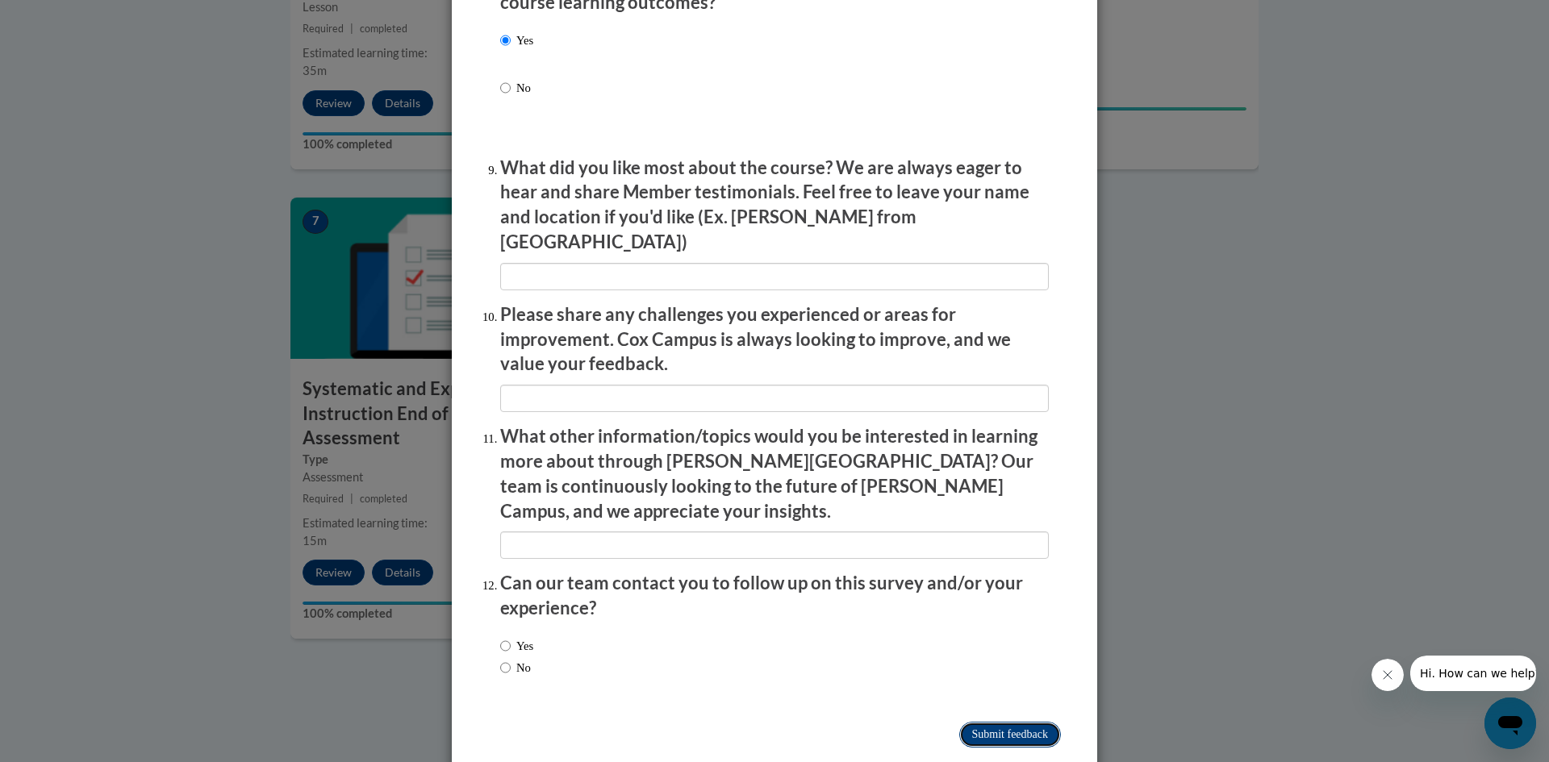
click at [991, 722] on input "Submit feedback" at bounding box center [1010, 735] width 102 height 26
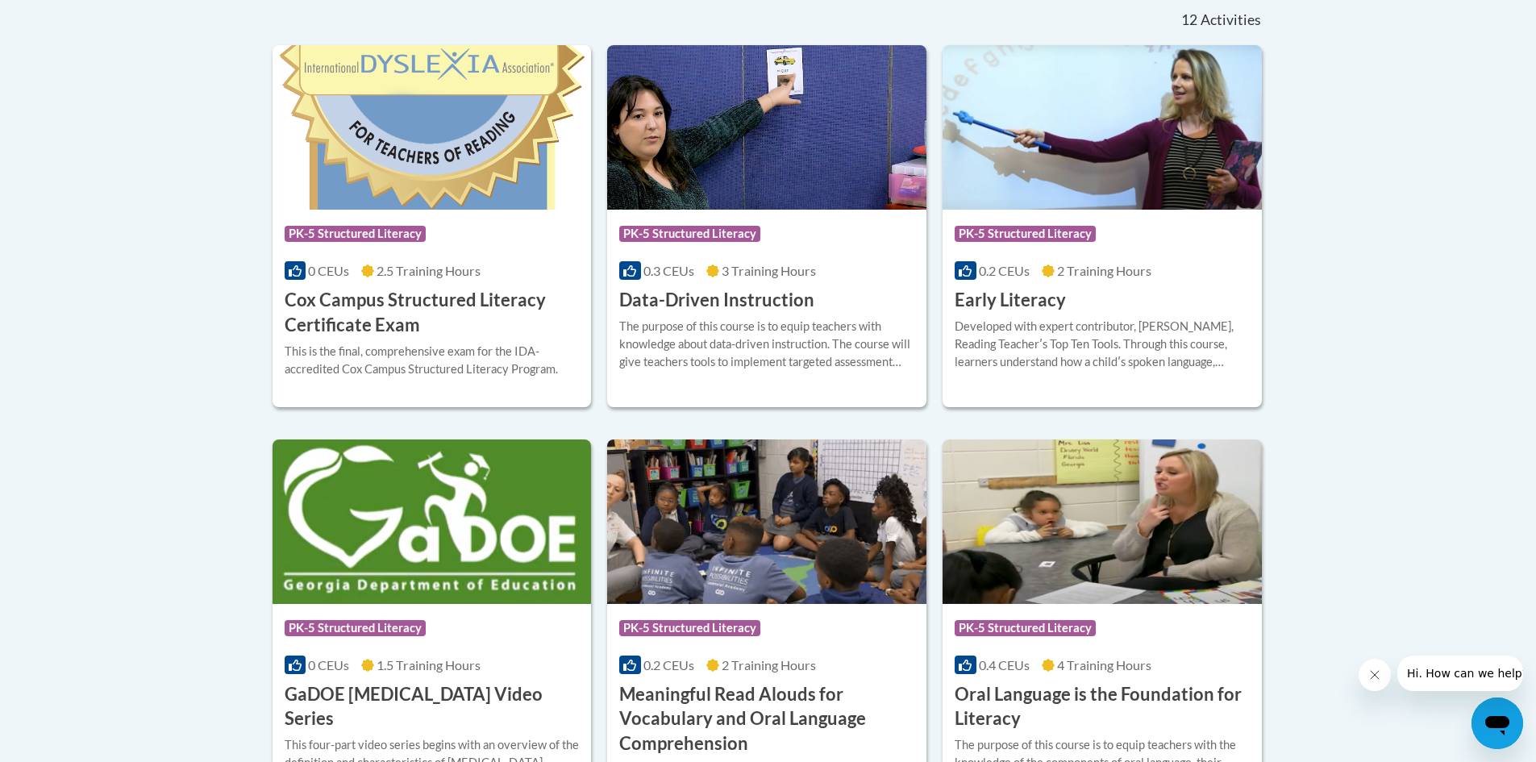
scroll to position [726, 0]
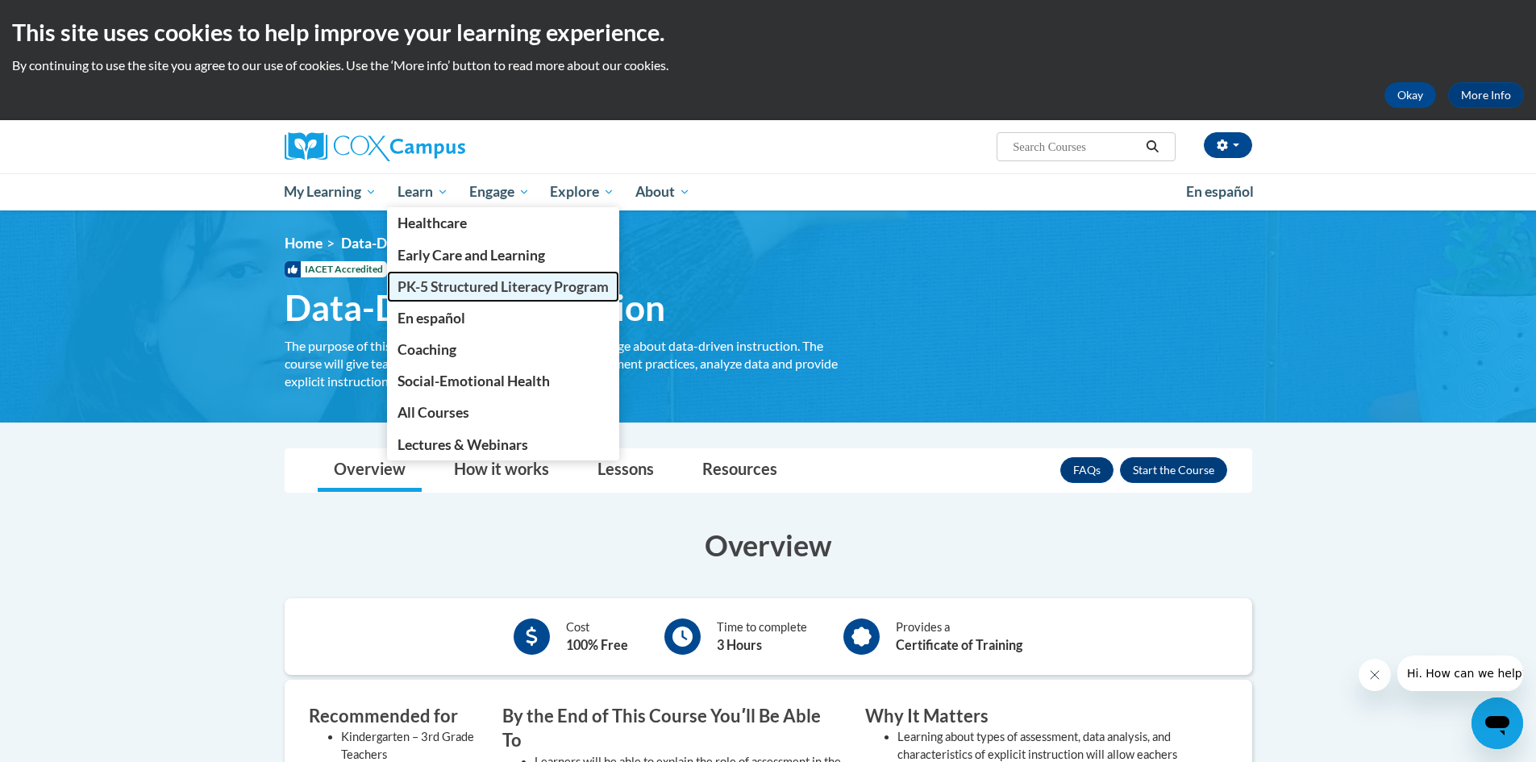
click at [431, 290] on span "PK-5 Structured Literacy Program" at bounding box center [503, 286] width 211 height 17
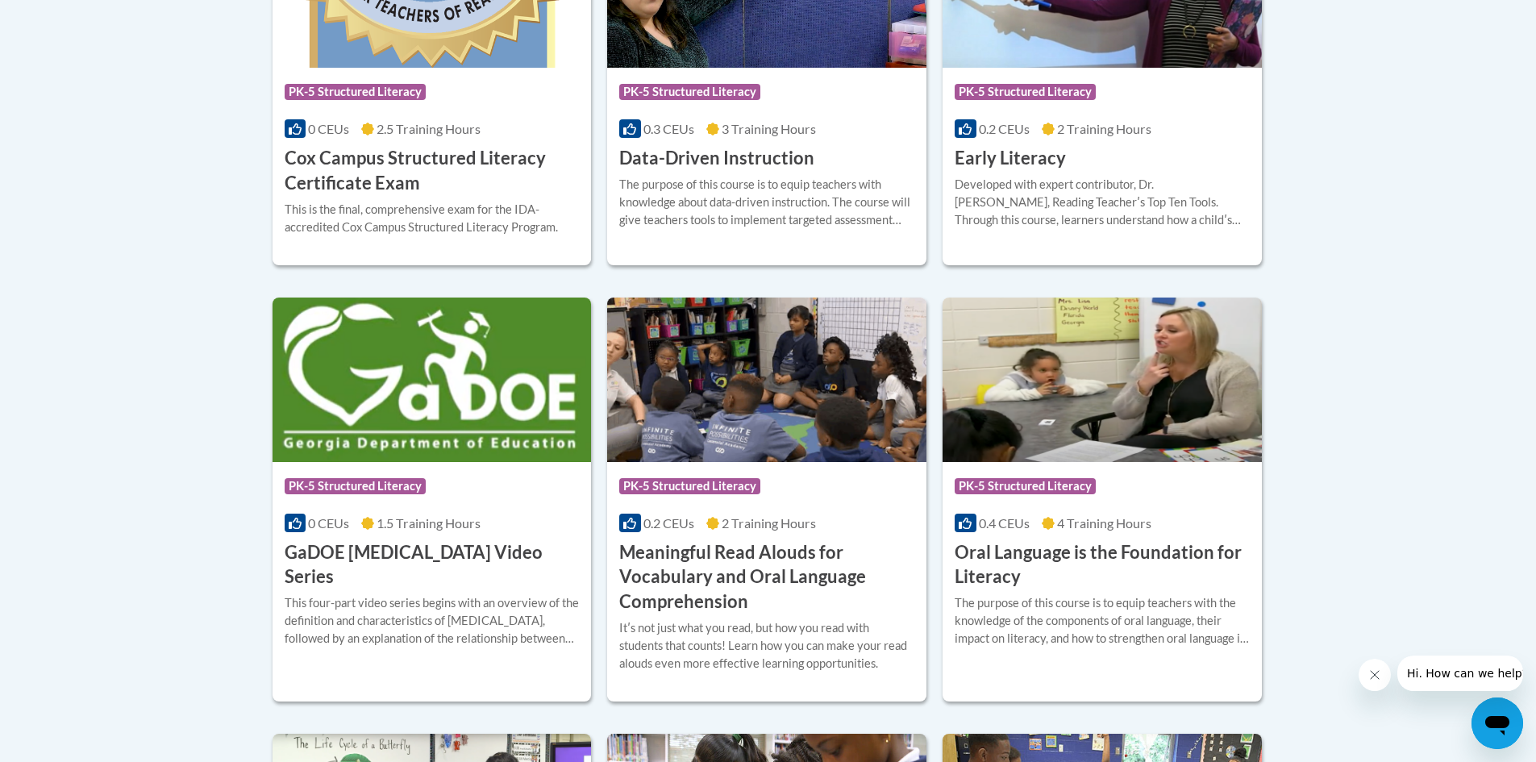
scroll to position [615, 0]
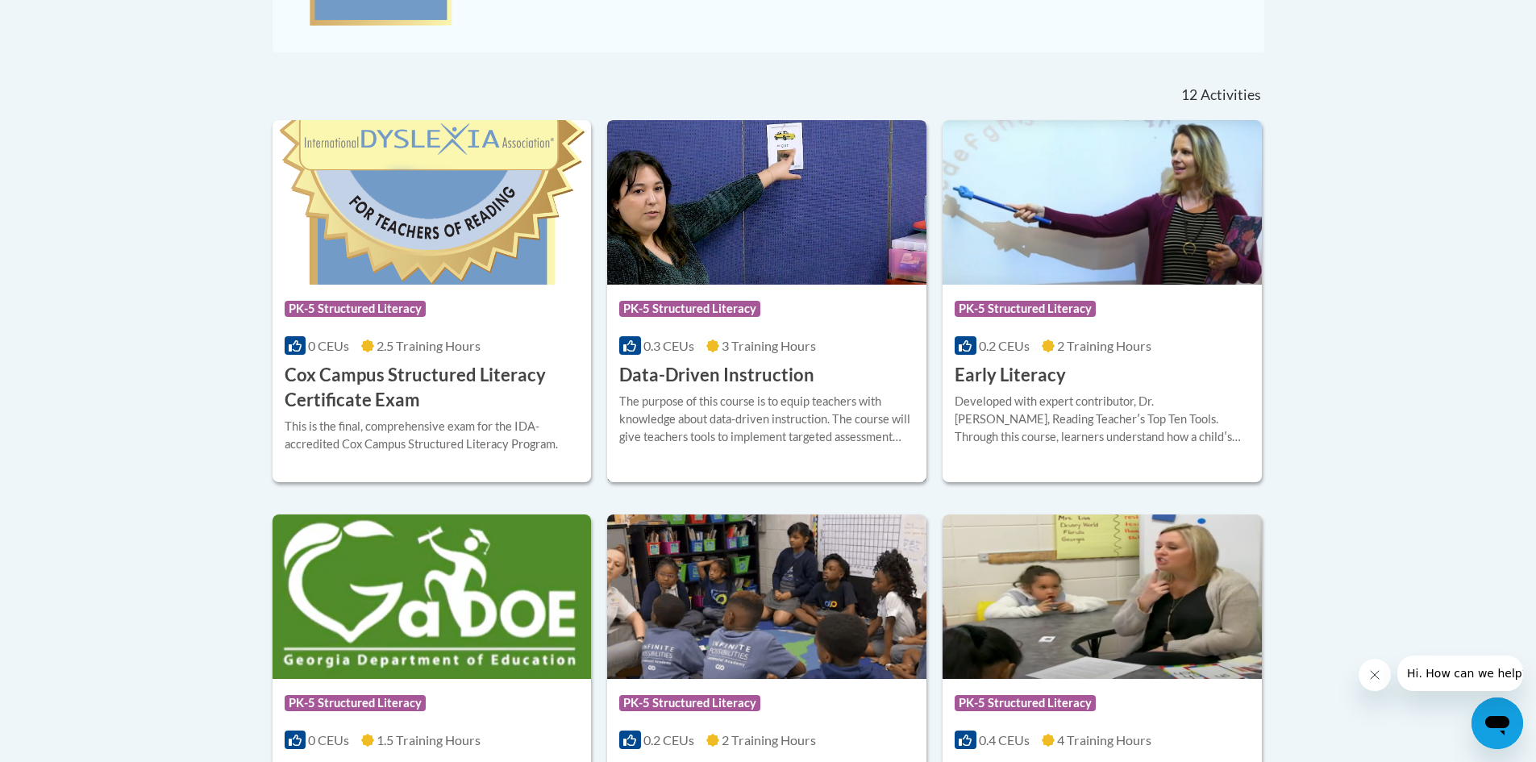
click at [691, 375] on h3 "Data-Driven Instruction" at bounding box center [716, 375] width 195 height 25
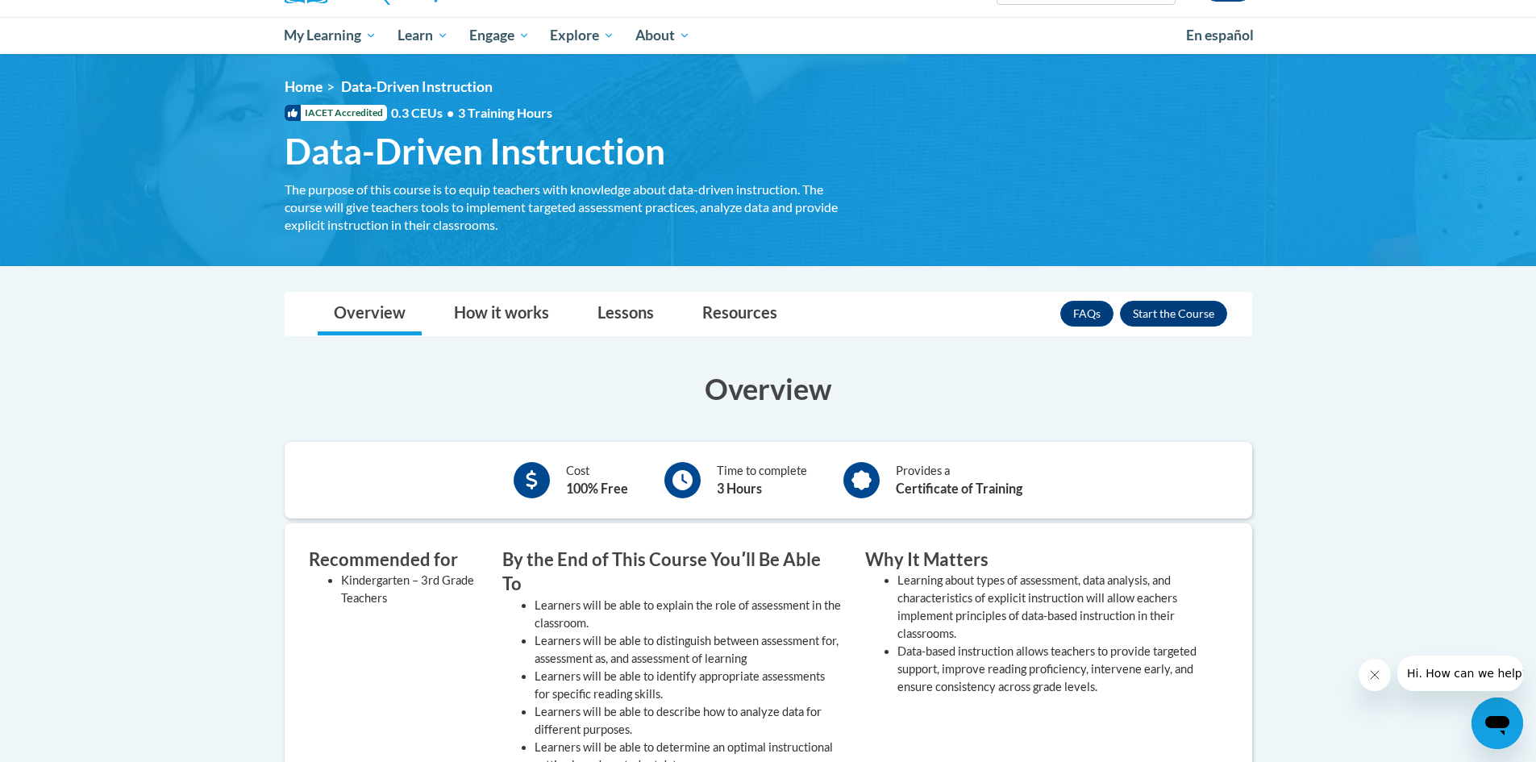
scroll to position [81, 0]
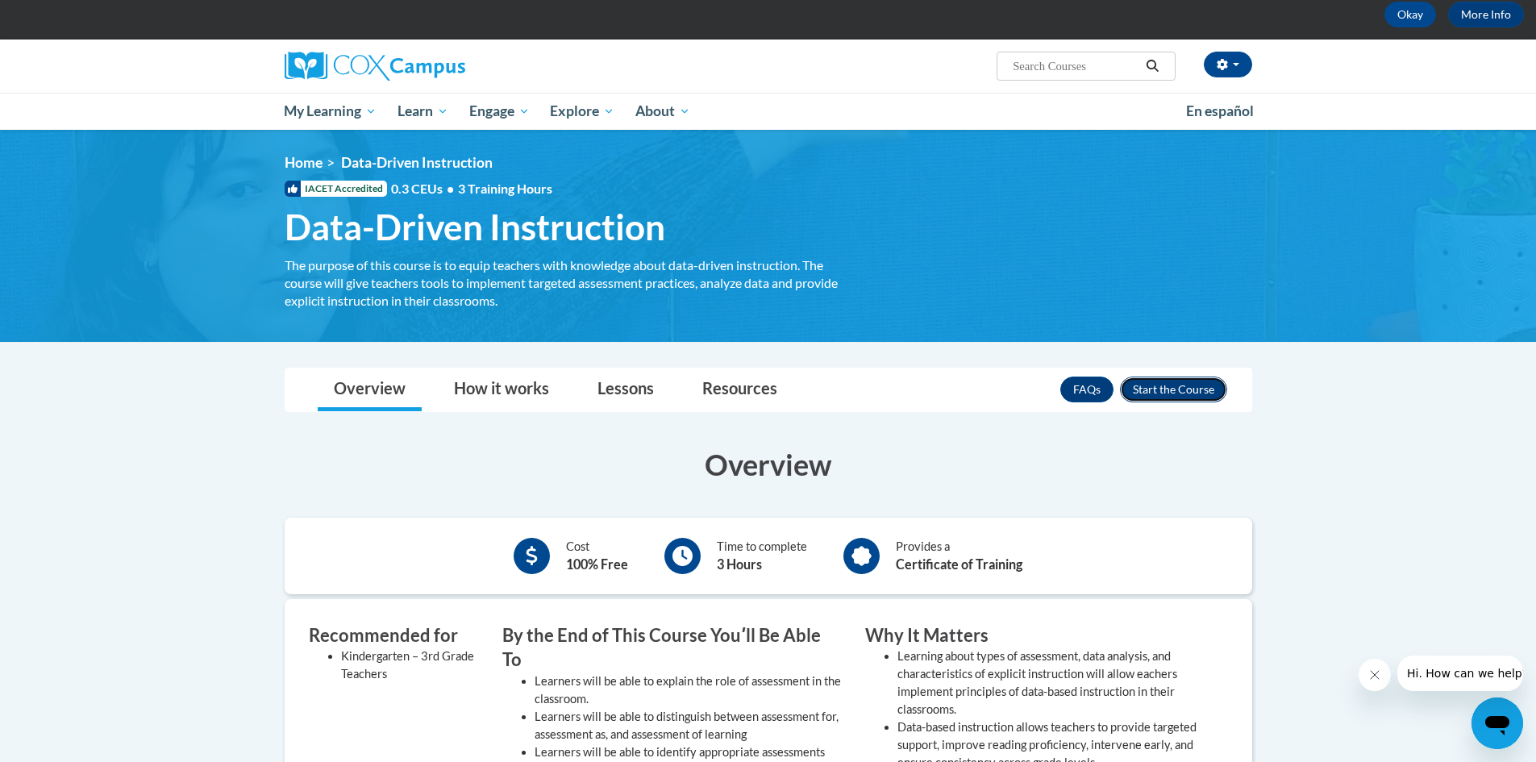
click at [1162, 391] on button "Enroll" at bounding box center [1173, 390] width 107 height 26
